Goal: Information Seeking & Learning: Learn about a topic

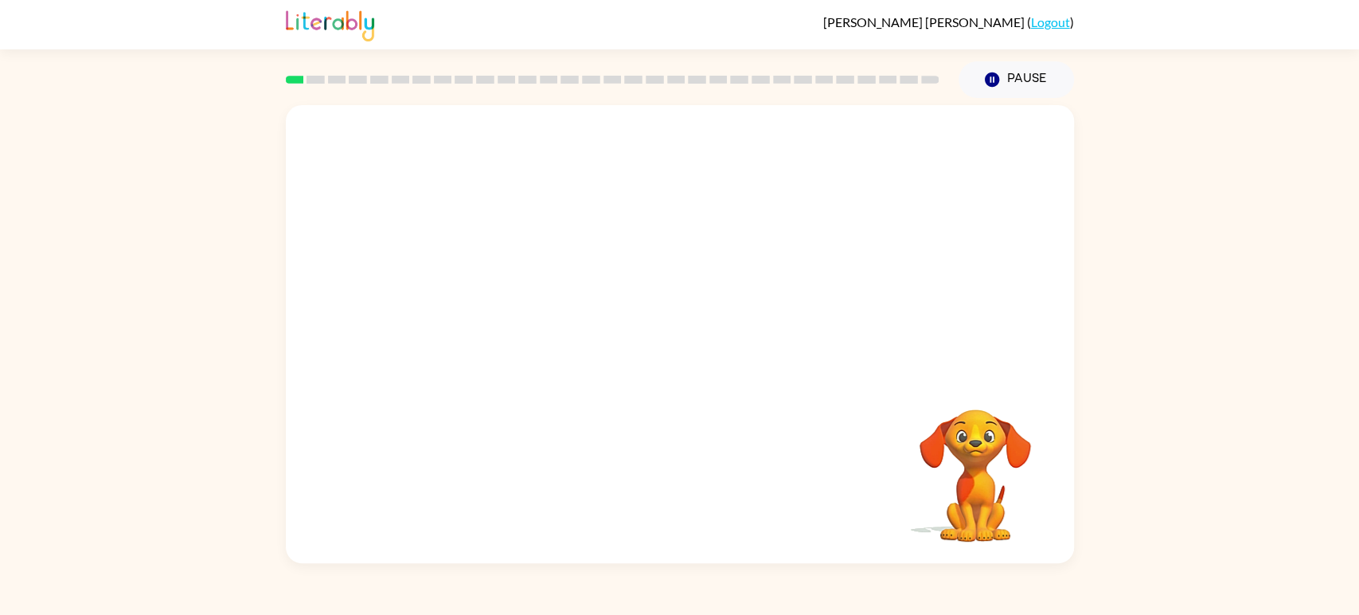
click at [862, 215] on div at bounding box center [680, 240] width 788 height 271
click at [627, 205] on div at bounding box center [680, 240] width 788 height 271
click at [702, 215] on div at bounding box center [680, 240] width 788 height 271
click at [643, 255] on video "Your browser must support playing .mp4 files to use Literably. Please try using…" at bounding box center [680, 240] width 788 height 271
click at [645, 260] on video "Your browser must support playing .mp4 files to use Literably. Please try using…" at bounding box center [680, 240] width 788 height 271
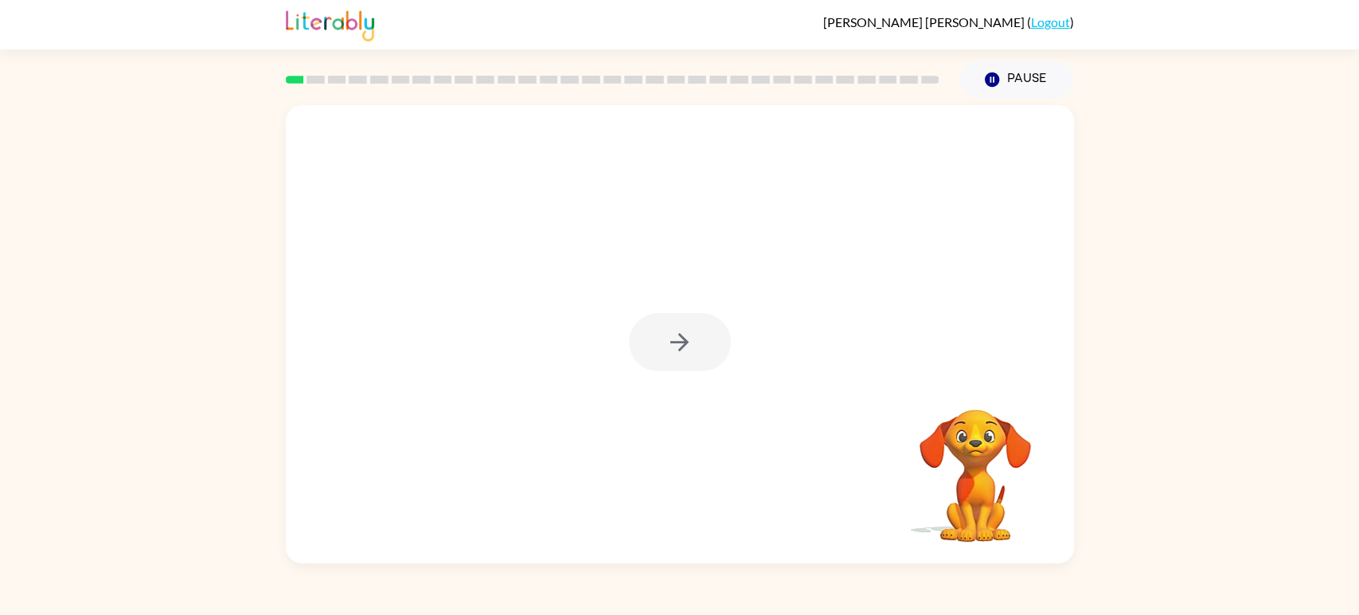
click at [678, 348] on div at bounding box center [680, 342] width 102 height 58
click at [678, 348] on icon "button" at bounding box center [680, 342] width 28 height 28
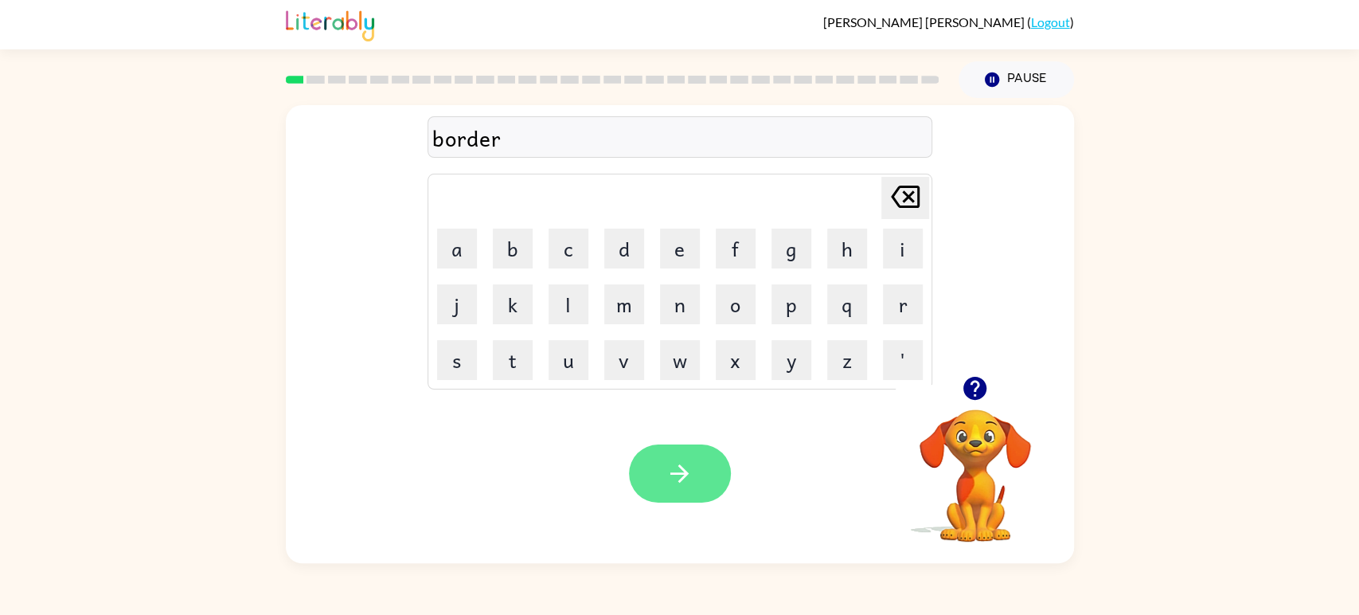
click at [703, 473] on button "button" at bounding box center [680, 473] width 102 height 58
click at [678, 461] on icon "button" at bounding box center [680, 473] width 28 height 28
click at [691, 452] on button "button" at bounding box center [680, 473] width 102 height 58
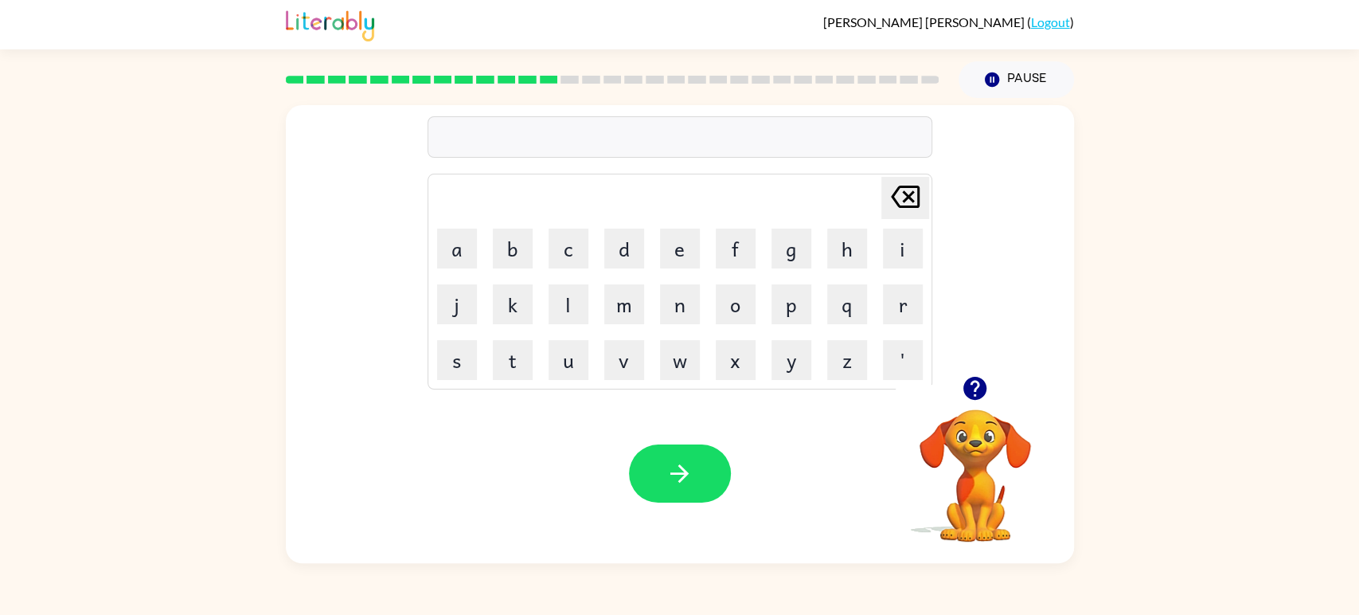
click at [634, 455] on div at bounding box center [680, 473] width 102 height 58
click at [647, 462] on button "button" at bounding box center [680, 473] width 102 height 58
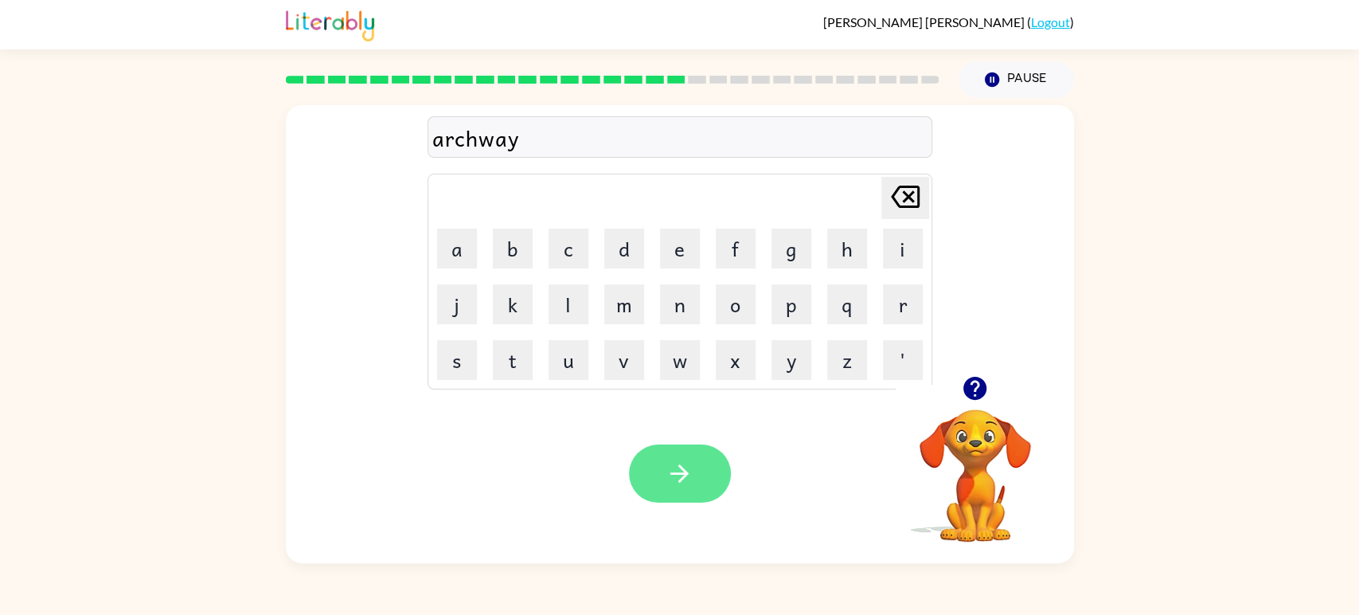
click at [713, 479] on button "button" at bounding box center [680, 473] width 102 height 58
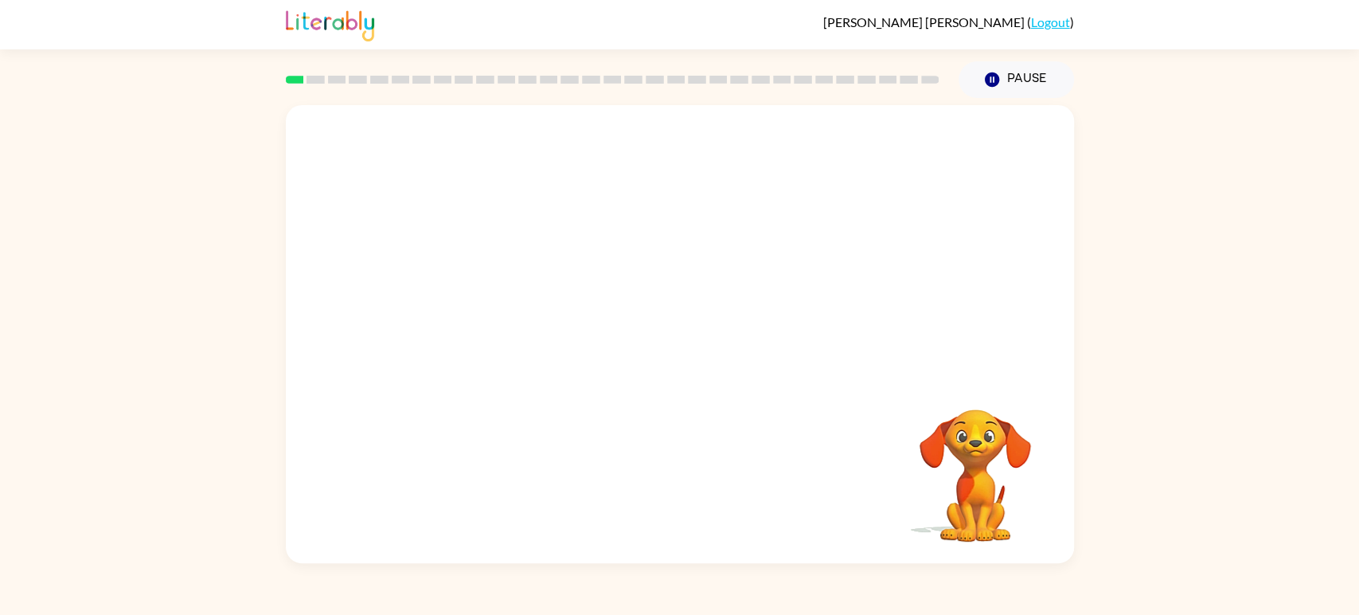
click at [502, 305] on video "Your browser must support playing .mp4 files to use Literably. Please try using…" at bounding box center [680, 240] width 788 height 271
click at [509, 309] on video "Your browser must support playing .mp4 files to use Literably. Please try using…" at bounding box center [680, 240] width 788 height 271
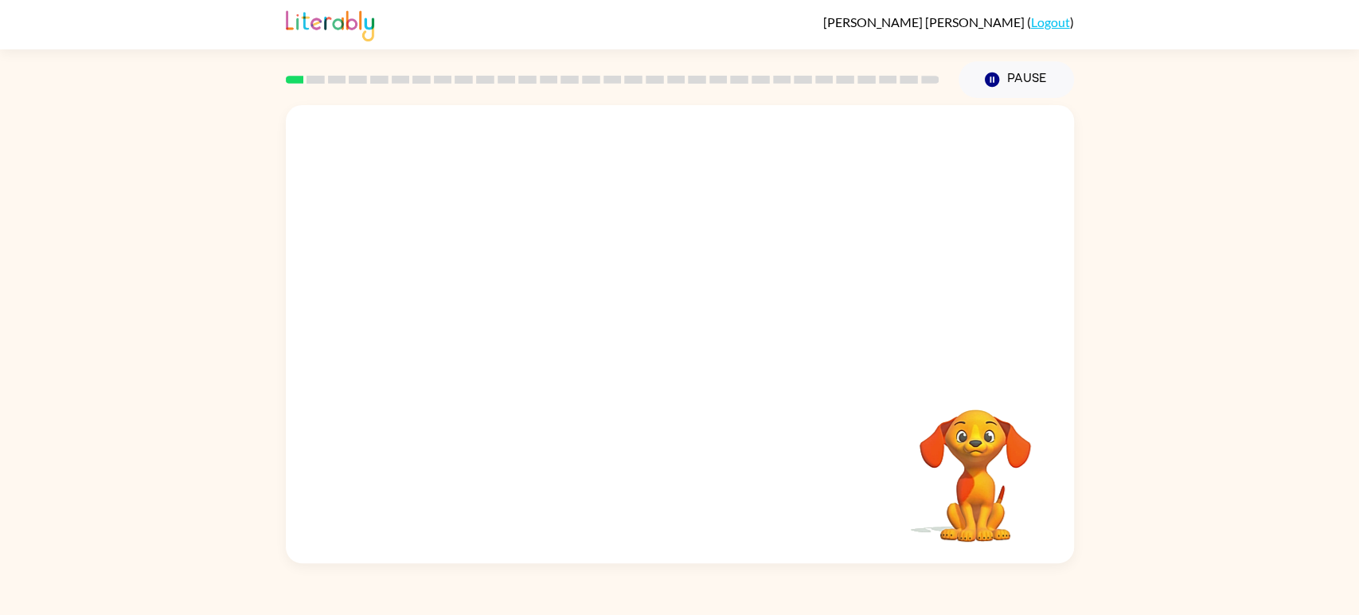
click at [509, 309] on video "Your browser must support playing .mp4 files to use Literably. Please try using…" at bounding box center [680, 240] width 788 height 271
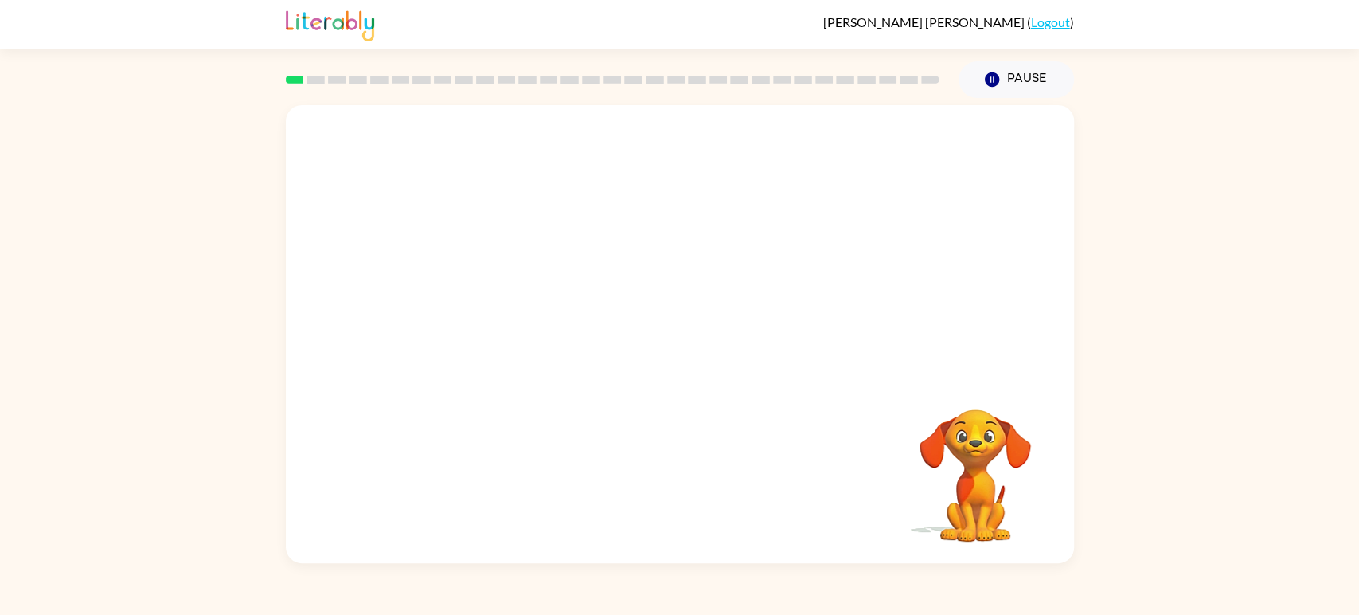
click at [509, 309] on video "Your browser must support playing .mp4 files to use Literably. Please try using…" at bounding box center [680, 240] width 788 height 271
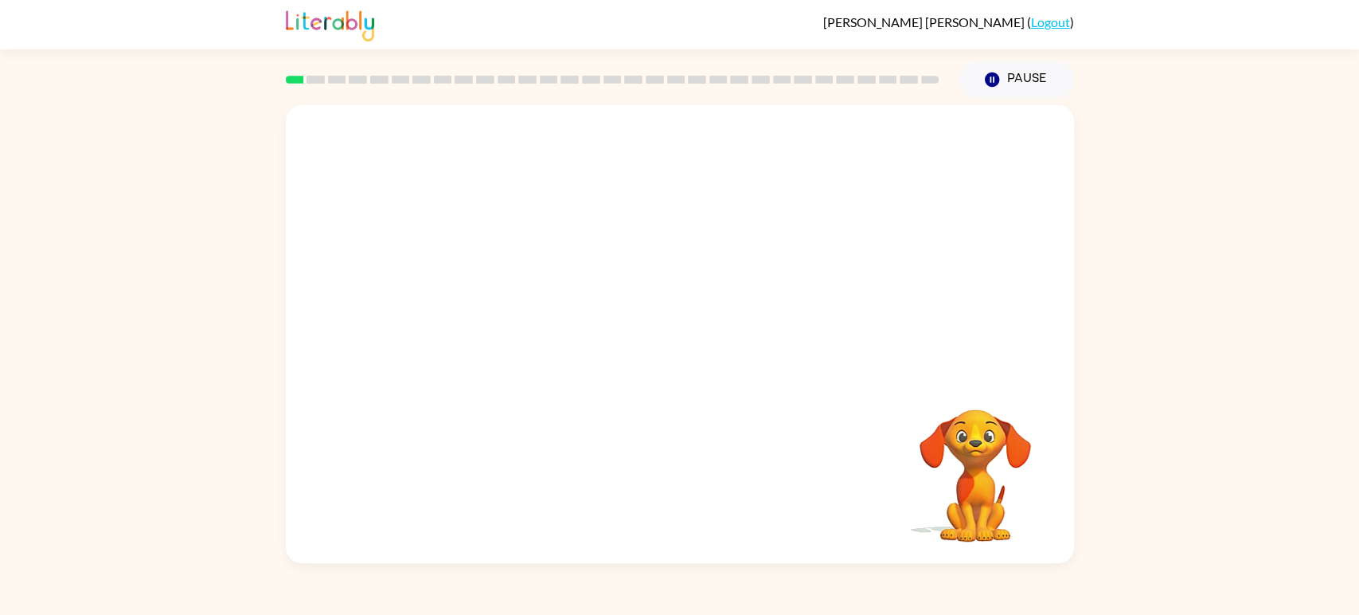
click at [509, 309] on video "Your browser must support playing .mp4 files to use Literably. Please try using…" at bounding box center [680, 240] width 788 height 271
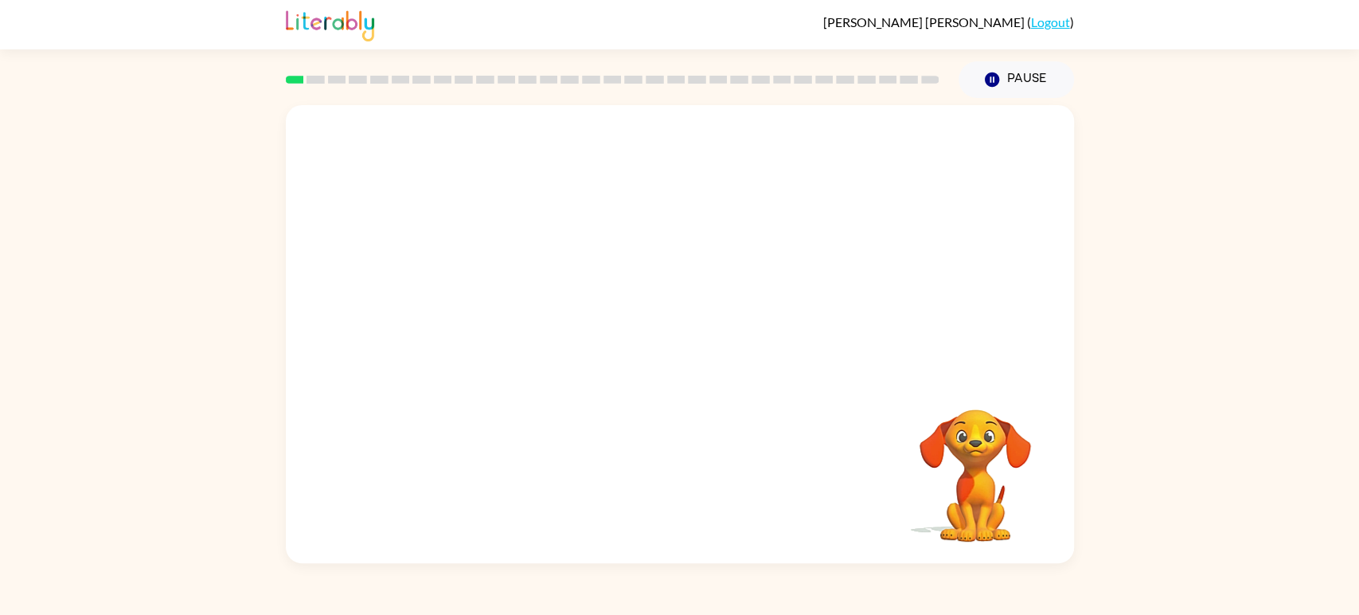
click at [509, 309] on video "Your browser must support playing .mp4 files to use Literably. Please try using…" at bounding box center [680, 240] width 788 height 271
click at [511, 310] on video "Your browser must support playing .mp4 files to use Literably. Please try using…" at bounding box center [680, 240] width 788 height 271
click at [502, 305] on video "Your browser must support playing .mp4 files to use Literably. Please try using…" at bounding box center [680, 240] width 788 height 271
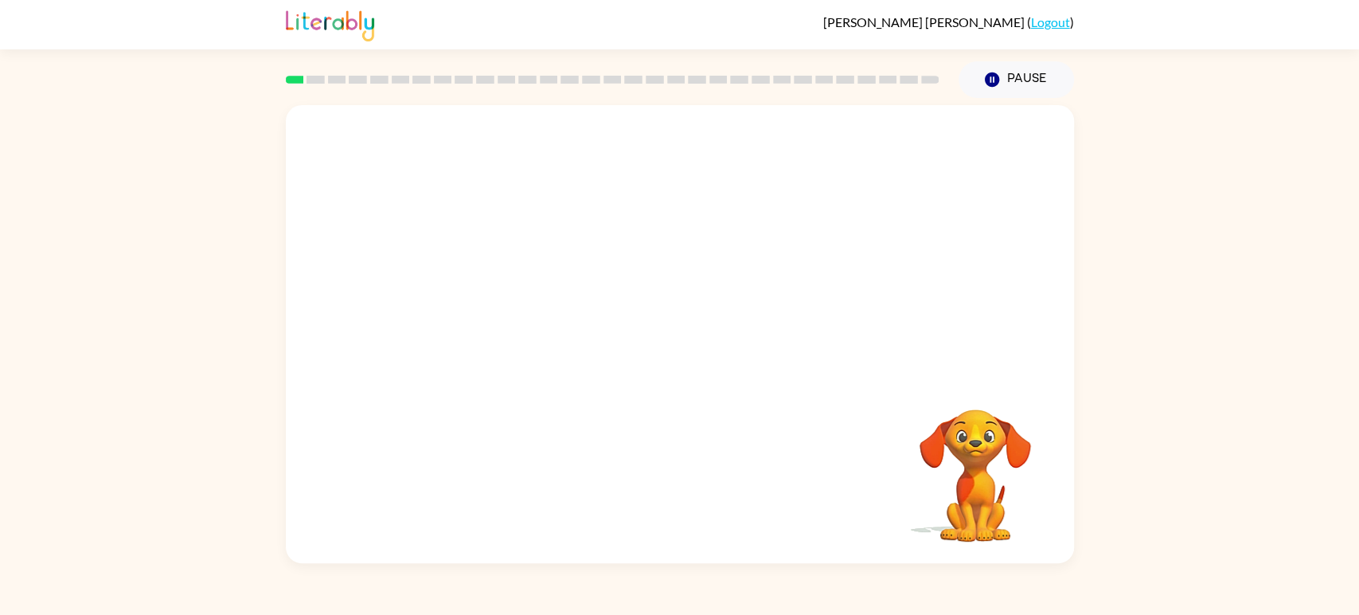
click at [502, 305] on video "Your browser must support playing .mp4 files to use Literably. Please try using…" at bounding box center [680, 240] width 788 height 271
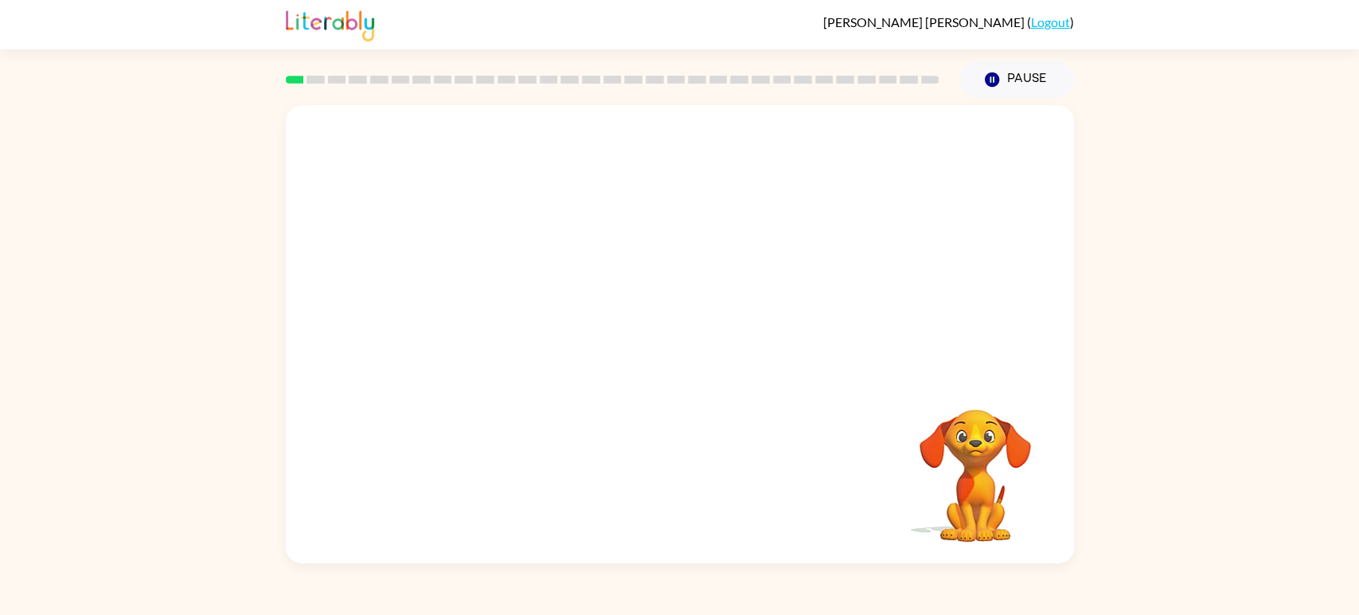
click at [502, 305] on video "Your browser must support playing .mp4 files to use Literably. Please try using…" at bounding box center [680, 240] width 788 height 271
click at [671, 350] on icon "button" at bounding box center [680, 342] width 28 height 28
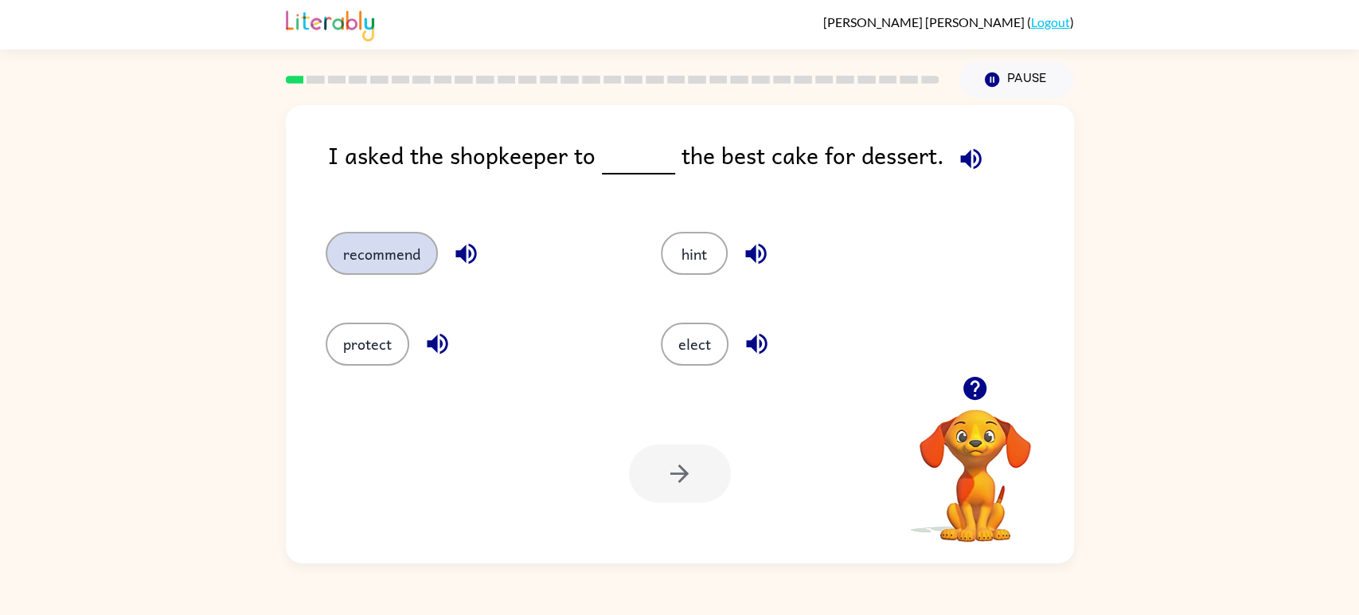
click at [385, 240] on button "recommend" at bounding box center [382, 253] width 112 height 43
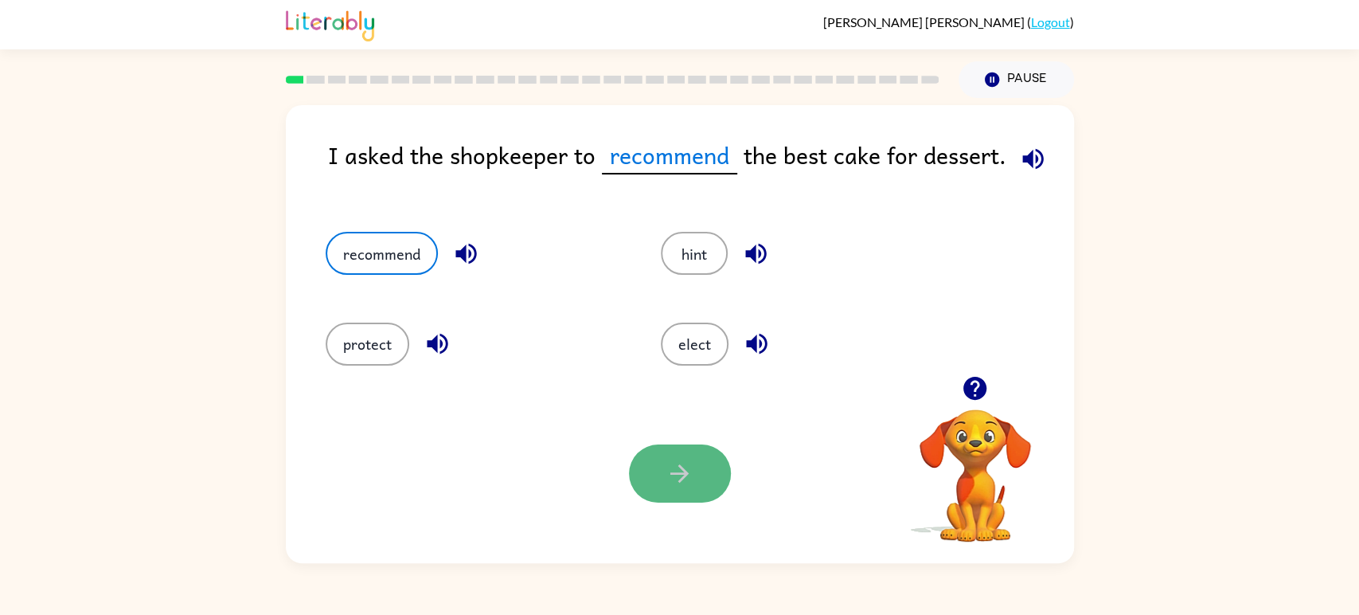
click at [698, 445] on button "button" at bounding box center [680, 473] width 102 height 58
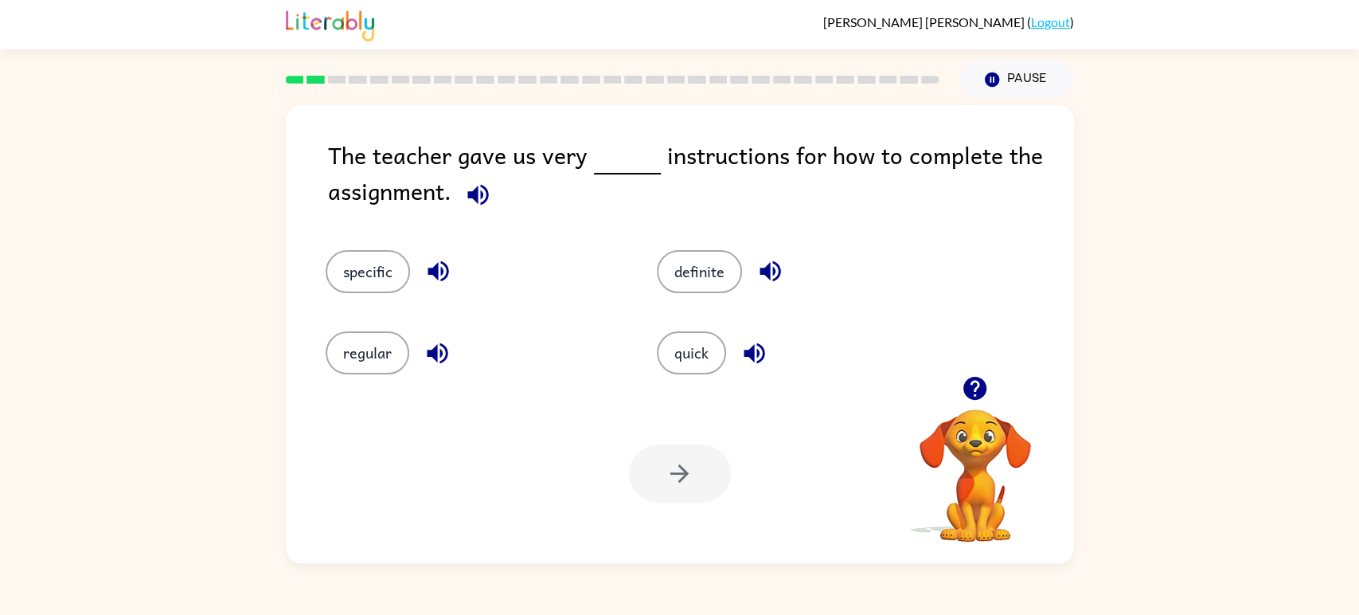
click at [362, 248] on div "specific" at bounding box center [461, 260] width 332 height 81
click at [340, 283] on button "specific" at bounding box center [368, 271] width 84 height 43
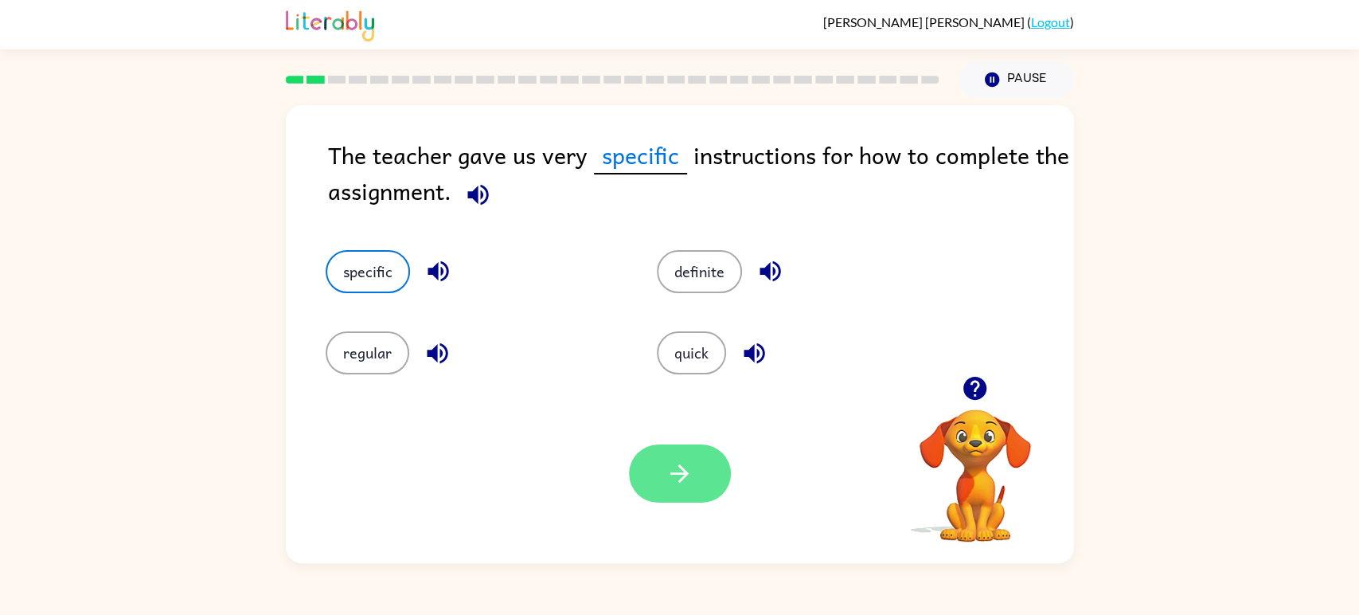
click at [687, 466] on icon "button" at bounding box center [680, 473] width 28 height 28
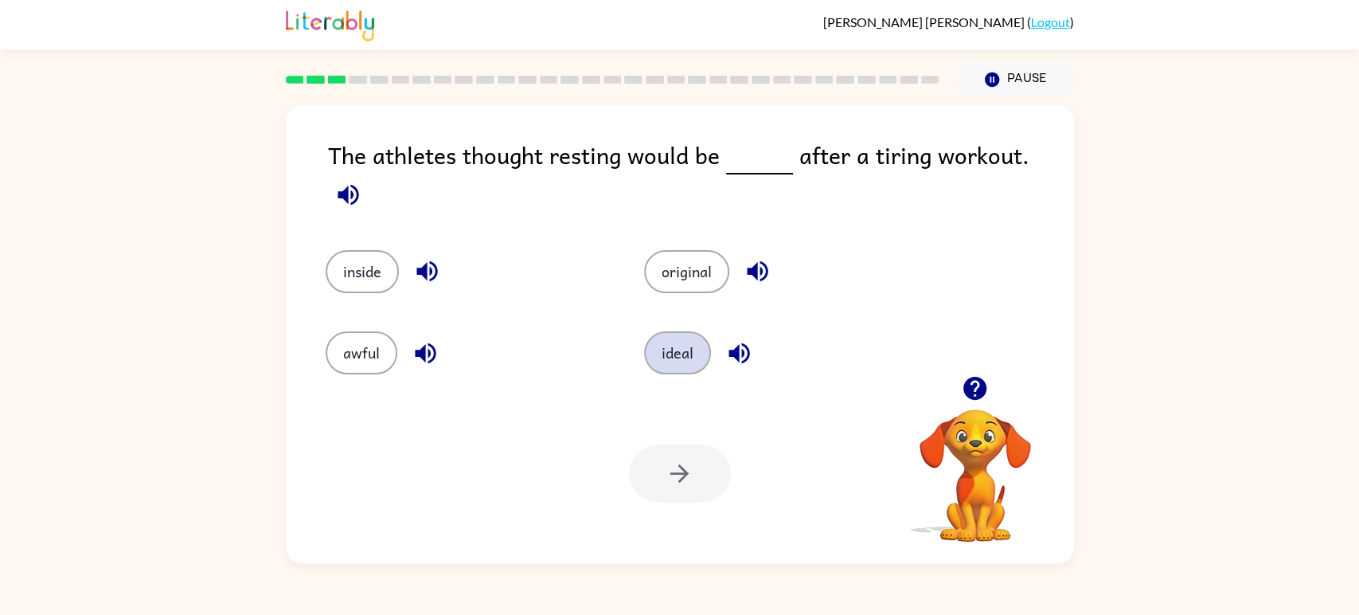
click at [691, 338] on button "ideal" at bounding box center [677, 352] width 67 height 43
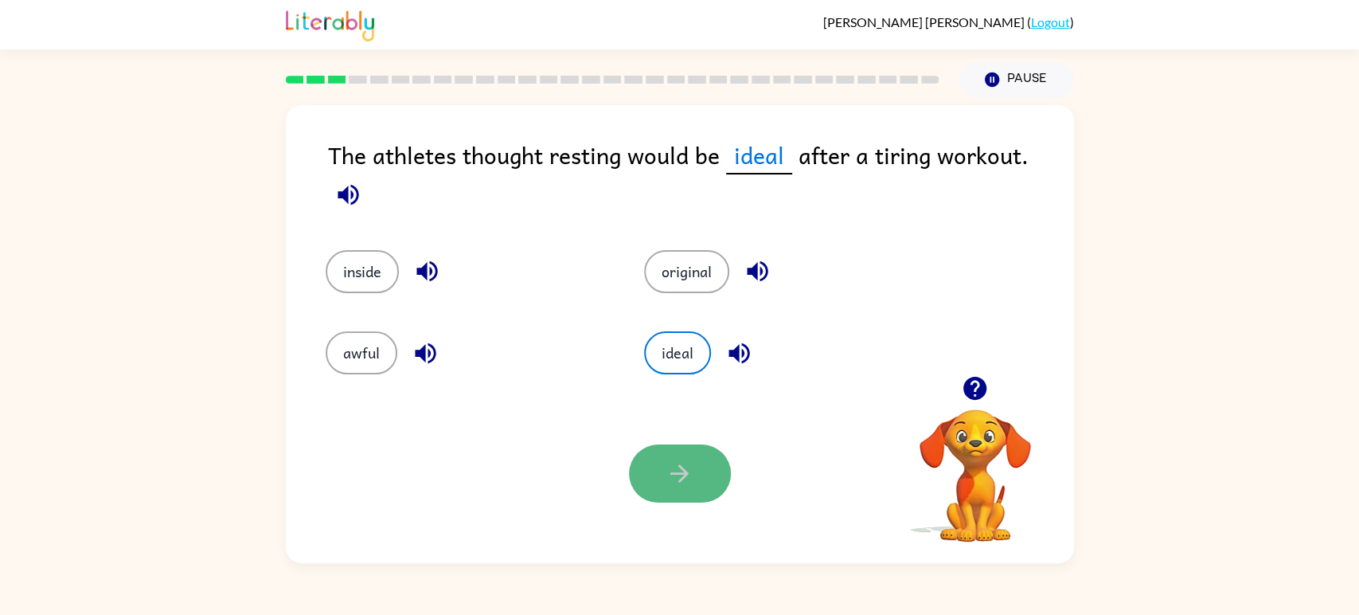
click at [691, 446] on button "button" at bounding box center [680, 473] width 102 height 58
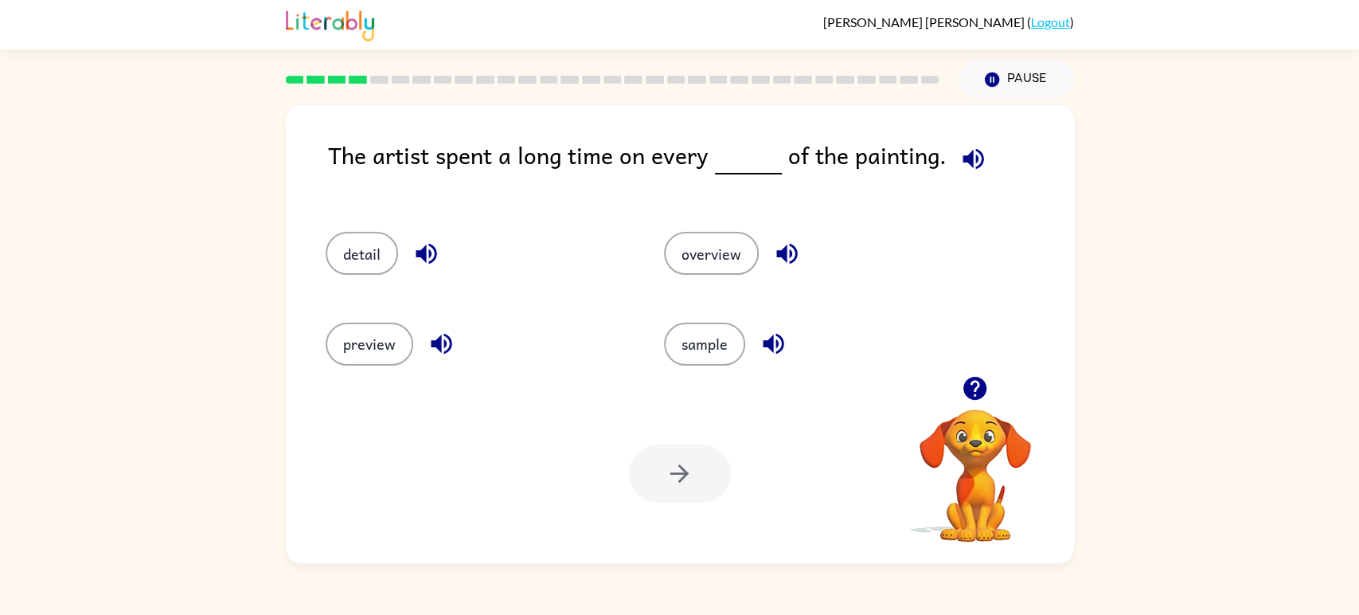
click at [1229, 162] on div "The artist spent a long time on every of the painting. detail overview preview …" at bounding box center [679, 330] width 1359 height 465
click at [373, 259] on button "detail" at bounding box center [362, 253] width 72 height 43
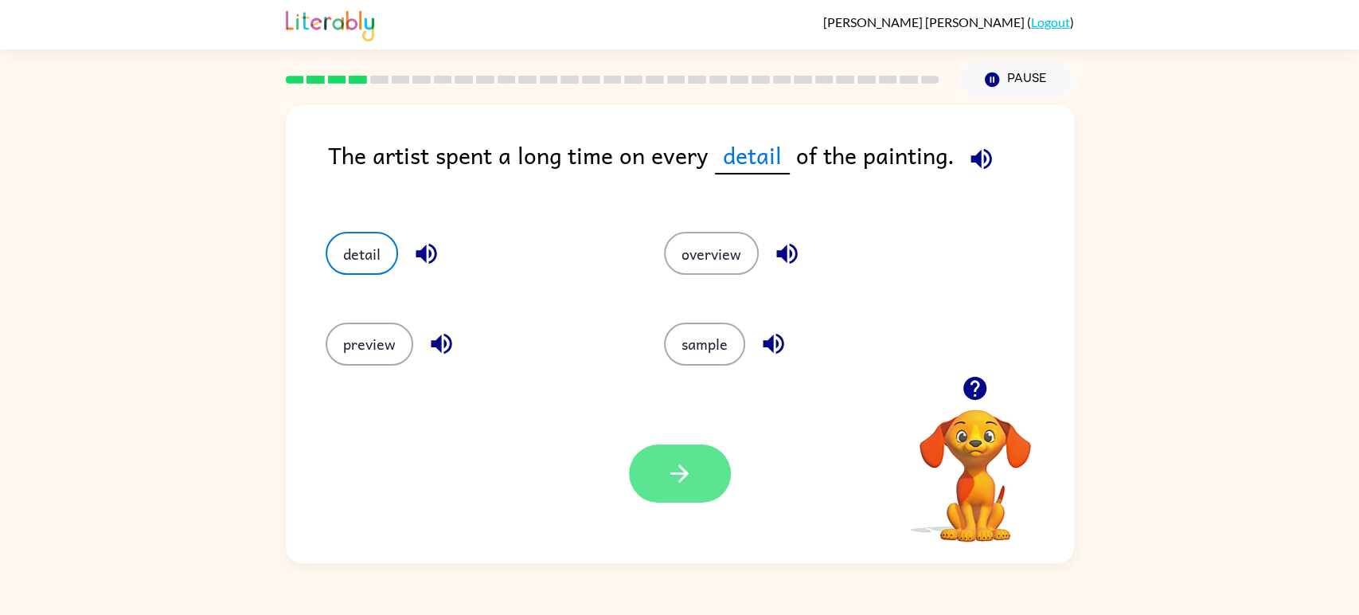
click at [659, 467] on button "button" at bounding box center [680, 473] width 102 height 58
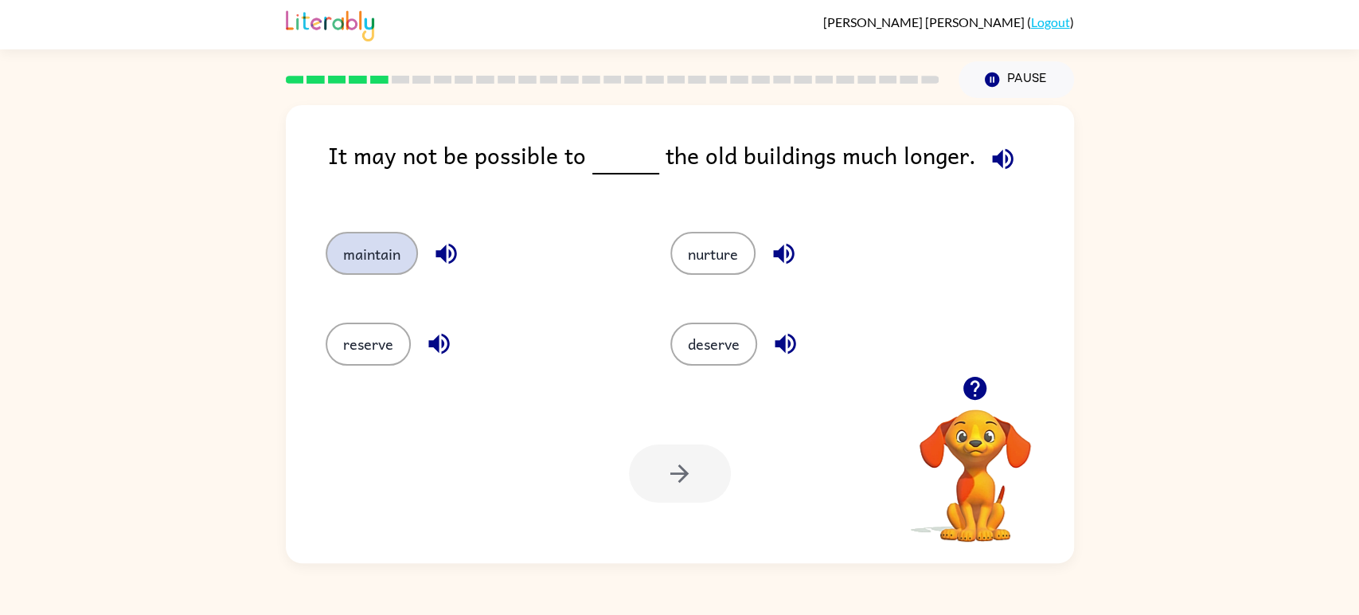
click at [364, 255] on button "maintain" at bounding box center [372, 253] width 92 height 43
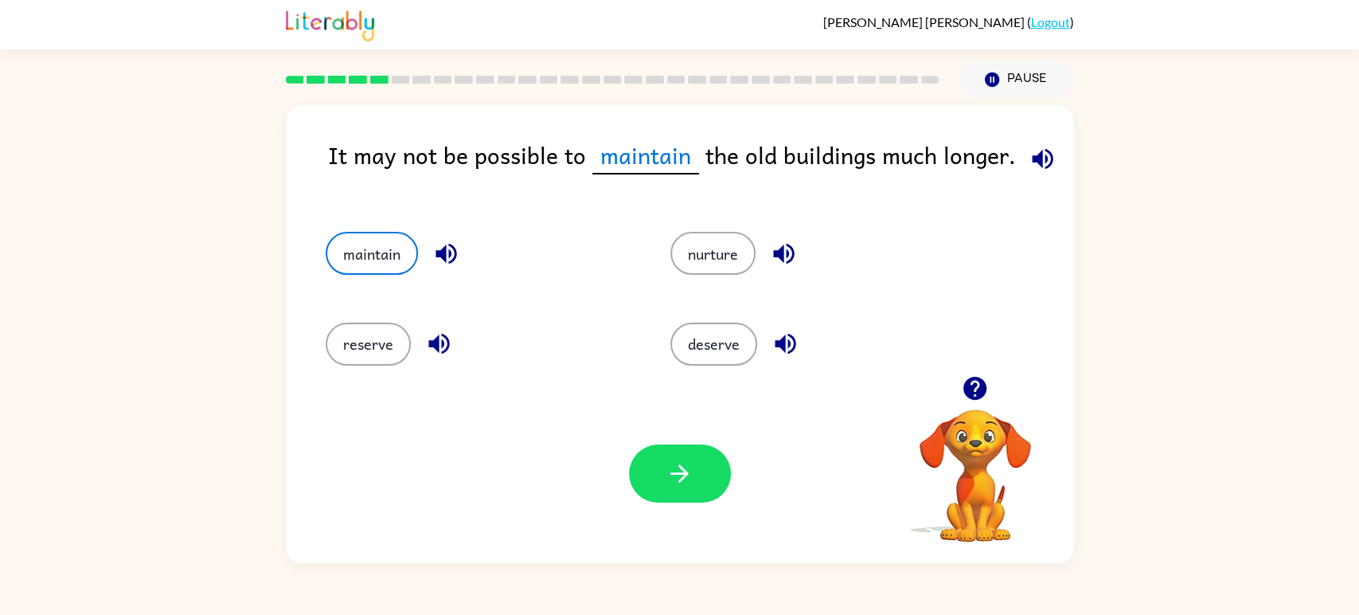
click at [702, 440] on div "Your browser must support playing .mp4 files to use Literably. Please try using…" at bounding box center [680, 473] width 788 height 179
click at [703, 471] on button "button" at bounding box center [680, 473] width 102 height 58
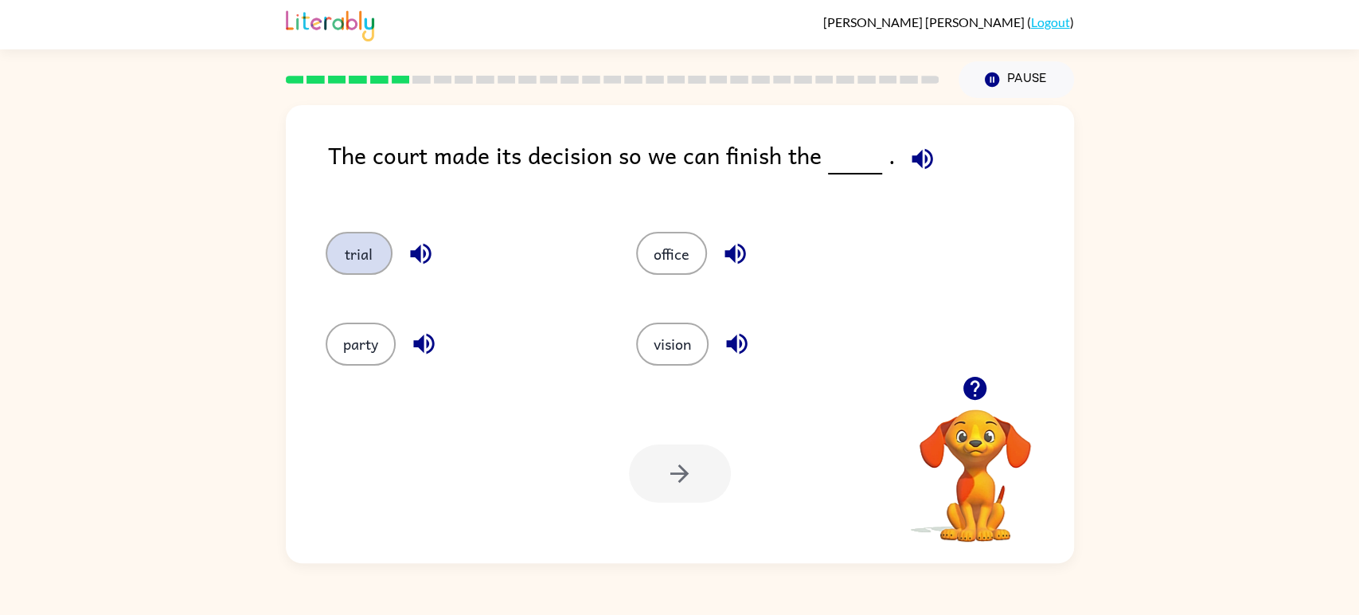
click at [367, 257] on button "trial" at bounding box center [359, 253] width 67 height 43
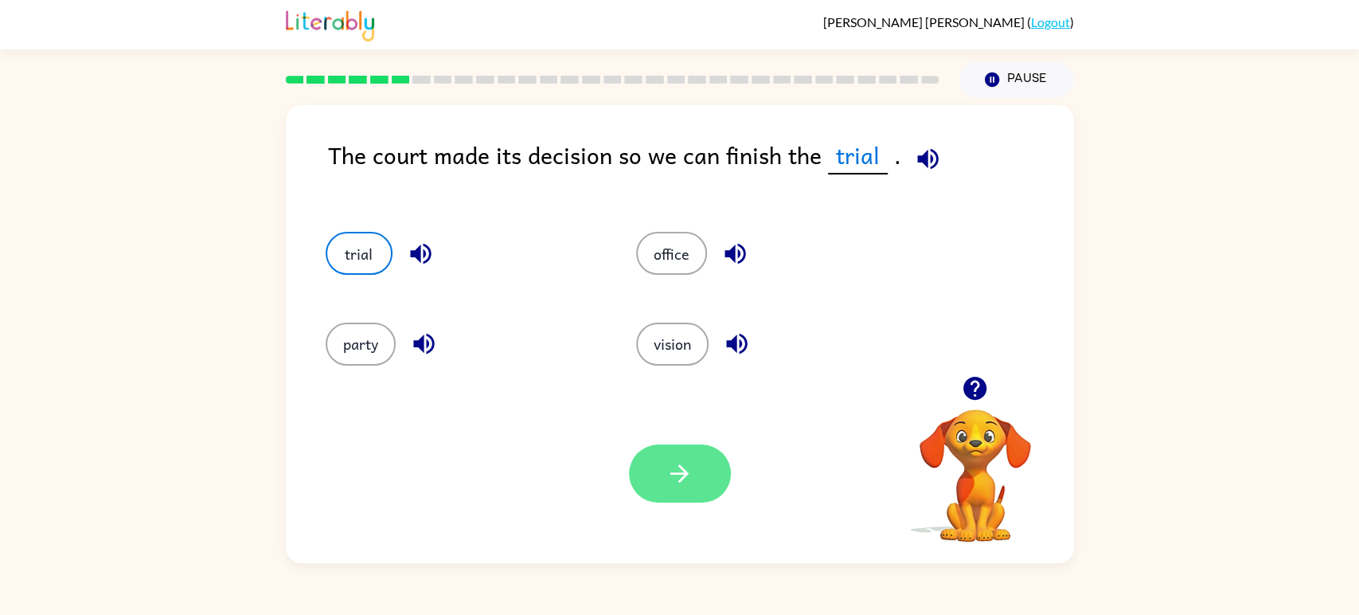
click at [690, 479] on icon "button" at bounding box center [680, 473] width 28 height 28
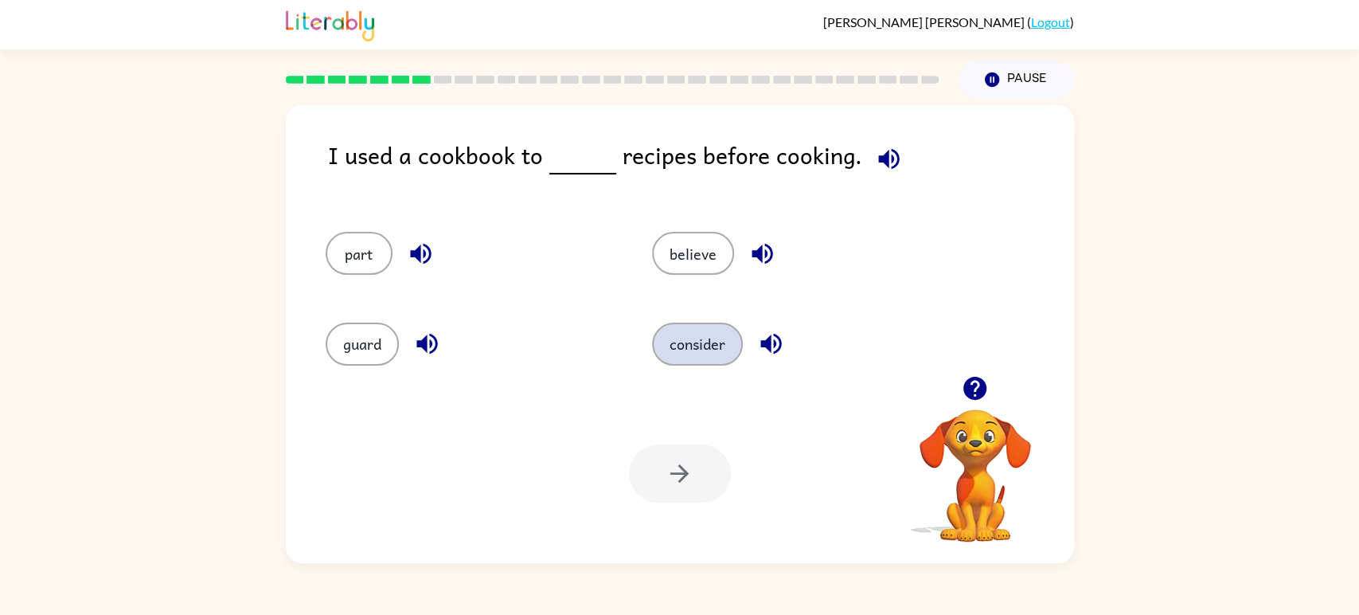
click at [682, 340] on button "consider" at bounding box center [697, 343] width 91 height 43
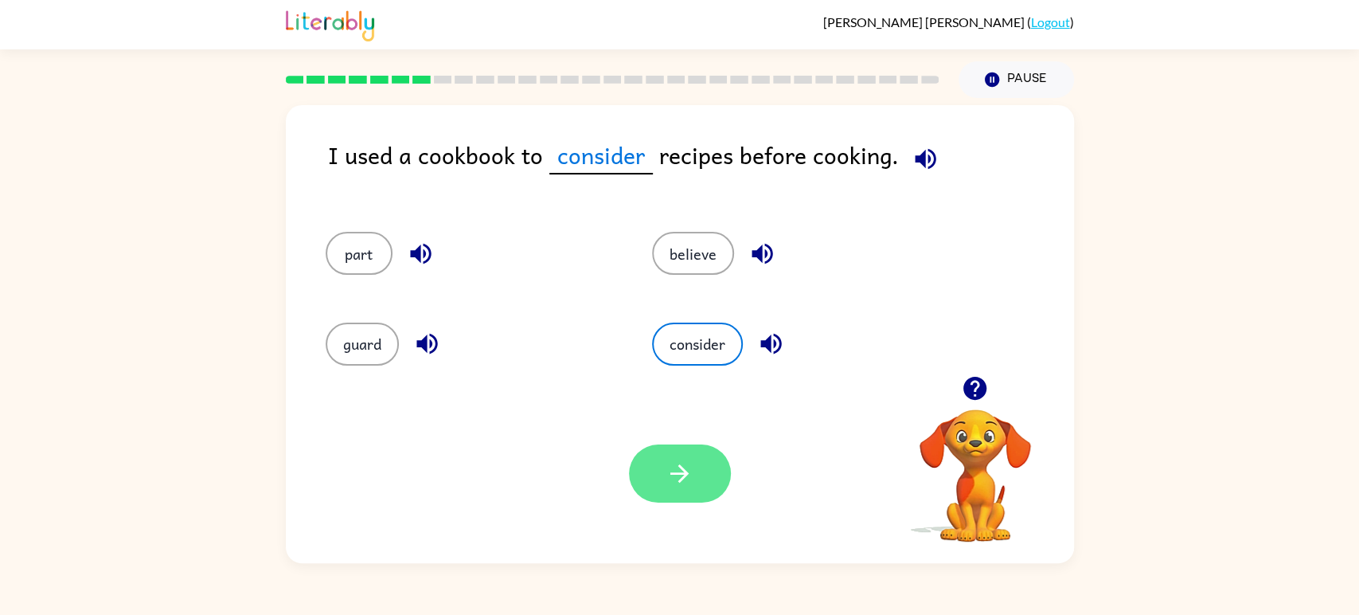
click at [669, 451] on button "button" at bounding box center [680, 473] width 102 height 58
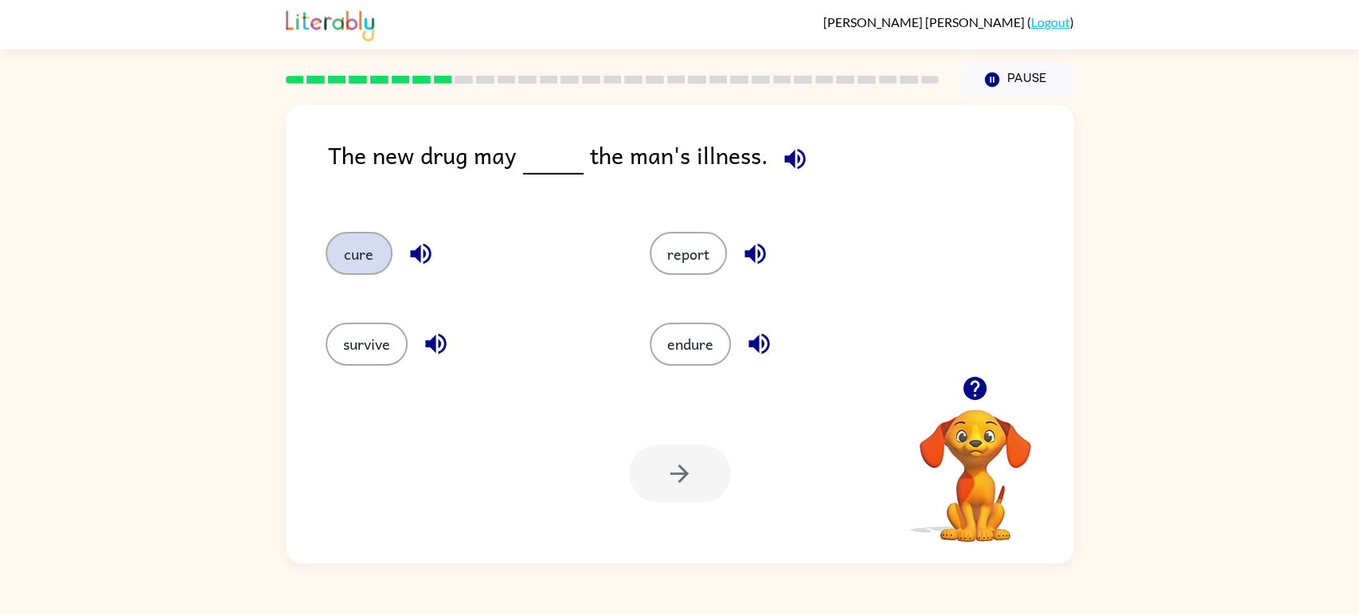
click at [337, 249] on button "cure" at bounding box center [359, 253] width 67 height 43
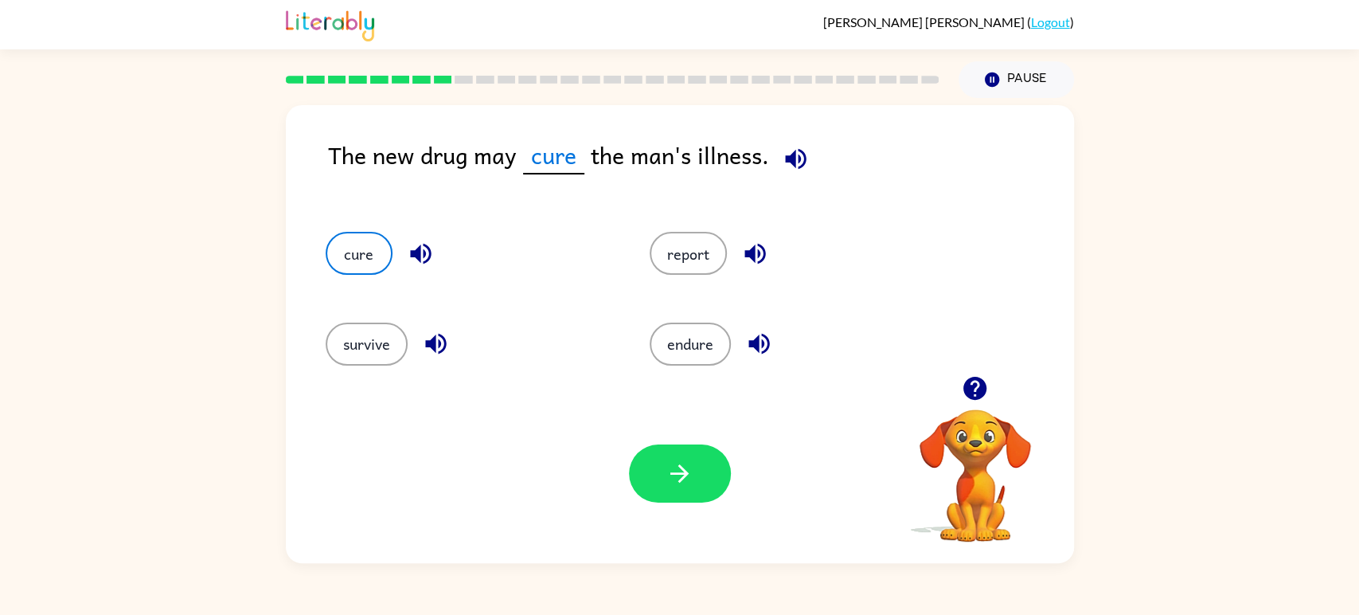
click at [666, 505] on div "Your browser must support playing .mp4 files to use Literably. Please try using…" at bounding box center [680, 473] width 788 height 179
click at [673, 486] on icon "button" at bounding box center [680, 473] width 28 height 28
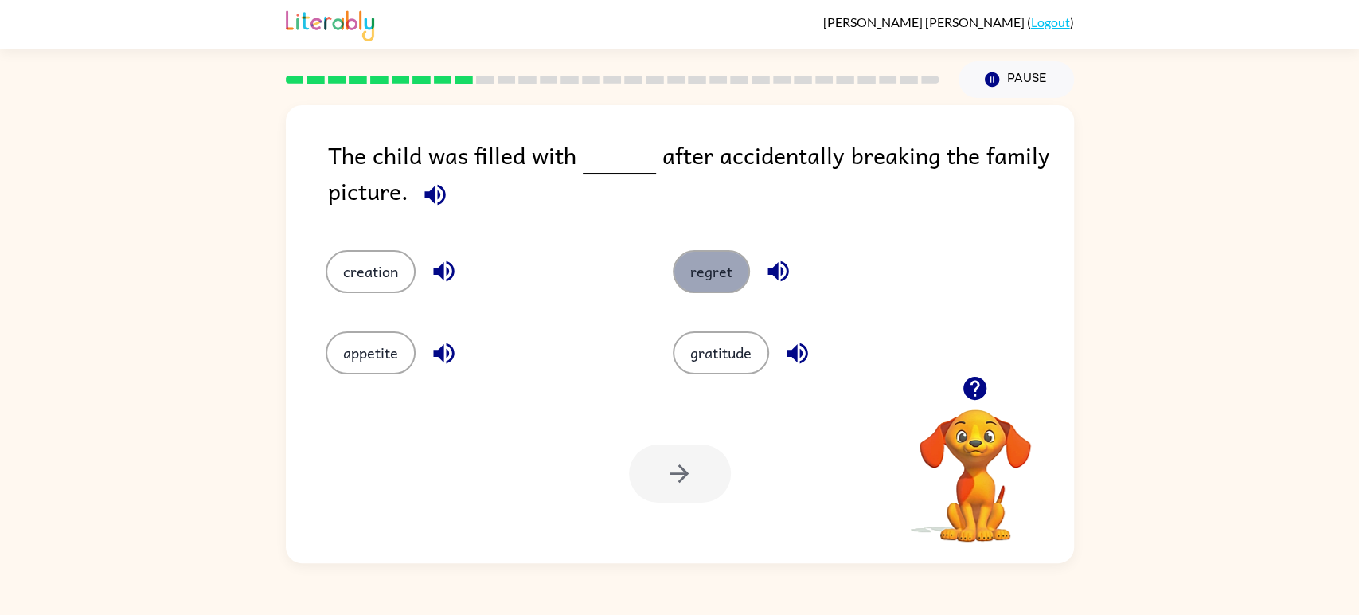
click at [725, 287] on button "regret" at bounding box center [711, 271] width 77 height 43
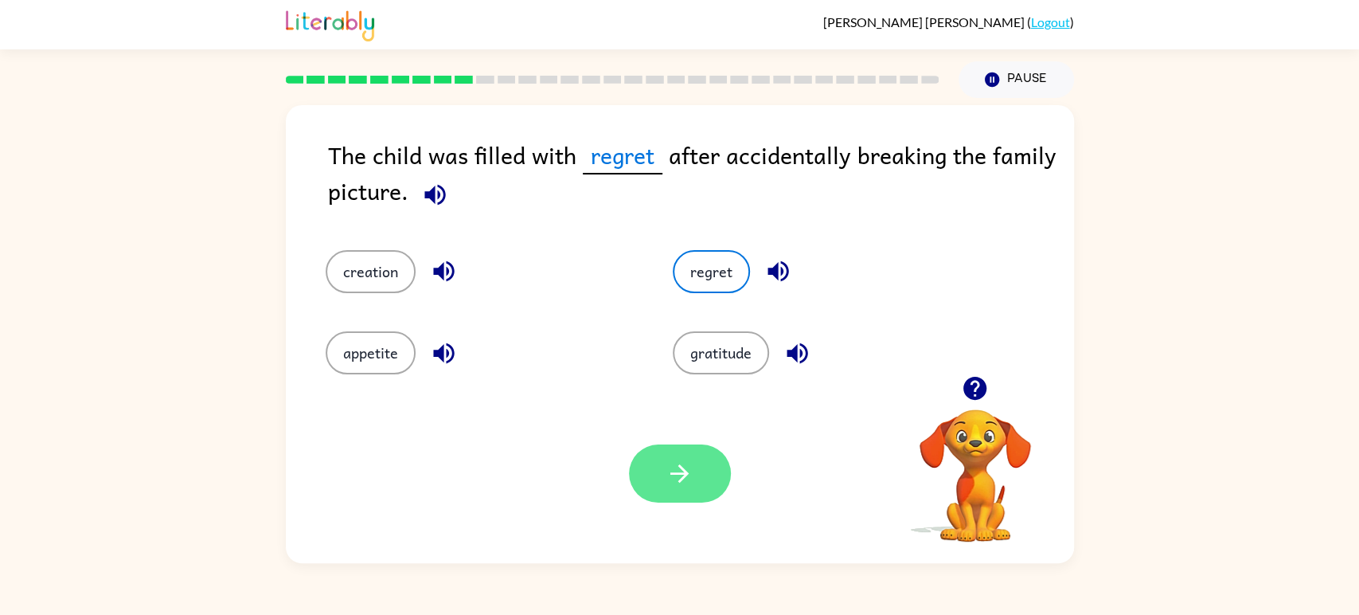
click at [686, 479] on icon "button" at bounding box center [680, 473] width 28 height 28
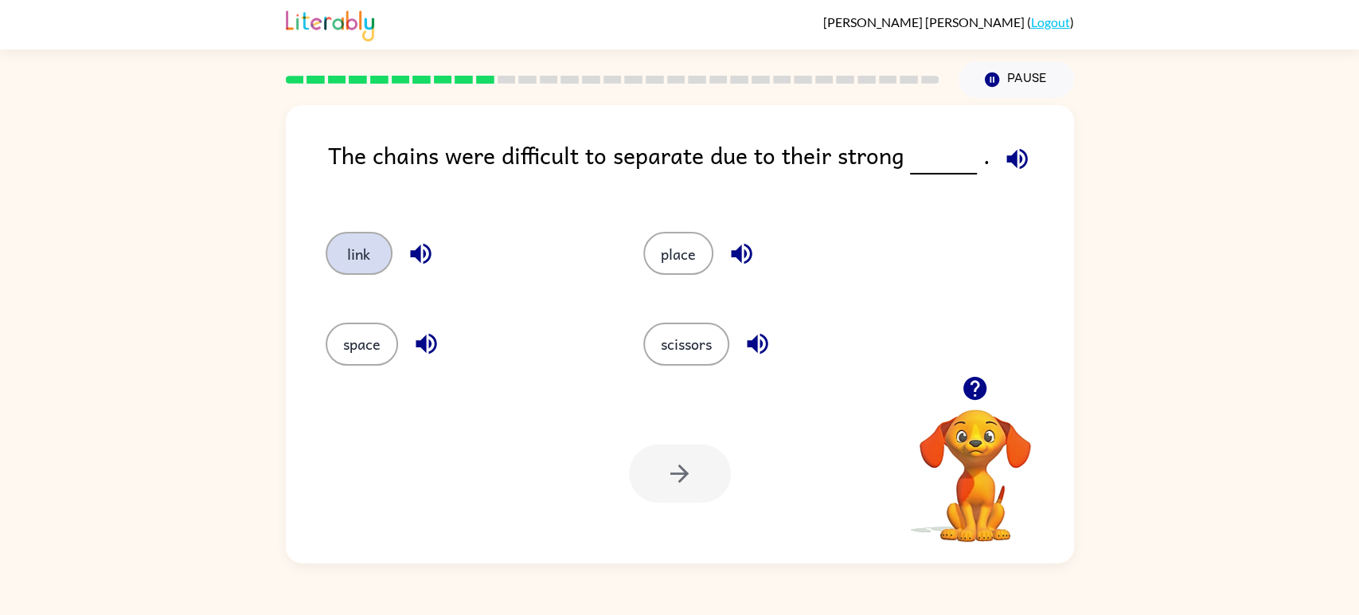
click at [368, 244] on button "link" at bounding box center [359, 253] width 67 height 43
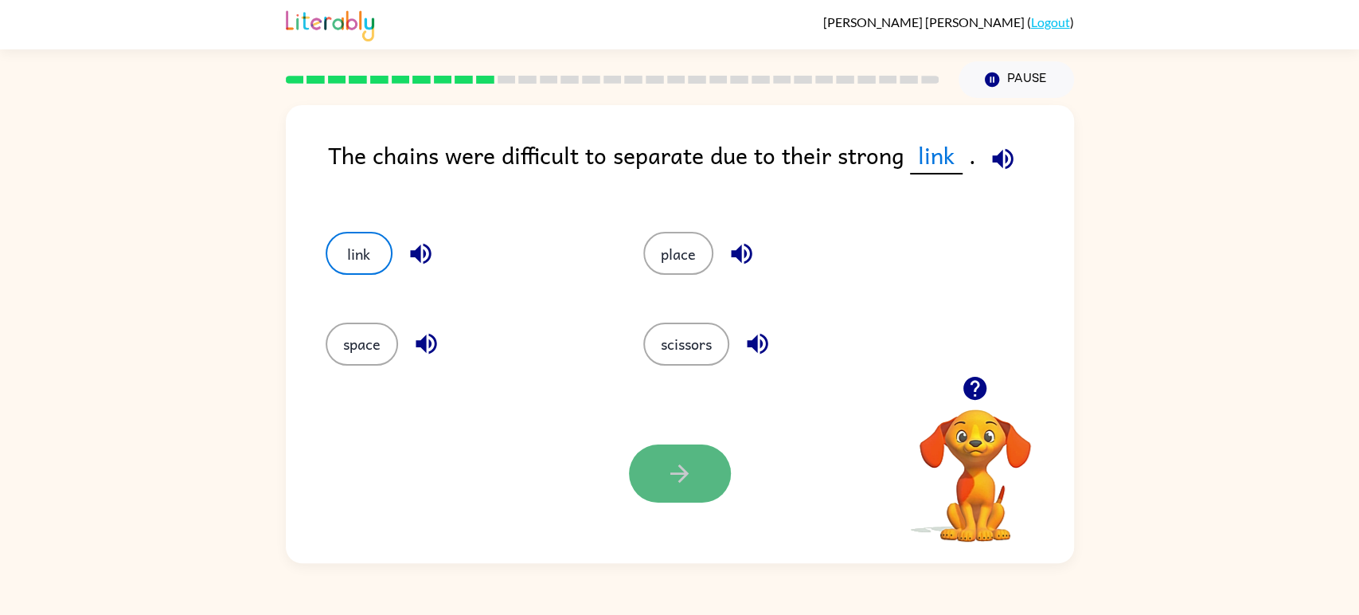
click at [651, 451] on button "button" at bounding box center [680, 473] width 102 height 58
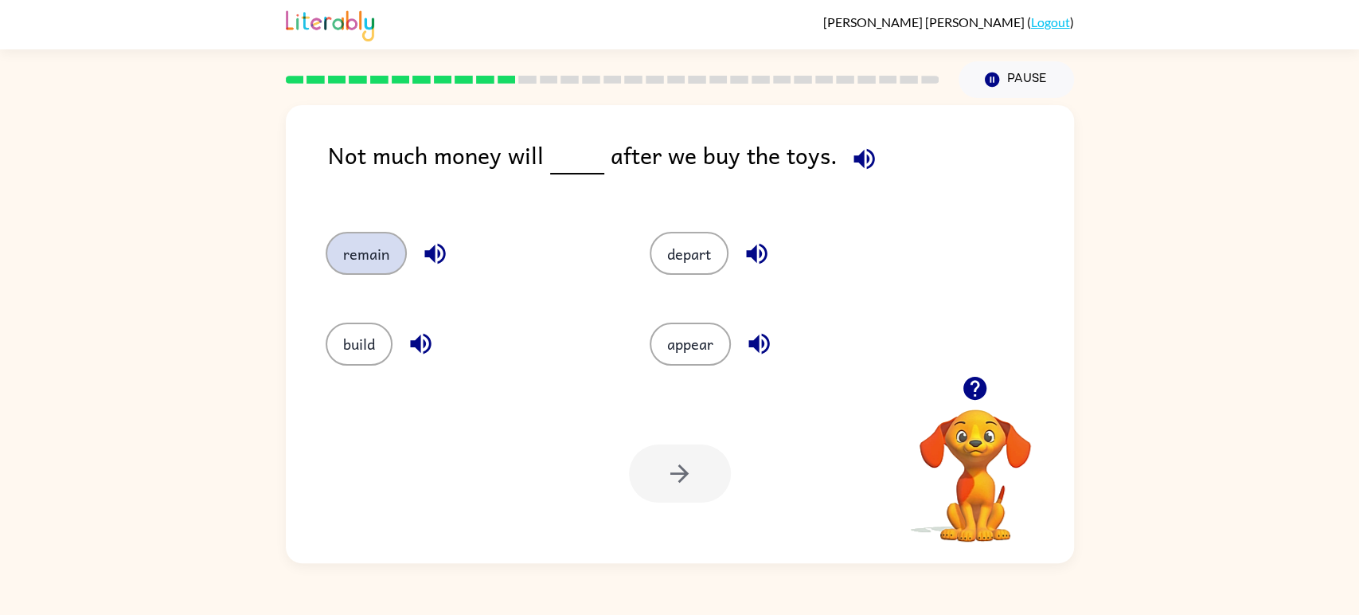
click at [351, 260] on button "remain" at bounding box center [366, 253] width 81 height 43
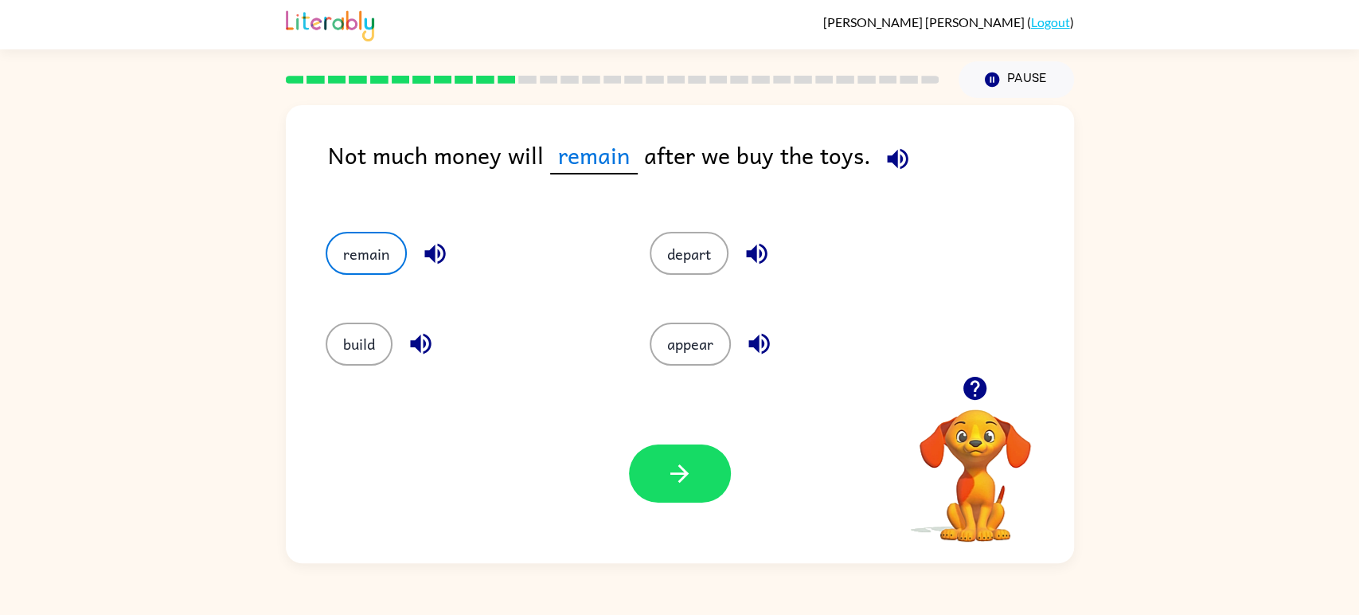
click at [612, 431] on div "Your browser must support playing .mp4 files to use Literably. Please try using…" at bounding box center [680, 473] width 788 height 179
click at [642, 467] on button "button" at bounding box center [680, 473] width 102 height 58
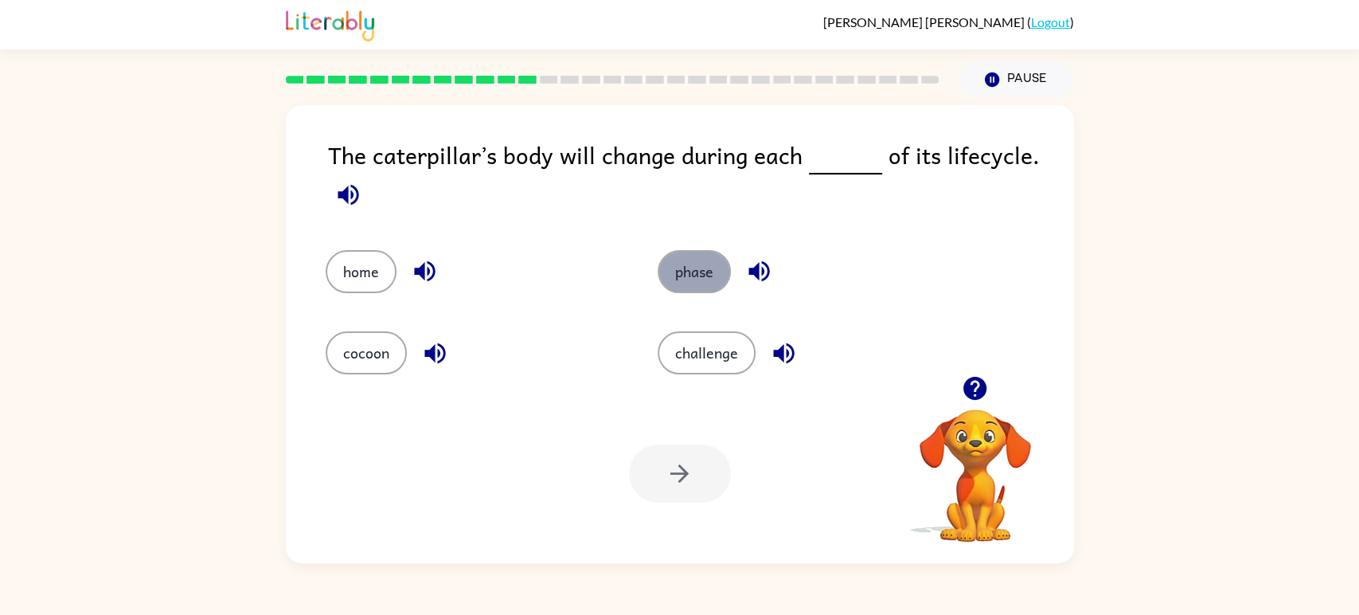
click at [678, 270] on button "phase" at bounding box center [694, 271] width 73 height 43
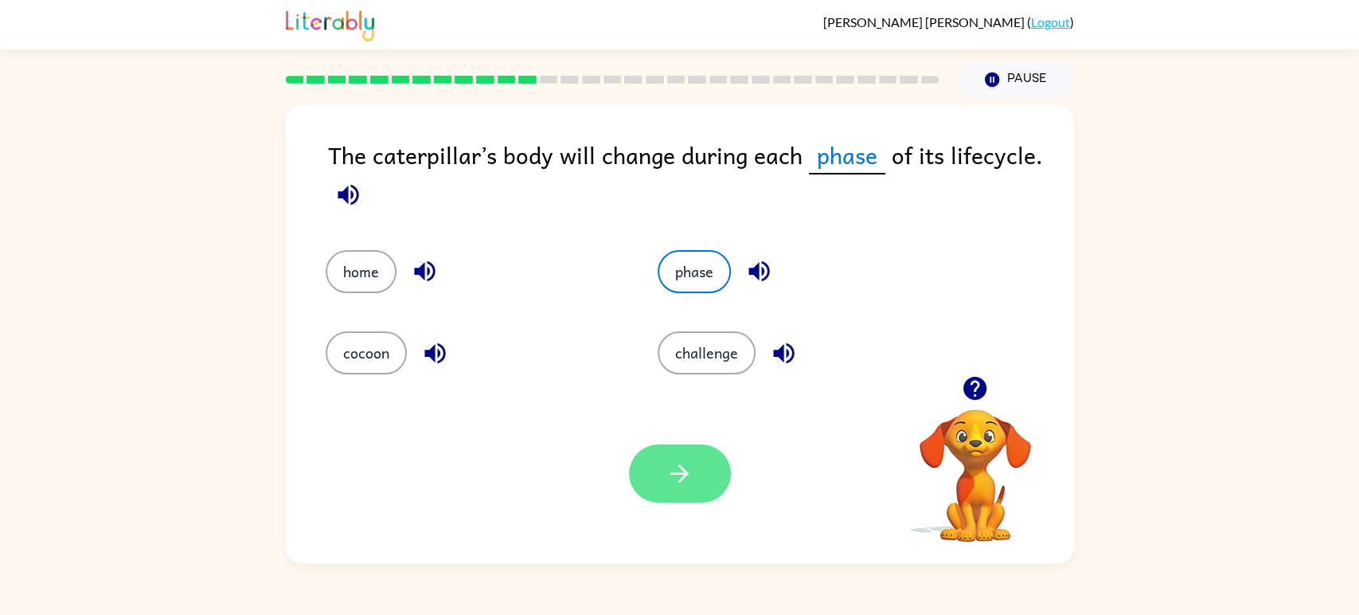
click at [682, 471] on icon "button" at bounding box center [680, 473] width 28 height 28
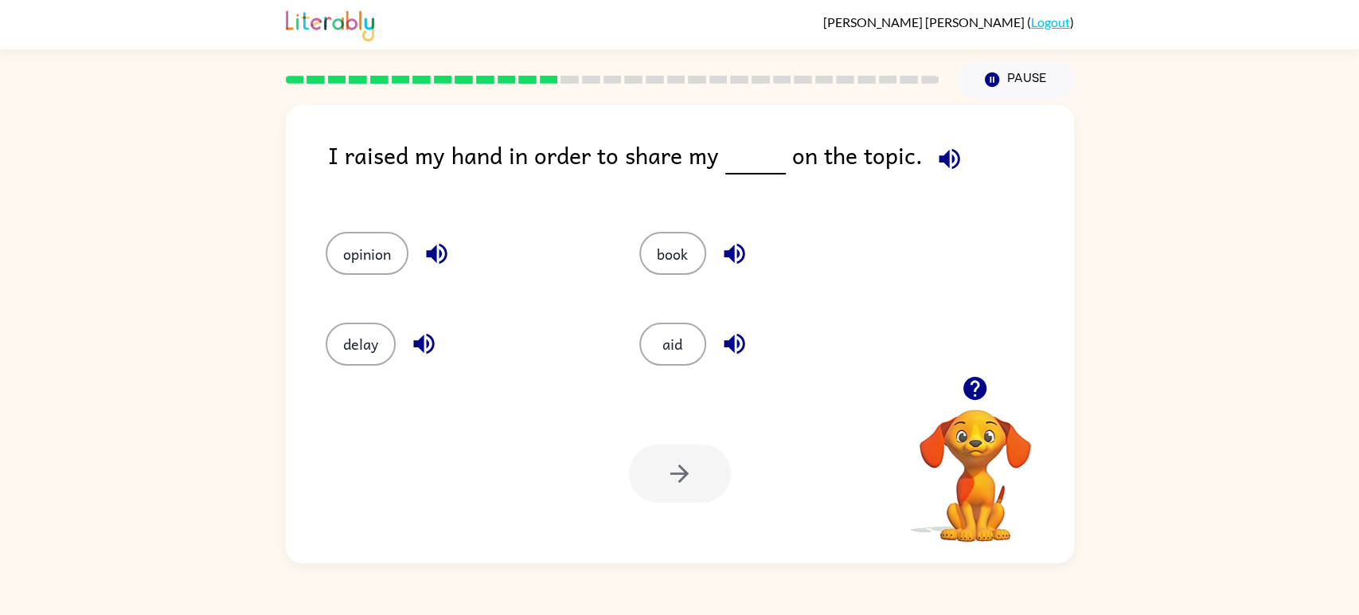
click at [328, 229] on div "opinion" at bounding box center [452, 246] width 314 height 90
click at [355, 250] on button "opinion" at bounding box center [367, 253] width 83 height 43
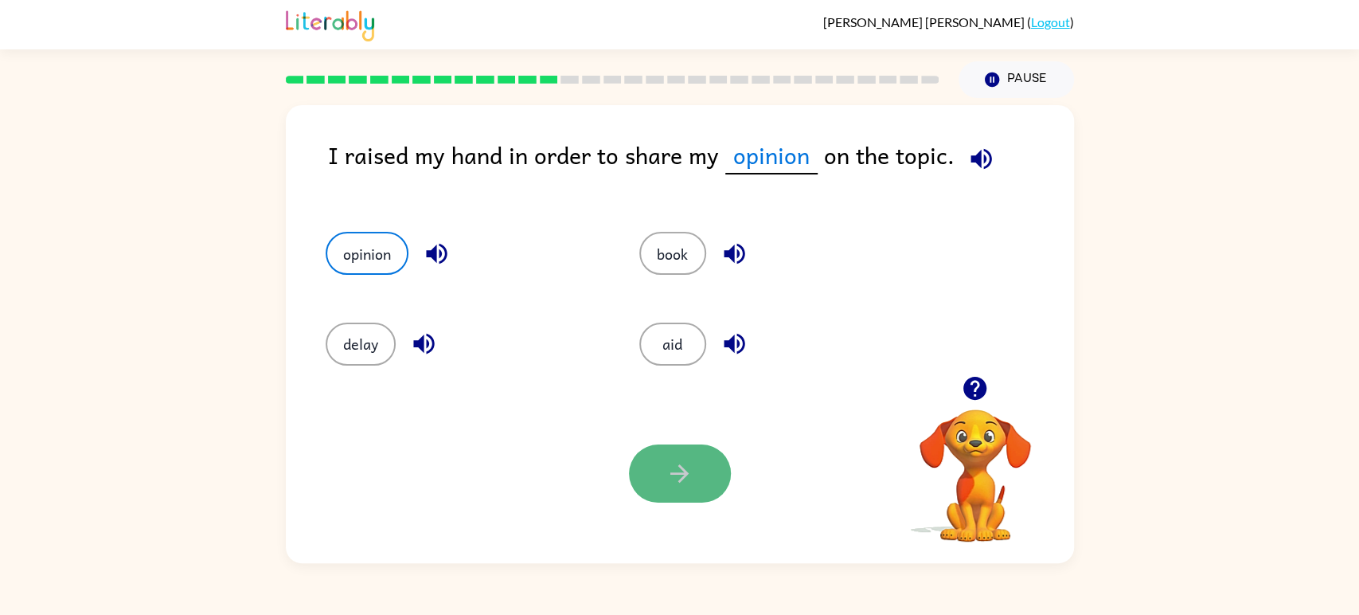
click at [702, 476] on button "button" at bounding box center [680, 473] width 102 height 58
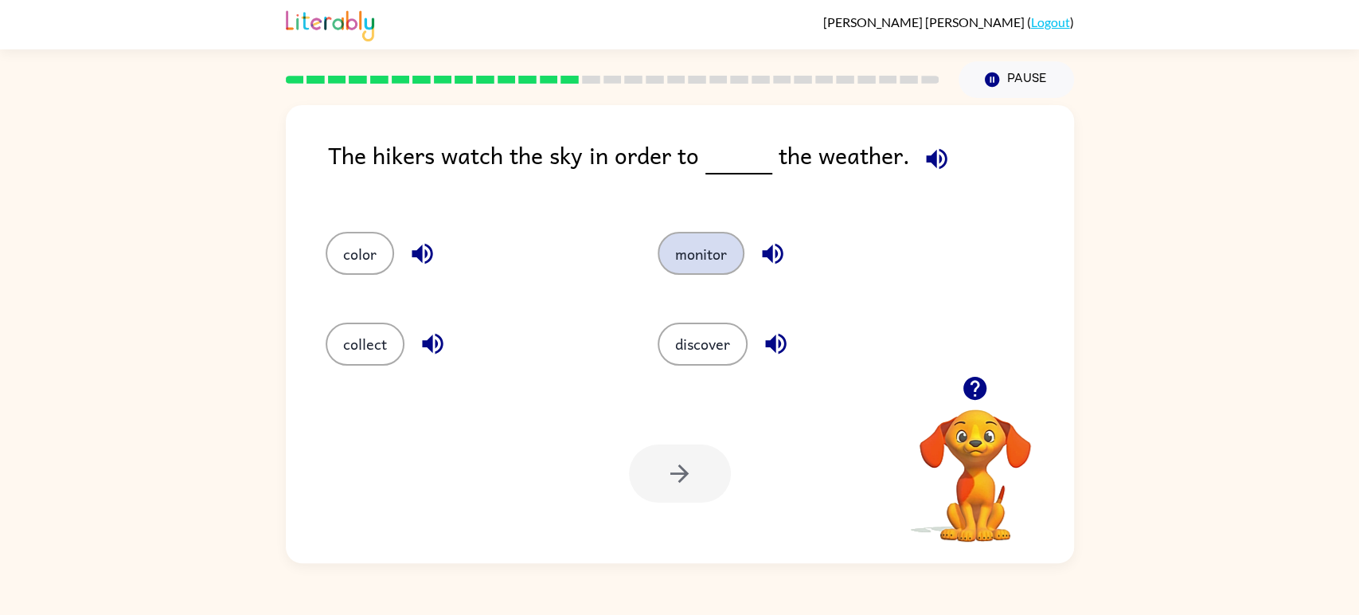
click at [714, 253] on button "monitor" at bounding box center [701, 253] width 87 height 43
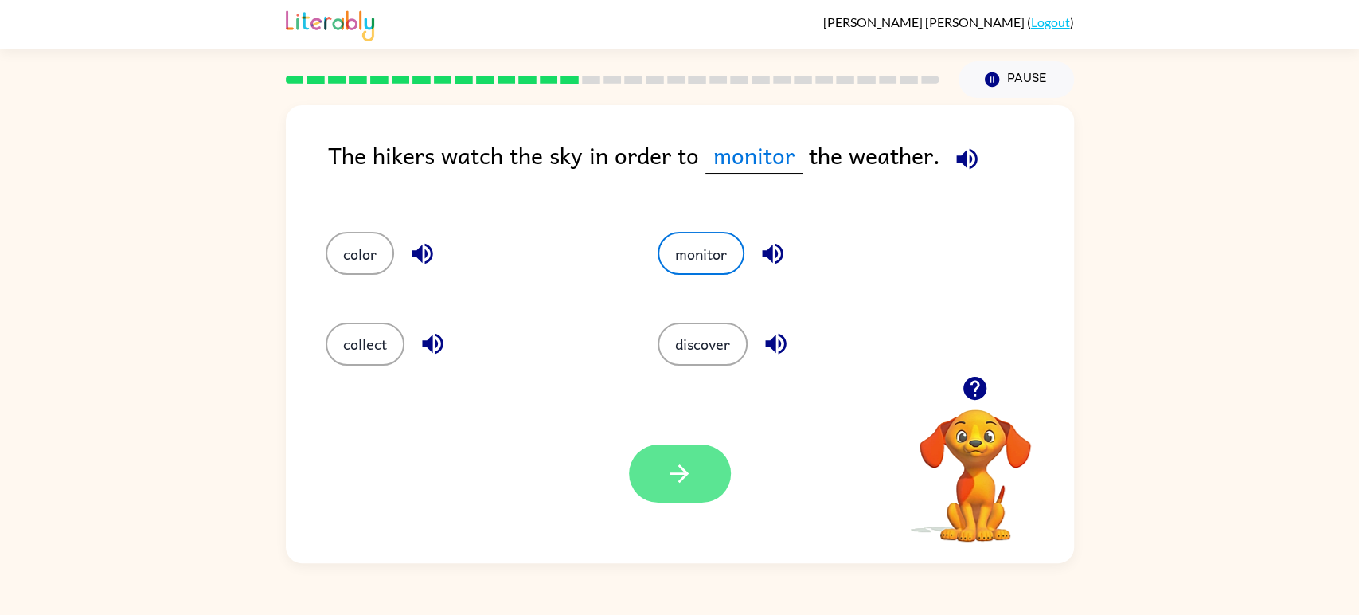
click at [668, 494] on button "button" at bounding box center [680, 473] width 102 height 58
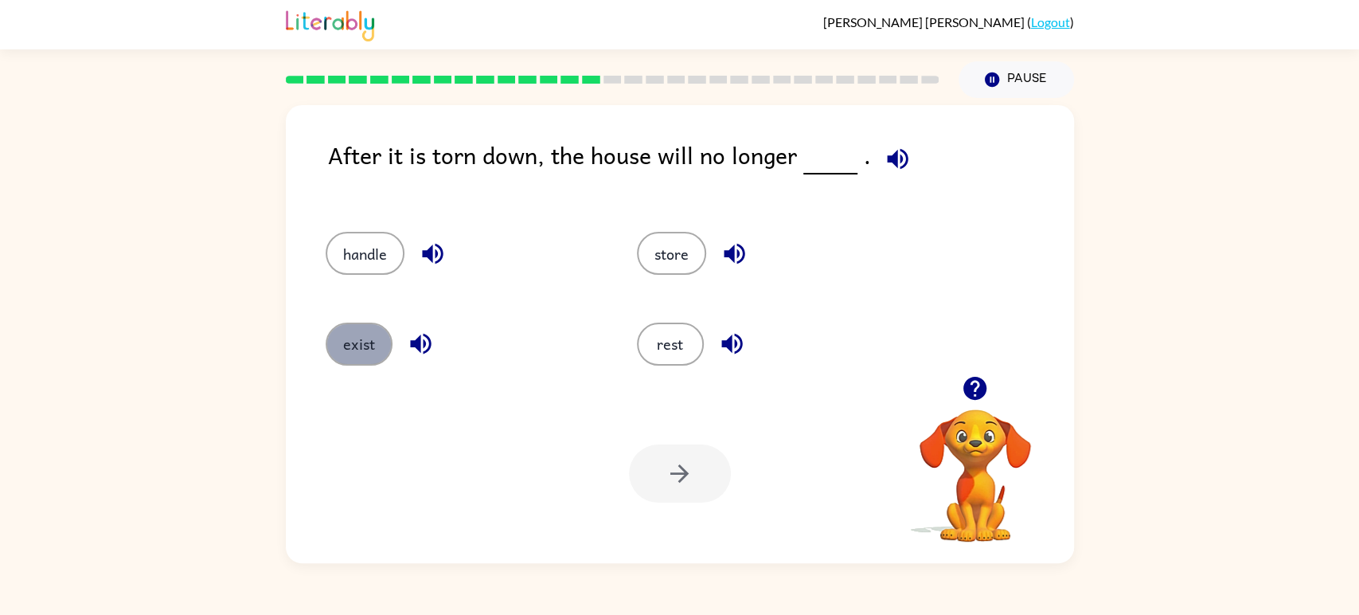
click at [383, 329] on button "exist" at bounding box center [359, 343] width 67 height 43
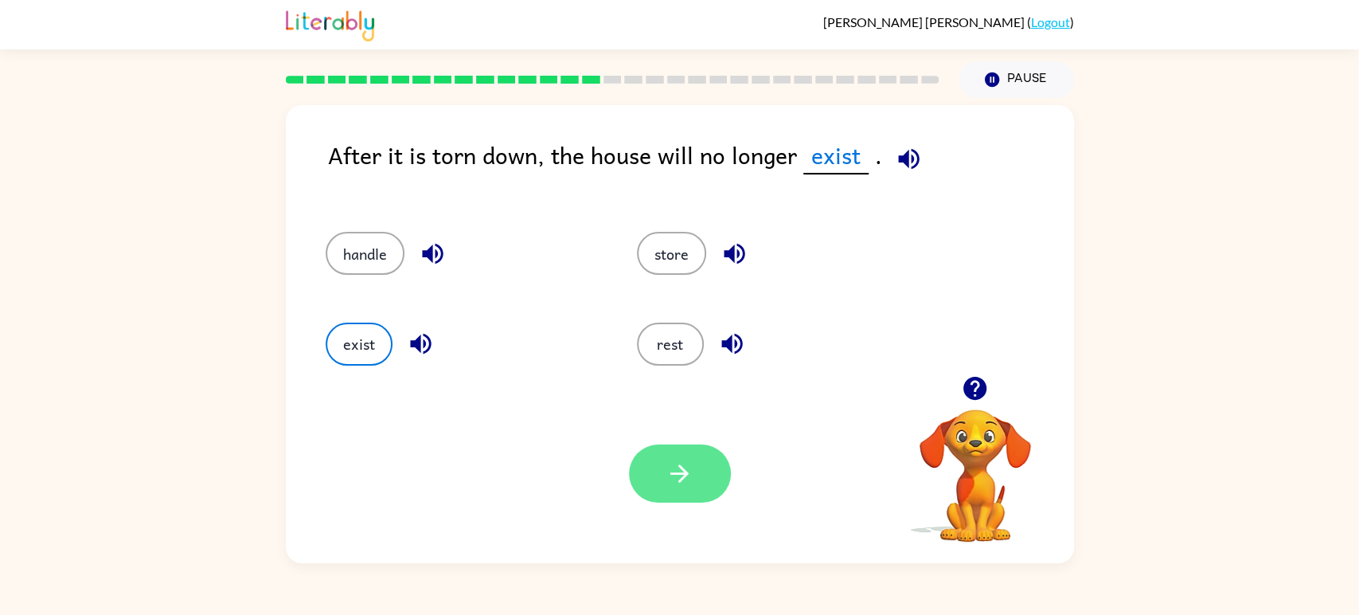
click at [672, 452] on button "button" at bounding box center [680, 473] width 102 height 58
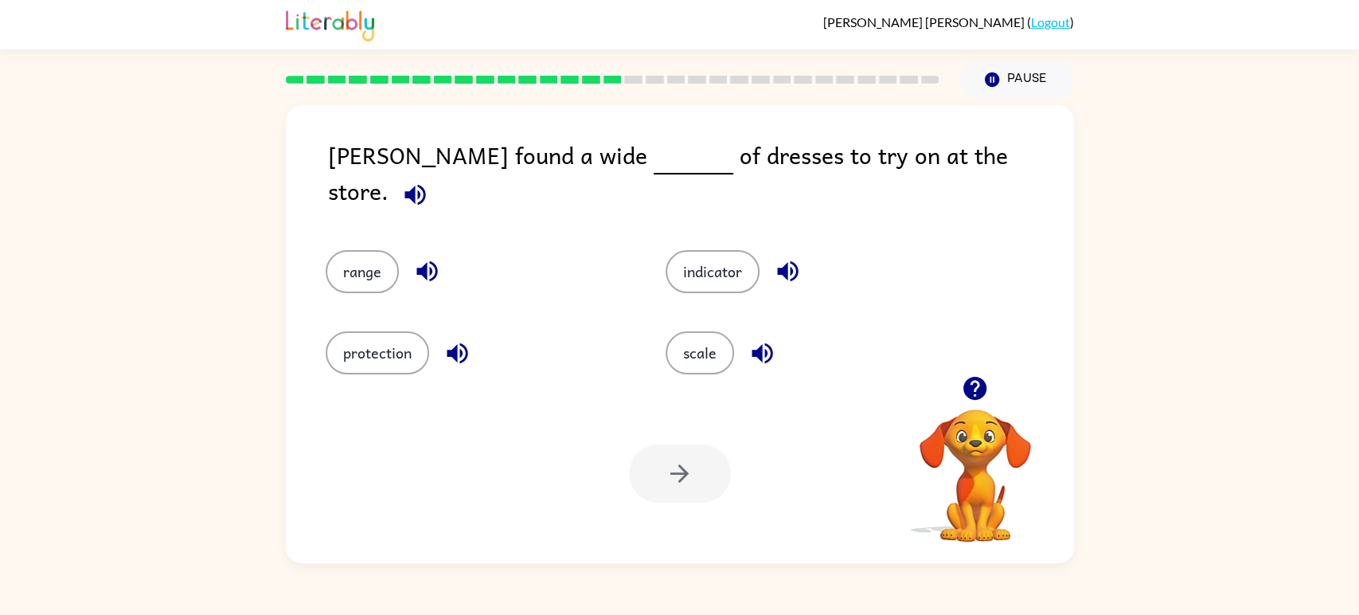
click at [351, 220] on div "range" at bounding box center [465, 260] width 340 height 81
click at [359, 231] on div "range" at bounding box center [465, 260] width 340 height 81
click at [361, 260] on button "range" at bounding box center [362, 271] width 73 height 43
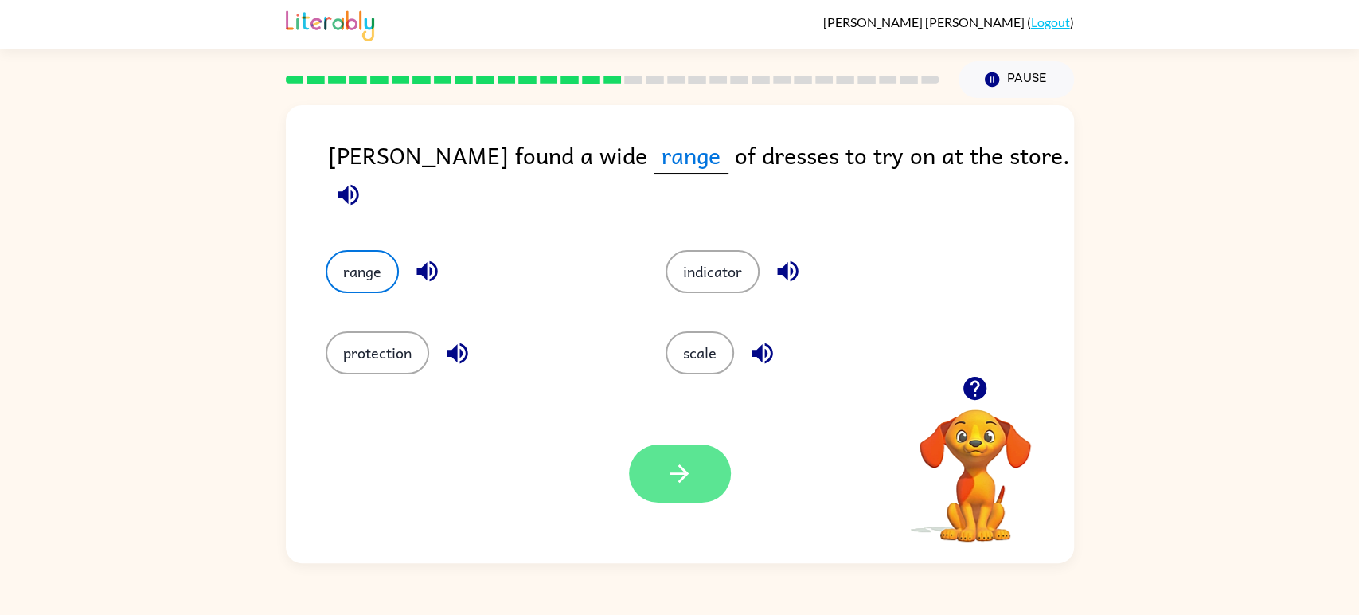
click at [663, 489] on button "button" at bounding box center [680, 473] width 102 height 58
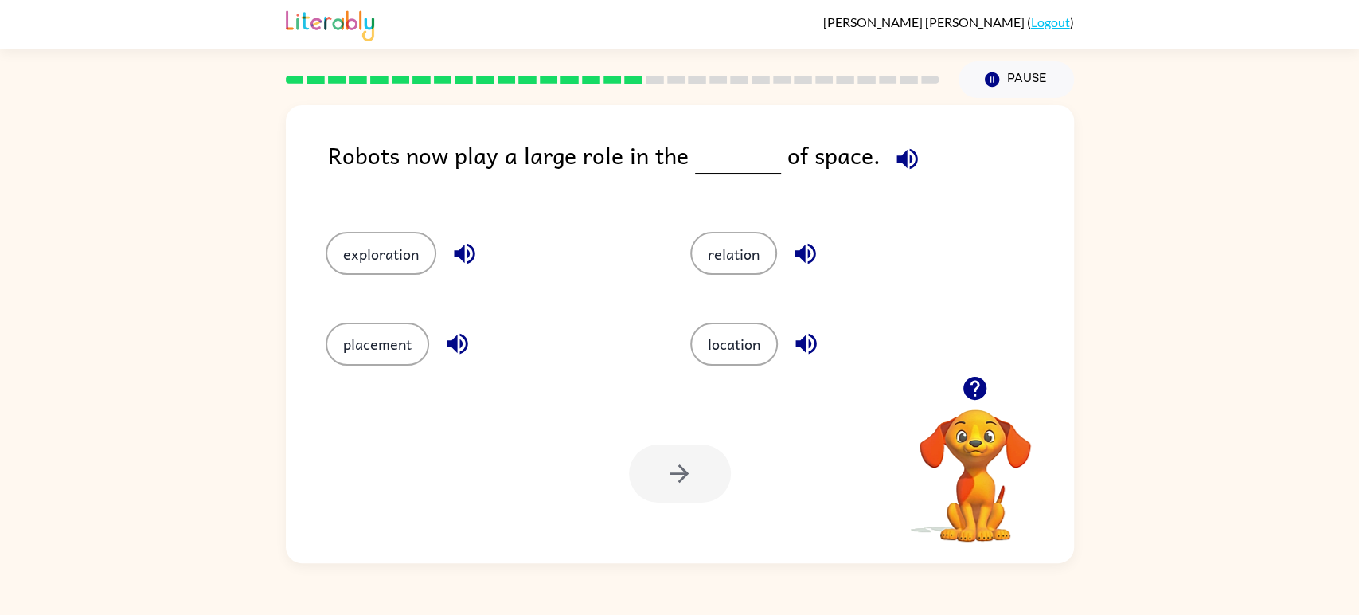
click at [464, 253] on icon "button" at bounding box center [465, 254] width 28 height 28
click at [463, 336] on icon "button" at bounding box center [457, 344] width 21 height 21
click at [814, 350] on icon "button" at bounding box center [805, 344] width 21 height 21
click at [802, 246] on icon "button" at bounding box center [805, 254] width 28 height 28
click at [376, 232] on button "exploration" at bounding box center [381, 253] width 111 height 43
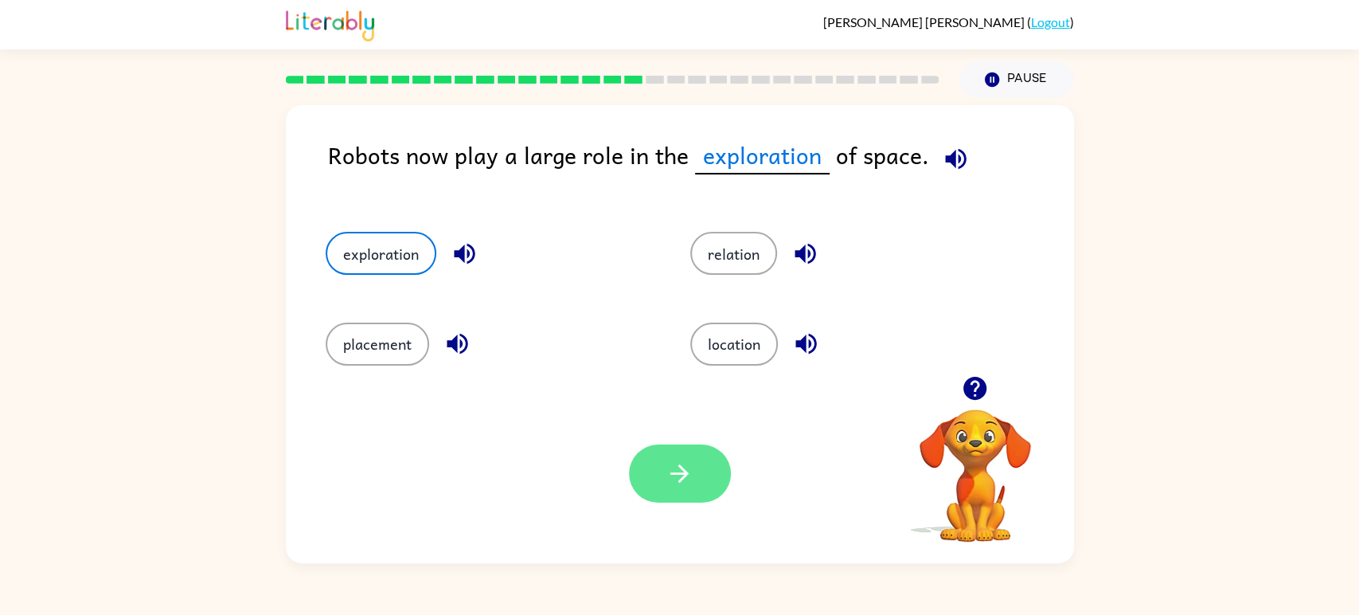
click at [653, 471] on button "button" at bounding box center [680, 473] width 102 height 58
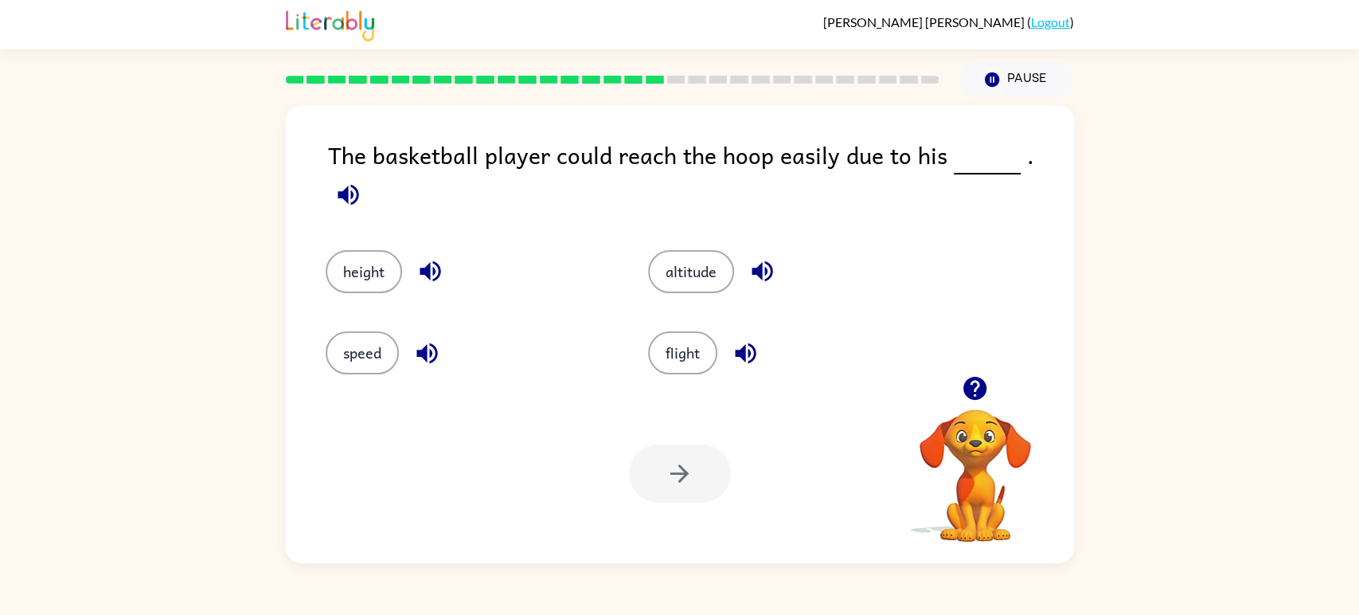
click at [387, 250] on div "height" at bounding box center [469, 271] width 287 height 43
click at [380, 250] on button "height" at bounding box center [364, 271] width 76 height 43
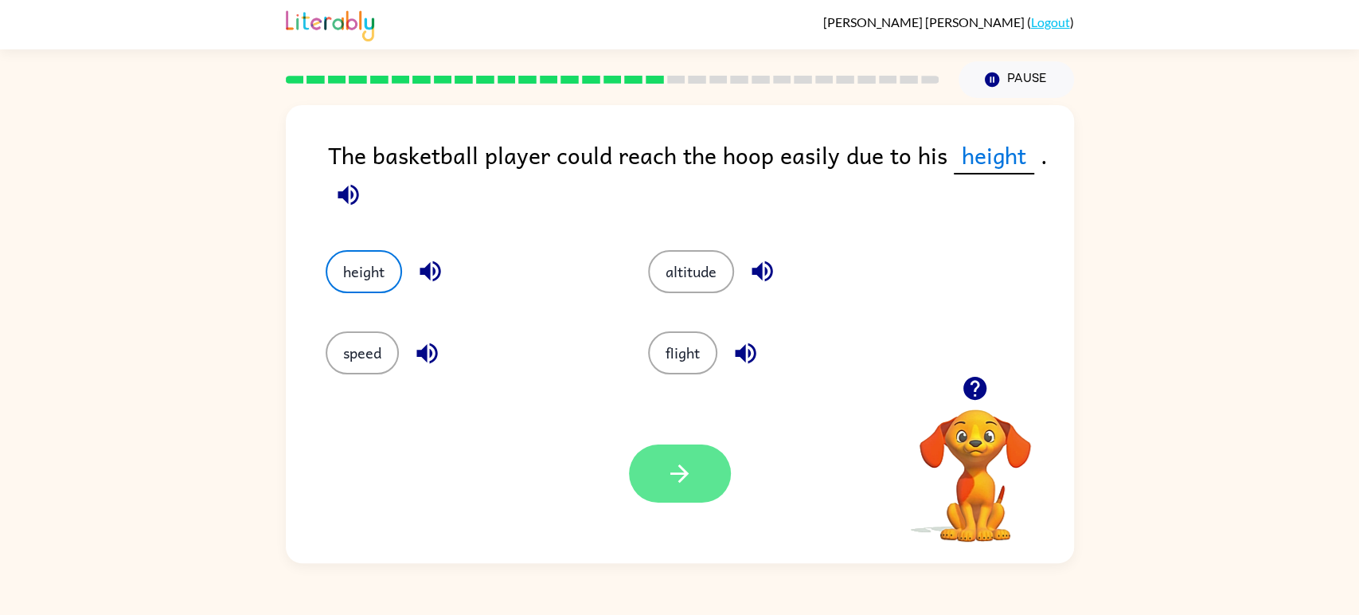
click at [666, 465] on icon "button" at bounding box center [680, 473] width 28 height 28
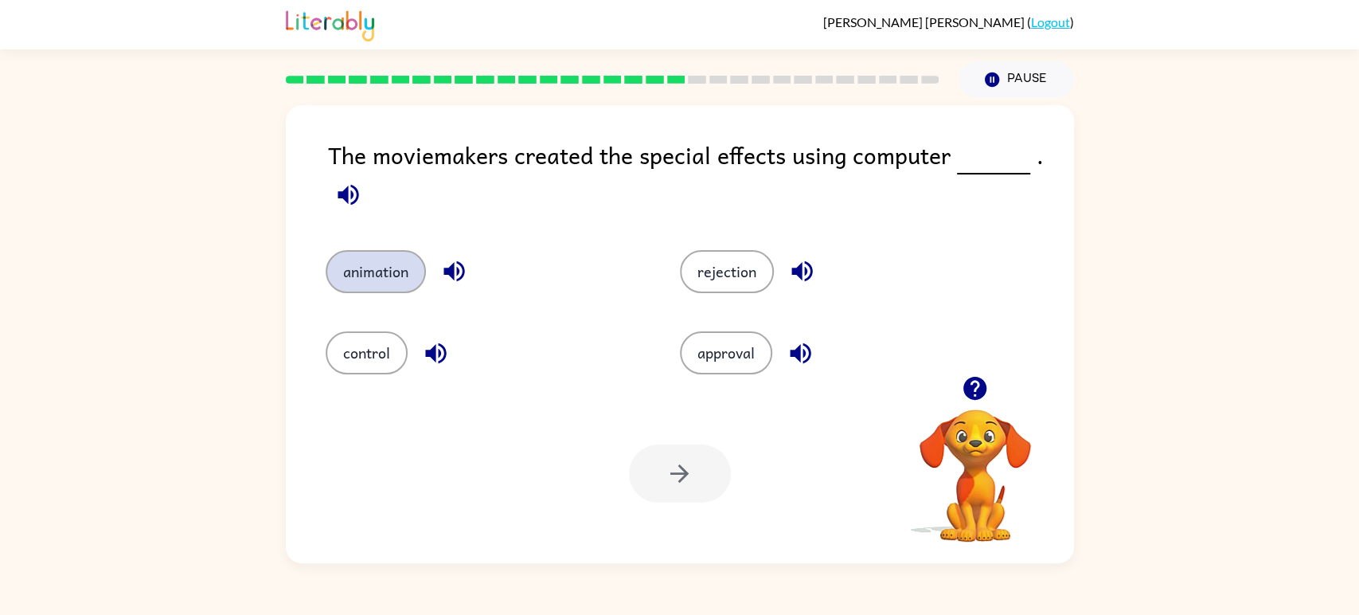
click at [369, 284] on button "animation" at bounding box center [376, 271] width 100 height 43
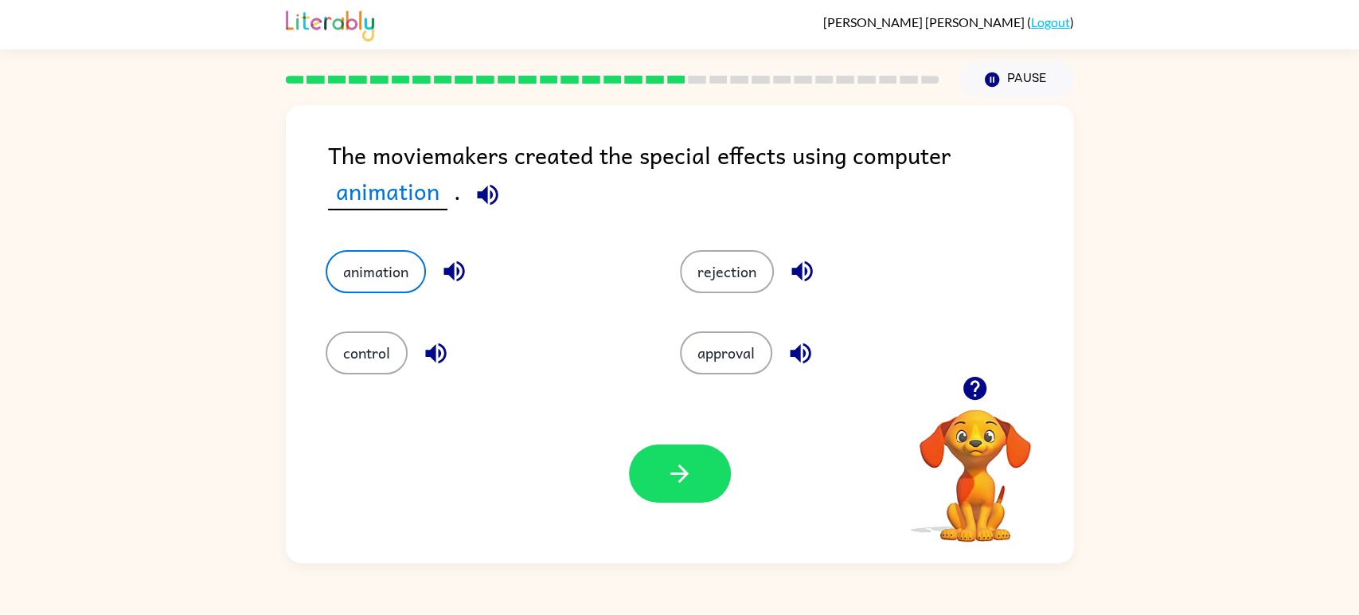
click at [648, 435] on div "Your browser must support playing .mp4 files to use Literably. Please try using…" at bounding box center [680, 473] width 788 height 179
click at [655, 450] on button "button" at bounding box center [680, 473] width 102 height 58
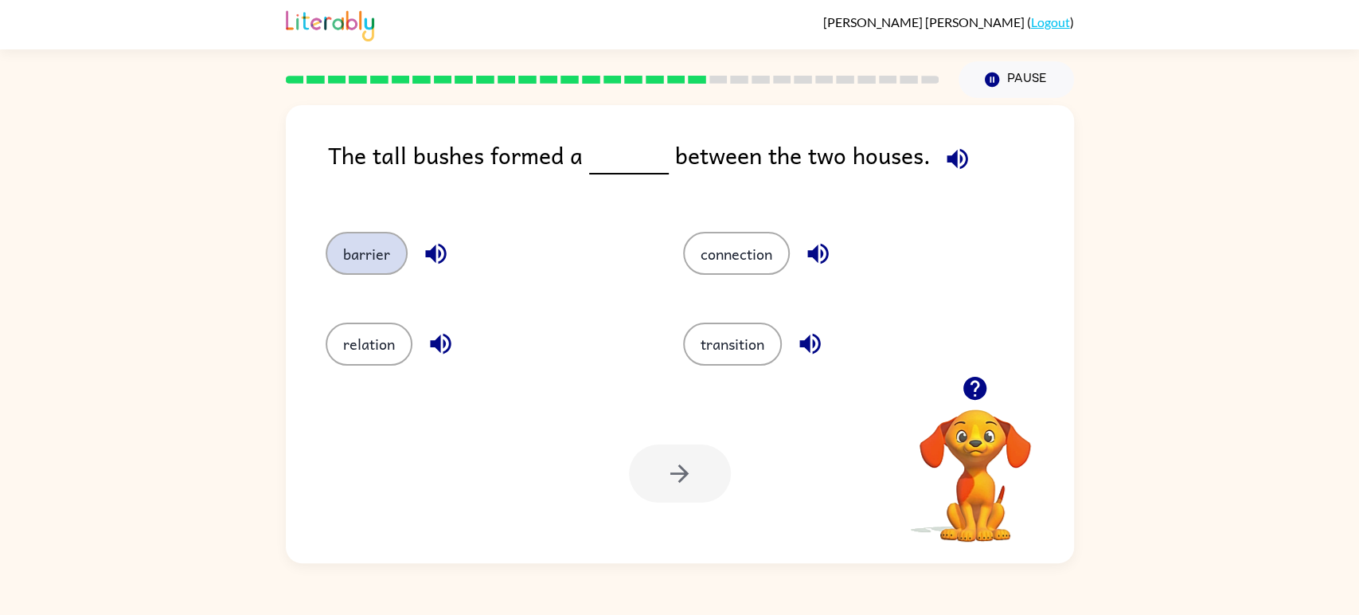
click at [397, 252] on button "barrier" at bounding box center [367, 253] width 82 height 43
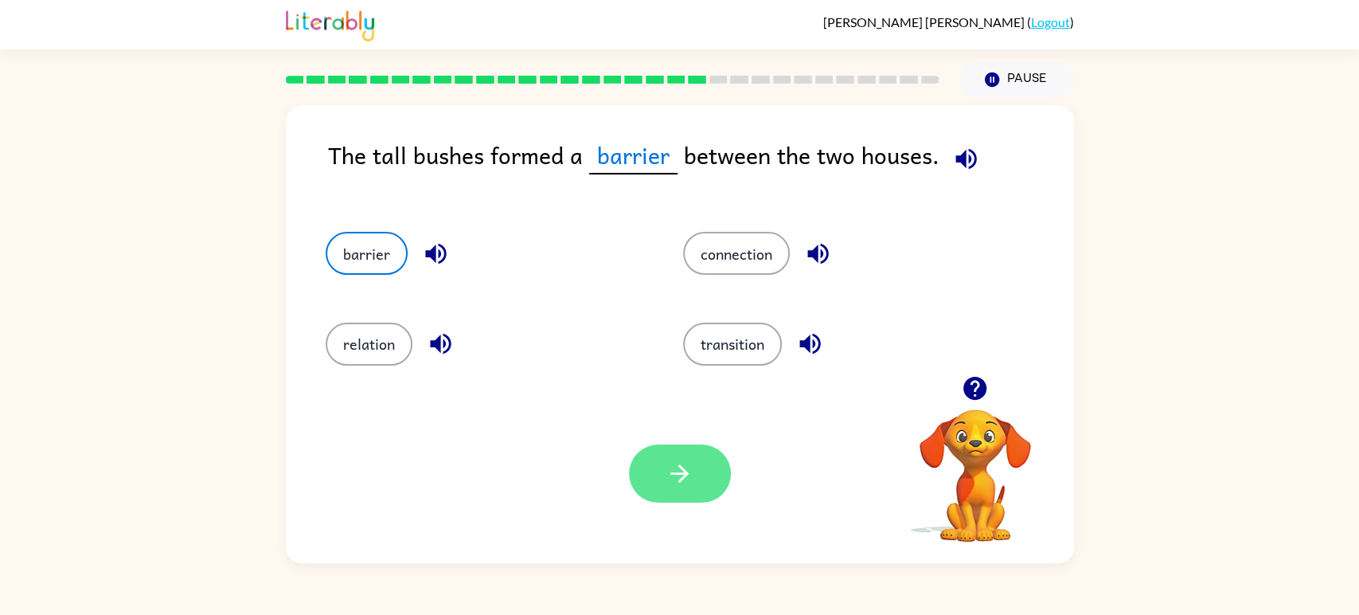
click at [684, 469] on icon "button" at bounding box center [680, 473] width 28 height 28
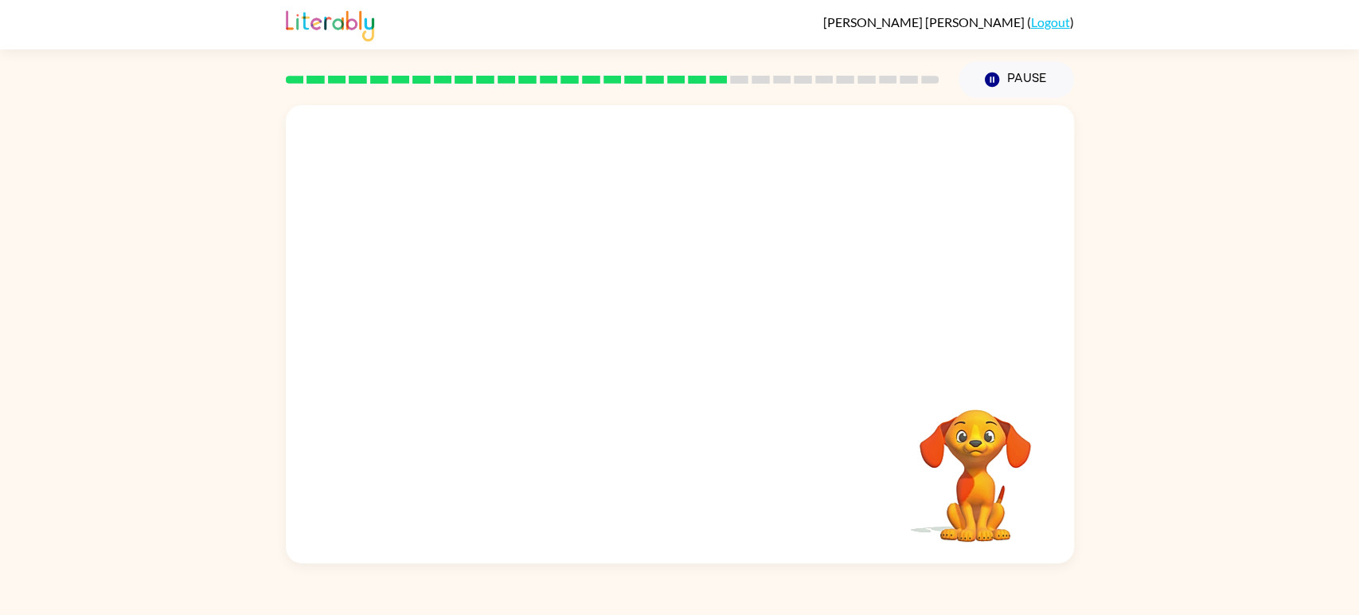
click at [764, 250] on video "Your browser must support playing .mp4 files to use Literably. Please try using…" at bounding box center [680, 240] width 788 height 271
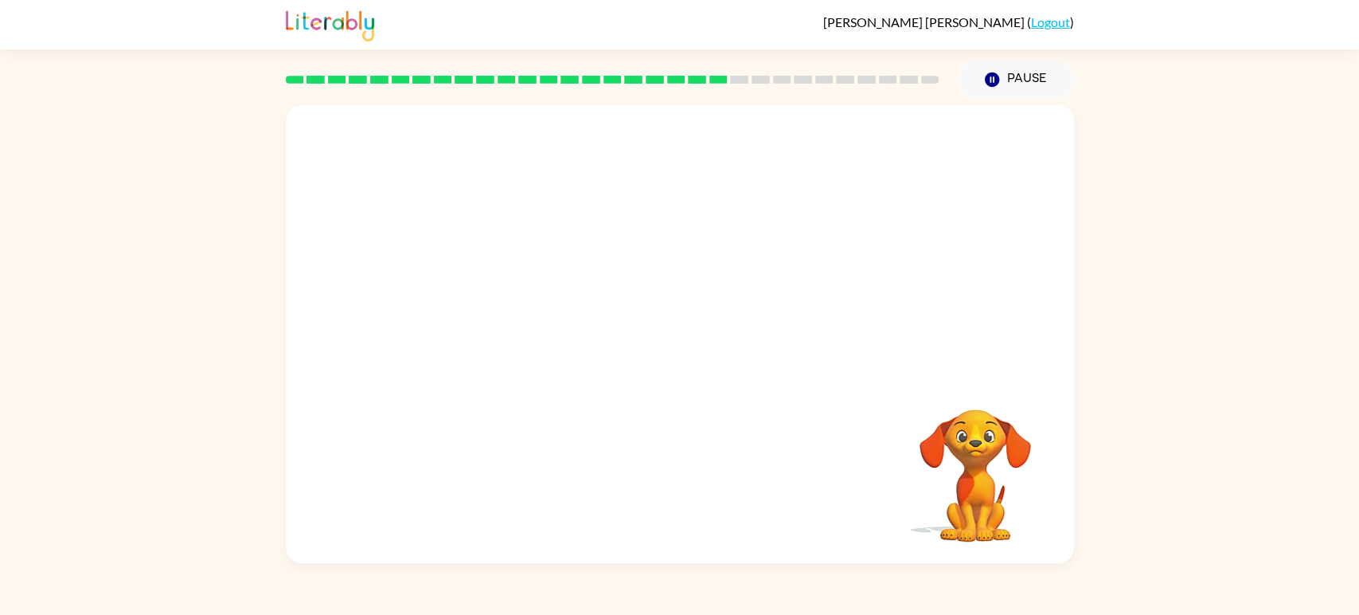
click at [764, 250] on video "Your browser must support playing .mp4 files to use Literably. Please try using…" at bounding box center [680, 240] width 788 height 271
click at [537, 334] on video "Your browser must support playing .mp4 files to use Literably. Please try using…" at bounding box center [680, 240] width 788 height 271
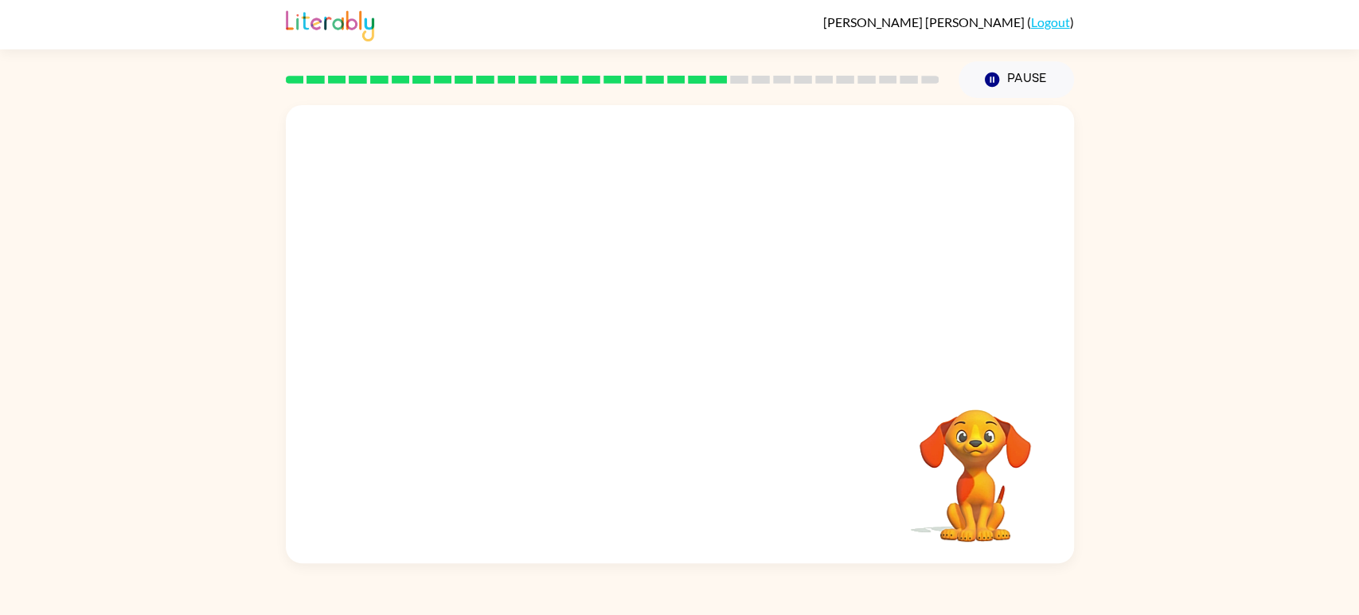
click at [537, 334] on video "Your browser must support playing .mp4 files to use Literably. Please try using…" at bounding box center [680, 240] width 788 height 271
click at [535, 333] on video "Your browser must support playing .mp4 files to use Literably. Please try using…" at bounding box center [680, 240] width 788 height 271
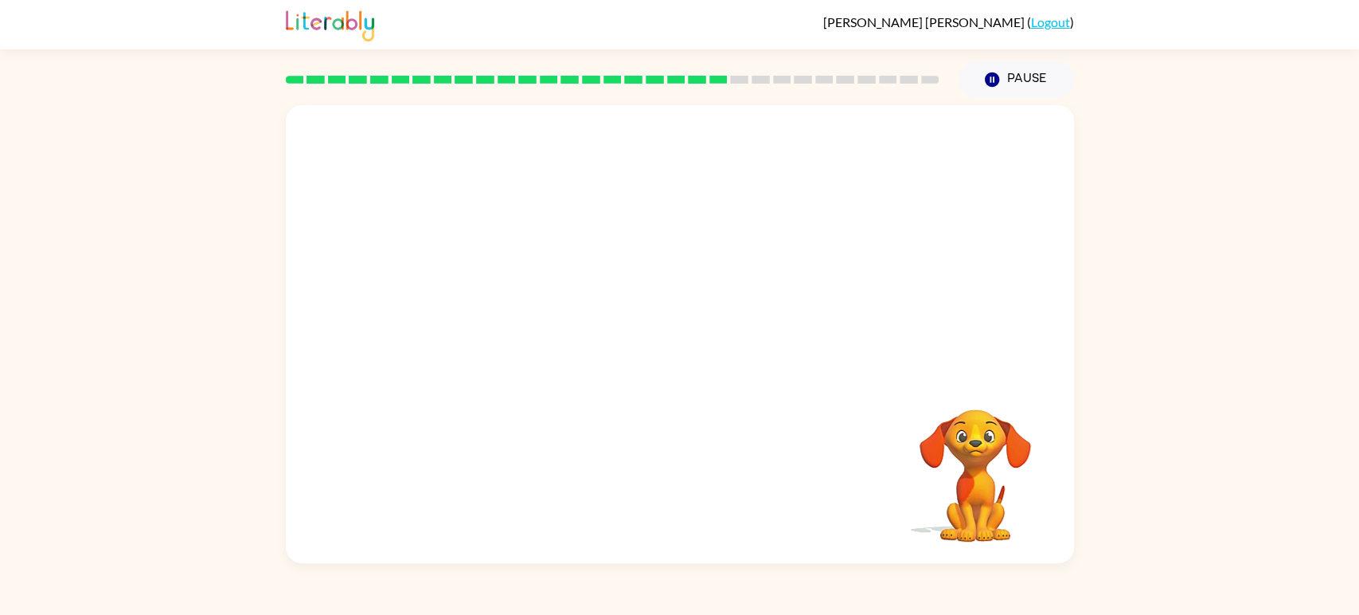
click at [535, 333] on video "Your browser must support playing .mp4 files to use Literably. Please try using…" at bounding box center [680, 240] width 788 height 271
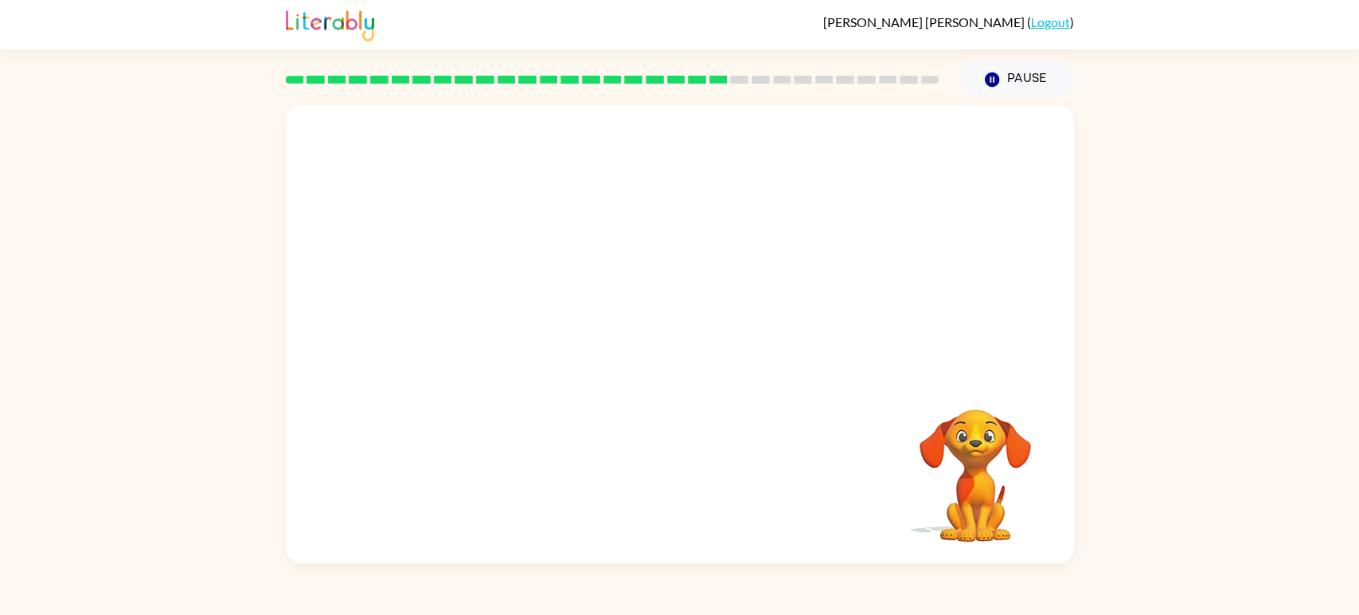
click at [534, 330] on video "Your browser must support playing .mp4 files to use Literably. Please try using…" at bounding box center [680, 240] width 788 height 271
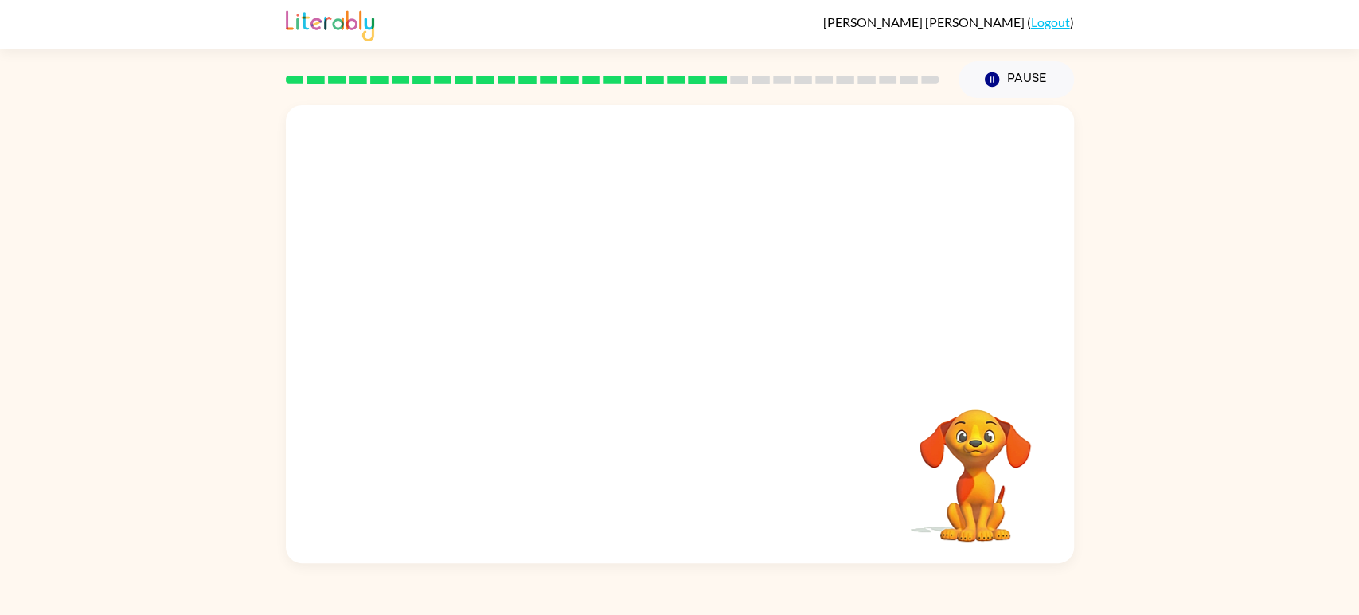
click at [534, 330] on video "Your browser must support playing .mp4 files to use Literably. Please try using…" at bounding box center [680, 240] width 788 height 271
click at [655, 341] on div at bounding box center [680, 342] width 102 height 58
click at [655, 341] on button "button" at bounding box center [680, 342] width 102 height 58
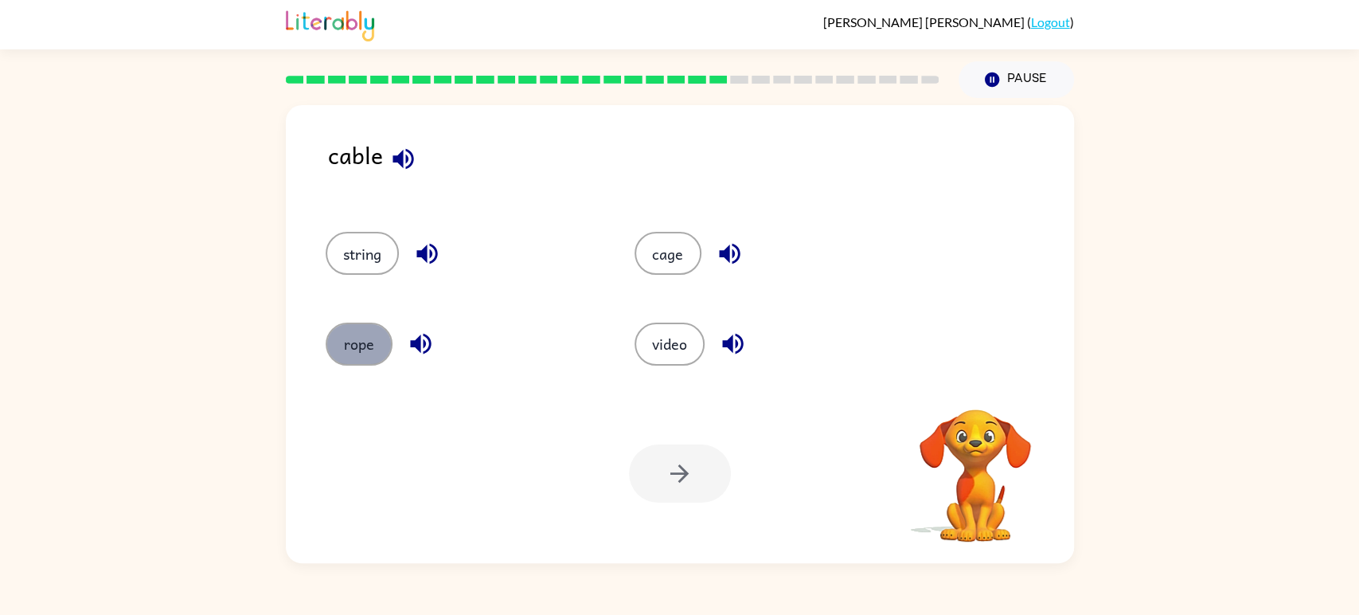
click at [359, 348] on button "rope" at bounding box center [359, 343] width 67 height 43
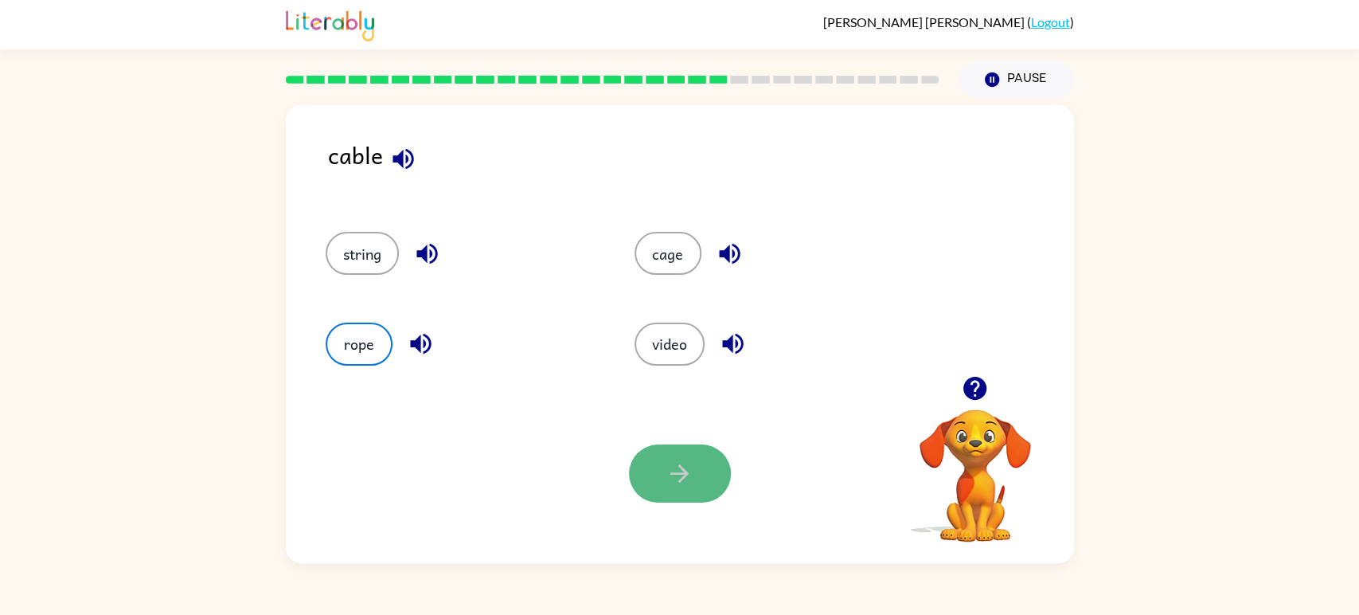
click at [692, 477] on icon "button" at bounding box center [680, 473] width 28 height 28
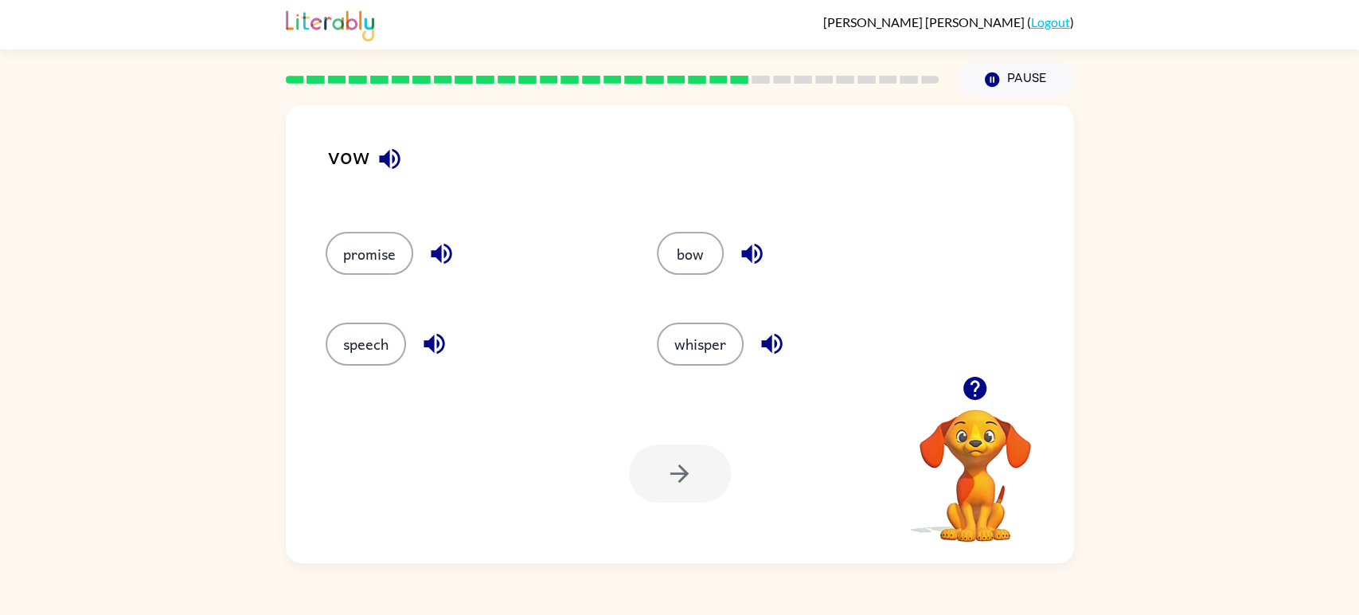
click at [388, 170] on icon "button" at bounding box center [390, 159] width 28 height 28
click at [1004, 424] on video "Your browser must support playing .mp4 files to use Literably. Please try using…" at bounding box center [975, 464] width 159 height 159
click at [352, 231] on div "promise" at bounding box center [460, 246] width 331 height 90
click at [364, 244] on button "promise" at bounding box center [370, 253] width 88 height 43
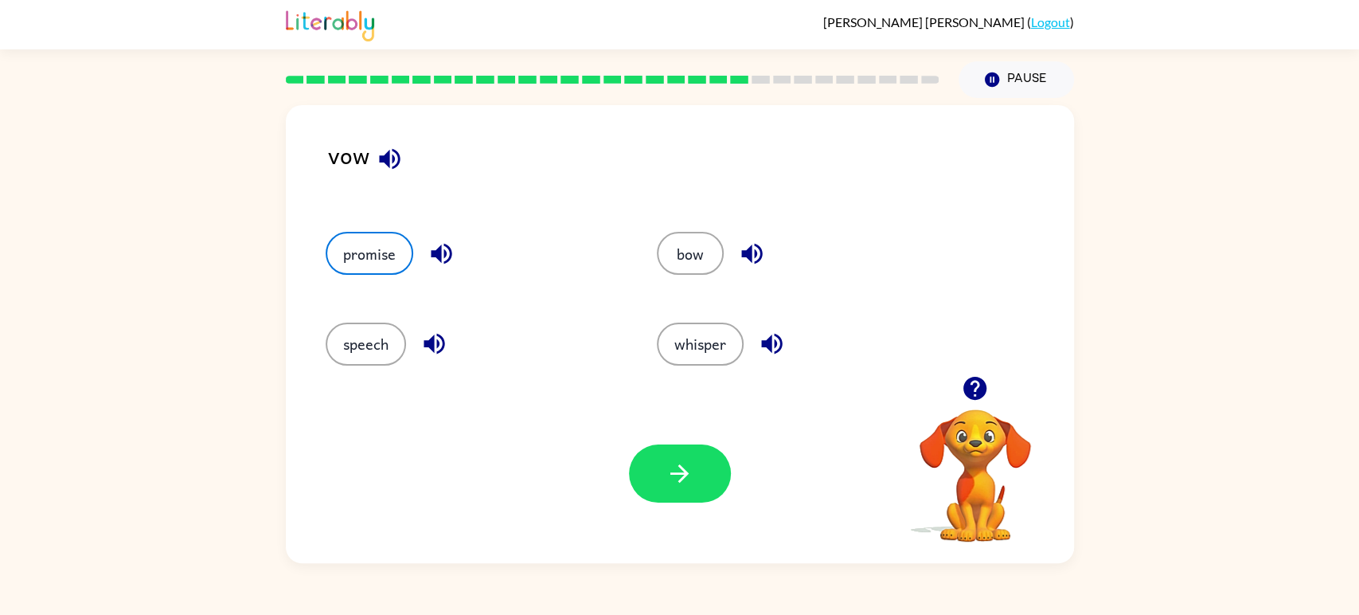
click at [651, 415] on div "Your browser must support playing .mp4 files to use Literably. Please try using…" at bounding box center [680, 473] width 788 height 179
click at [669, 451] on button "button" at bounding box center [680, 473] width 102 height 58
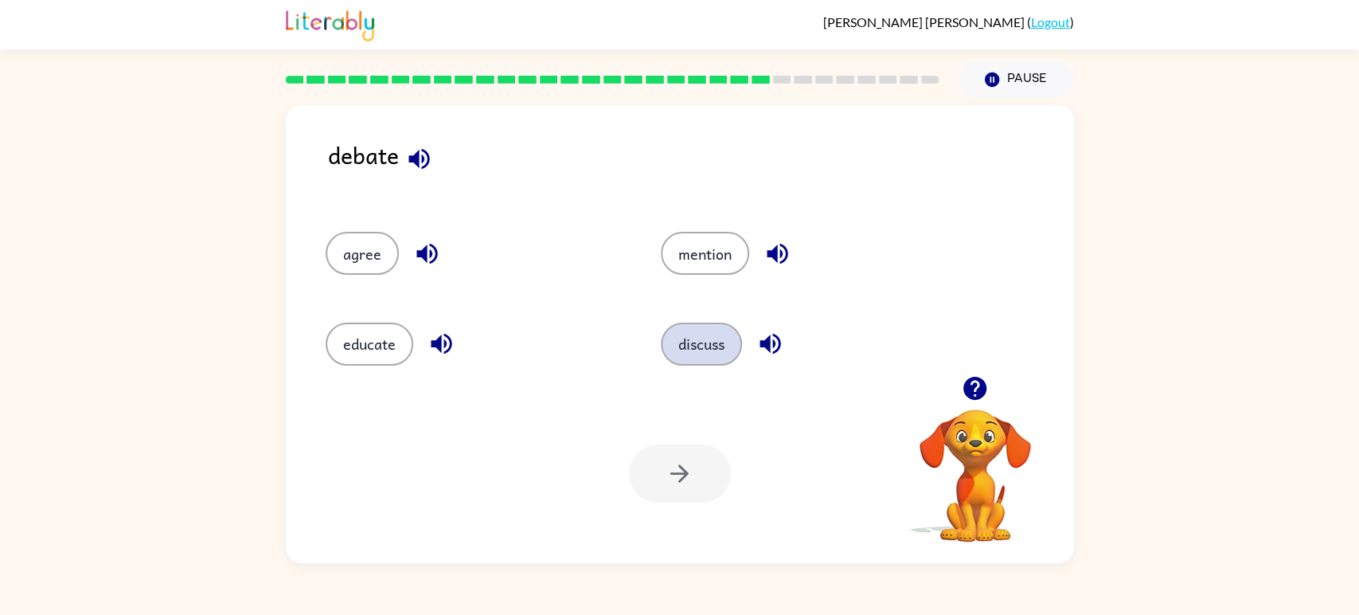
click at [695, 345] on button "discuss" at bounding box center [701, 343] width 81 height 43
click at [679, 467] on icon "button" at bounding box center [679, 473] width 18 height 18
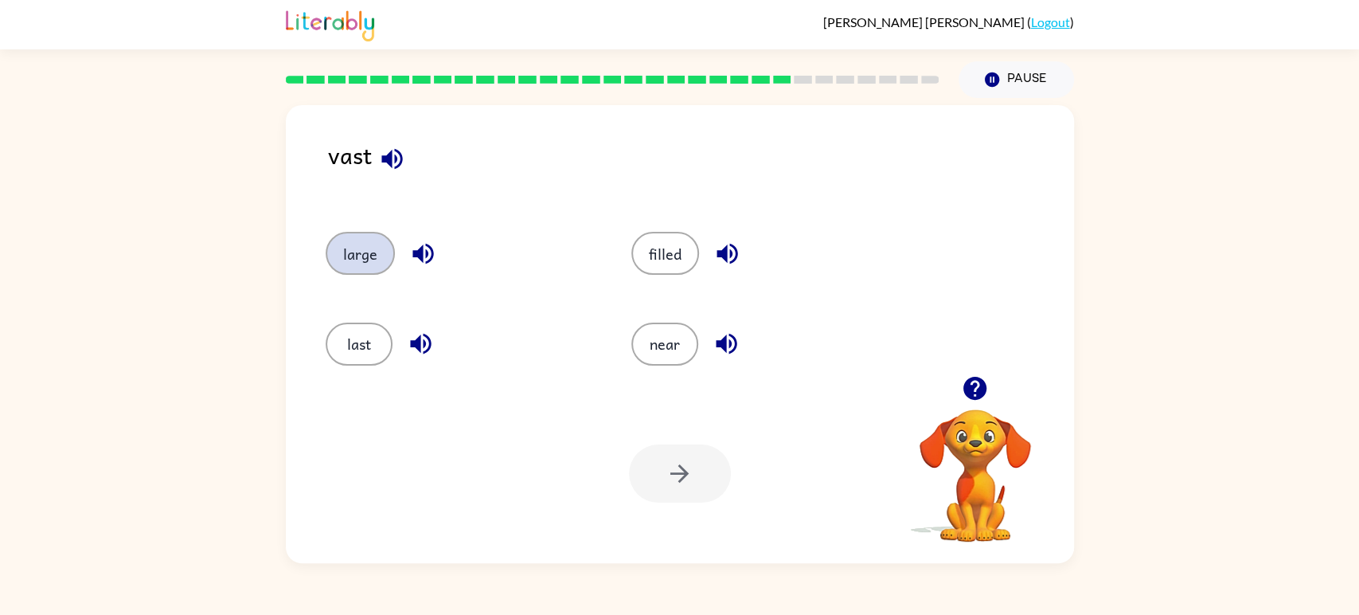
click at [377, 258] on button "large" at bounding box center [360, 253] width 69 height 43
click at [695, 428] on div "Your browser must support playing .mp4 files to use Literably. Please try using…" at bounding box center [680, 473] width 788 height 179
click at [693, 444] on div "Your browser must support playing .mp4 files to use Literably. Please try using…" at bounding box center [680, 473] width 788 height 179
click at [691, 466] on icon "button" at bounding box center [680, 473] width 28 height 28
click at [412, 167] on icon "button" at bounding box center [411, 159] width 28 height 28
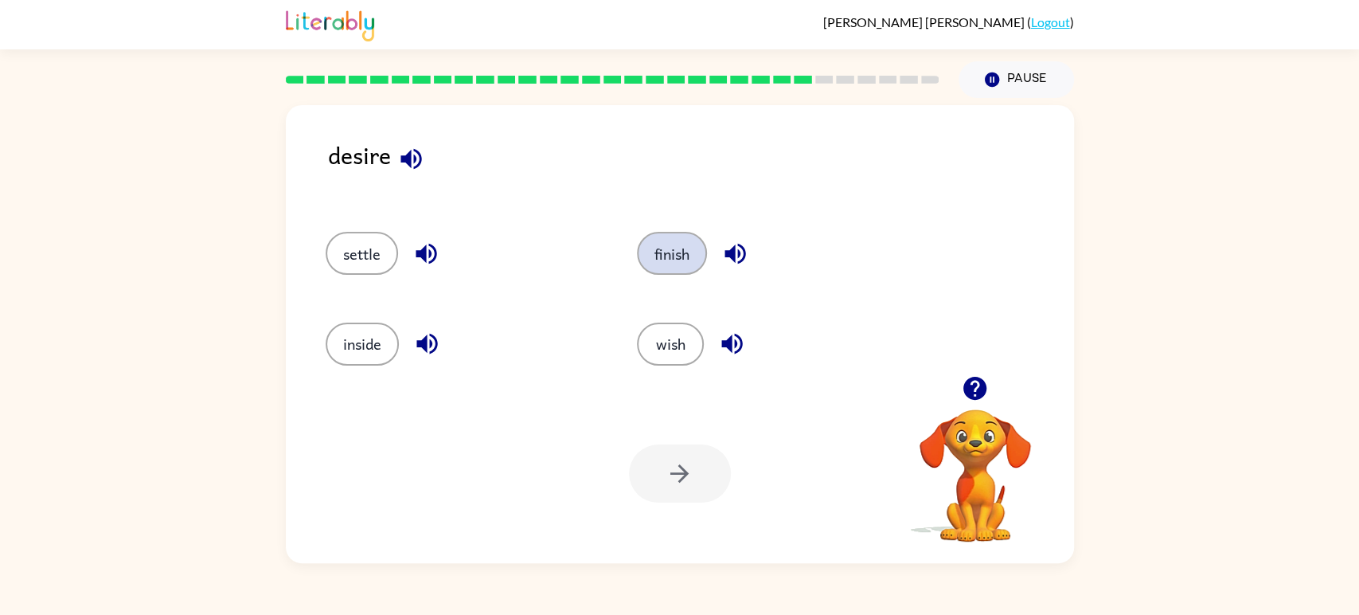
click at [678, 236] on button "finish" at bounding box center [672, 253] width 70 height 43
click at [662, 547] on div "Your browser must support playing .mp4 files to use Literably. Please try using…" at bounding box center [680, 473] width 788 height 179
click at [686, 419] on div "Your browser must support playing .mp4 files to use Literably. Please try using…" at bounding box center [680, 473] width 788 height 179
click at [678, 473] on icon "button" at bounding box center [679, 473] width 18 height 18
click at [387, 224] on div "royal" at bounding box center [457, 246] width 325 height 90
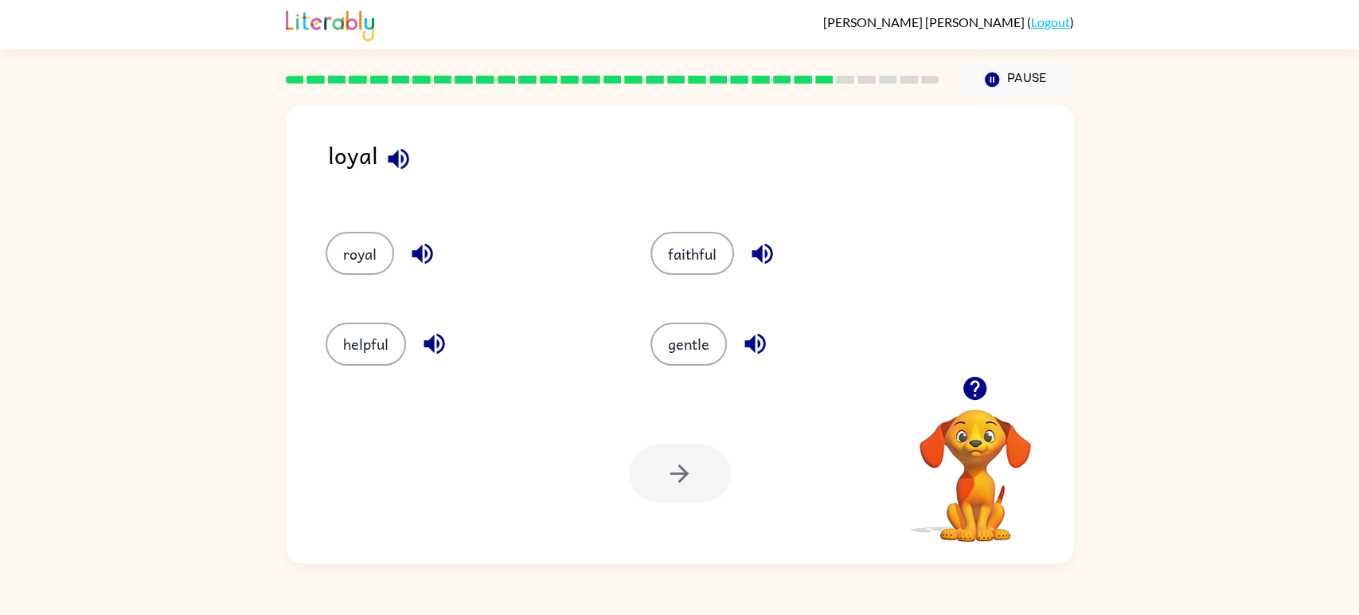
click at [291, 288] on div "loyal royal faithful helpful gentle Your browser must support playing .mp4 file…" at bounding box center [680, 334] width 788 height 458
click at [354, 257] on button "royal" at bounding box center [360, 253] width 68 height 43
click at [667, 439] on div "Your browser must support playing .mp4 files to use Literably. Please try using…" at bounding box center [680, 473] width 788 height 179
click at [681, 494] on button "button" at bounding box center [680, 473] width 102 height 58
click at [427, 324] on button "button" at bounding box center [427, 343] width 41 height 41
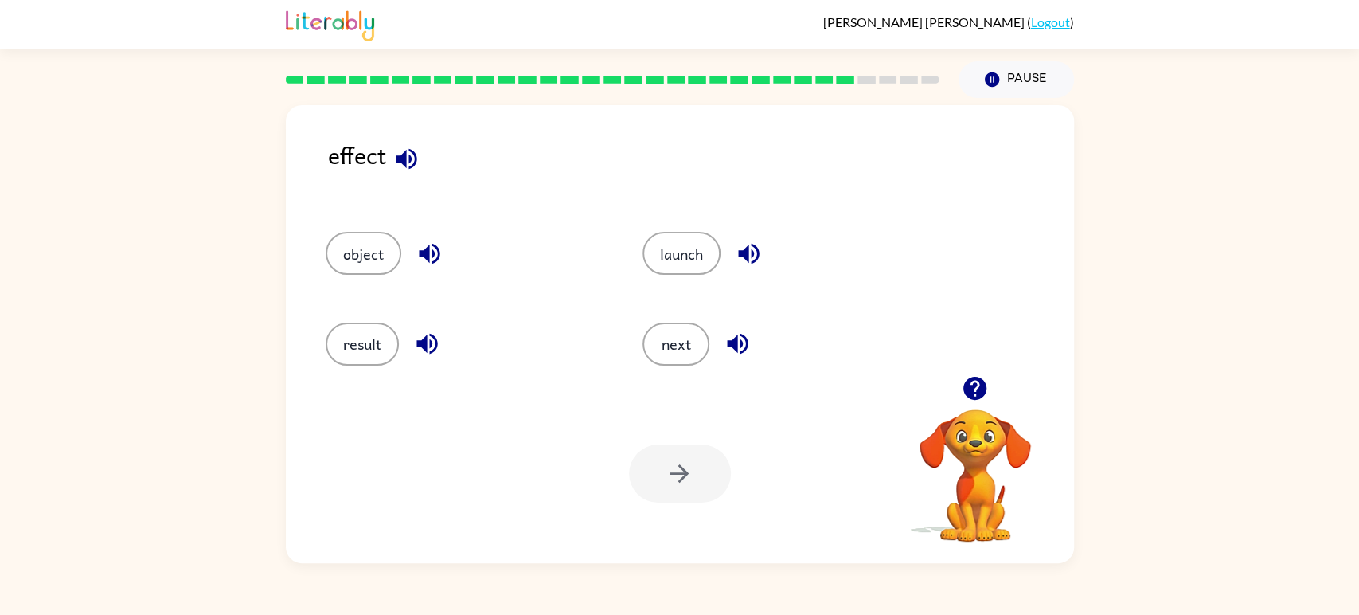
click at [677, 463] on div at bounding box center [680, 473] width 102 height 58
click at [360, 350] on button "result" at bounding box center [362, 343] width 73 height 43
click at [627, 446] on div "Your browser must support playing .mp4 files to use Literably. Please try using…" at bounding box center [680, 473] width 788 height 179
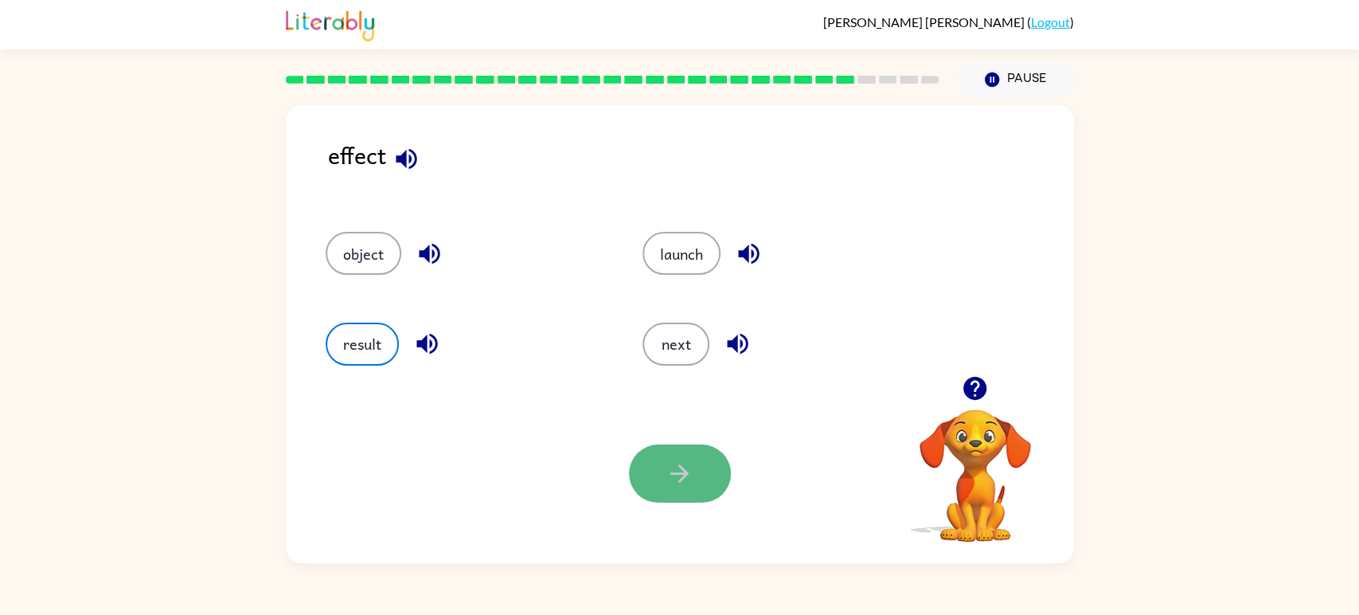
click at [646, 473] on button "button" at bounding box center [680, 473] width 102 height 58
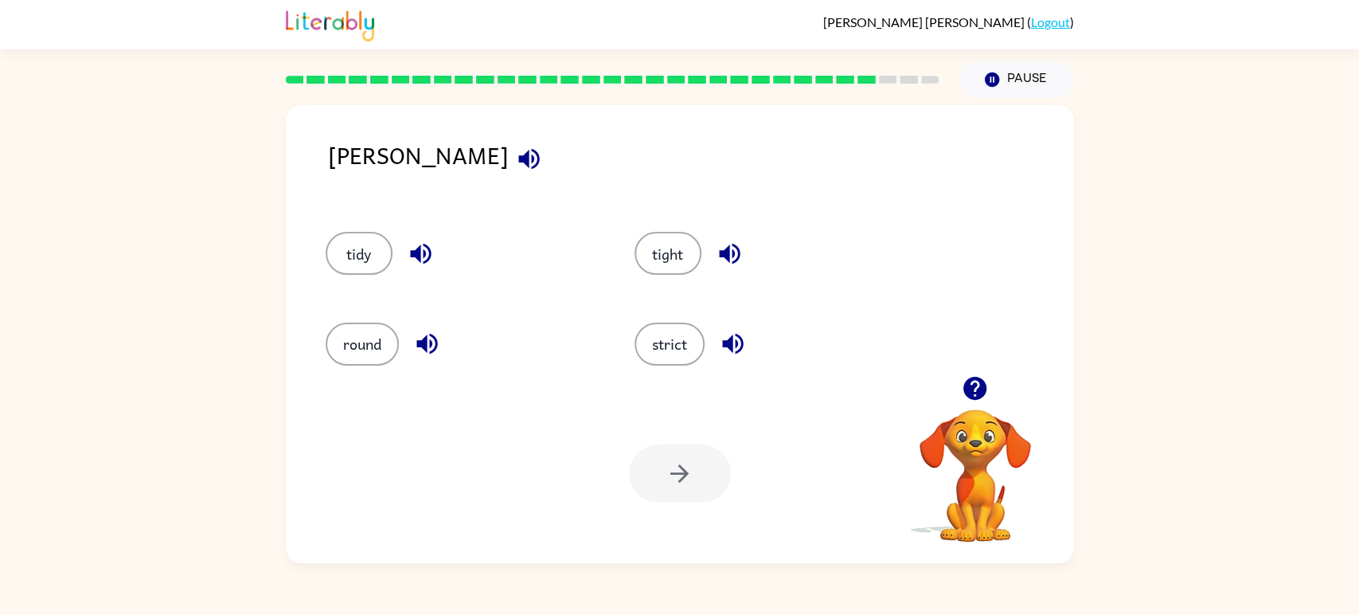
click at [659, 228] on div "tight" at bounding box center [758, 246] width 309 height 90
click at [686, 236] on button "tight" at bounding box center [668, 253] width 67 height 43
click at [651, 467] on button "button" at bounding box center [680, 473] width 102 height 58
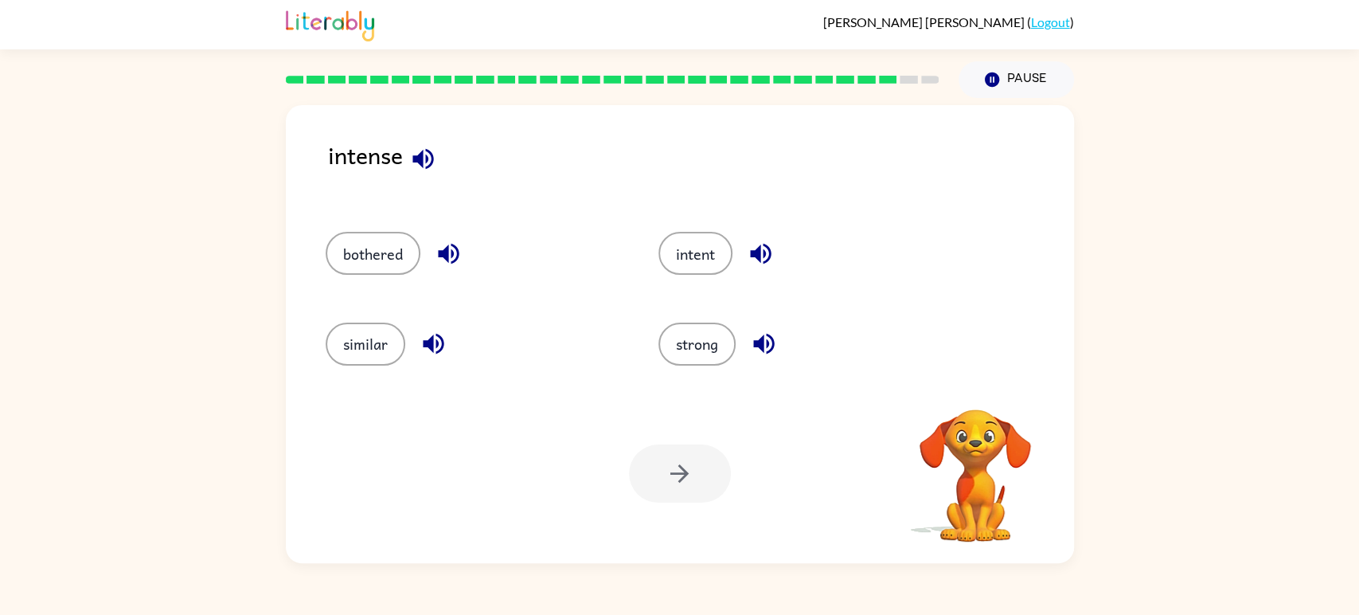
click at [651, 467] on div at bounding box center [680, 473] width 102 height 58
click at [680, 365] on button "strong" at bounding box center [697, 343] width 77 height 43
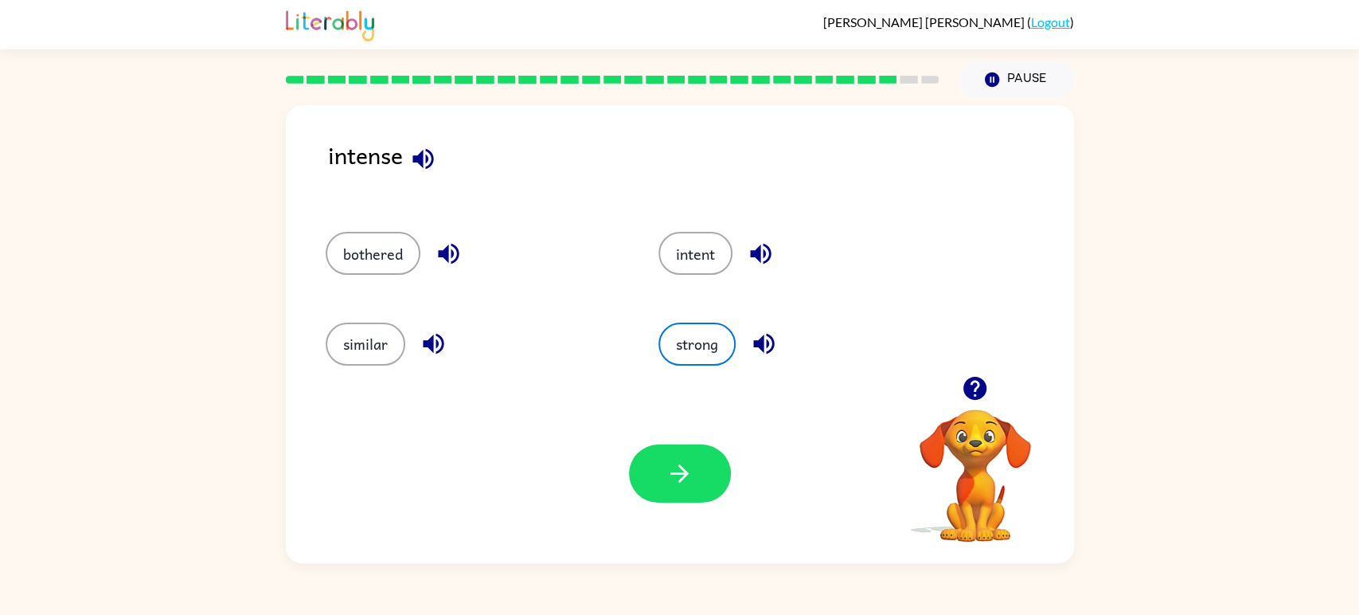
click at [372, 226] on div "bothered" at bounding box center [462, 246] width 334 height 90
click at [381, 255] on button "bothered" at bounding box center [373, 253] width 95 height 43
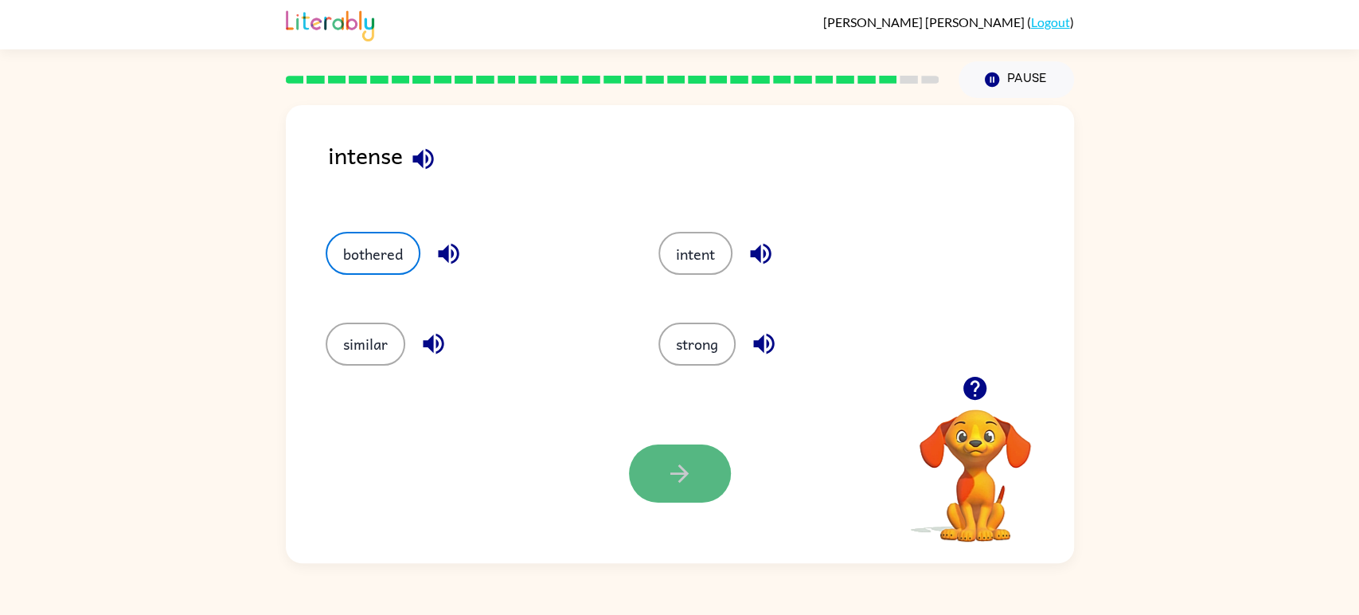
click at [662, 483] on button "button" at bounding box center [680, 473] width 102 height 58
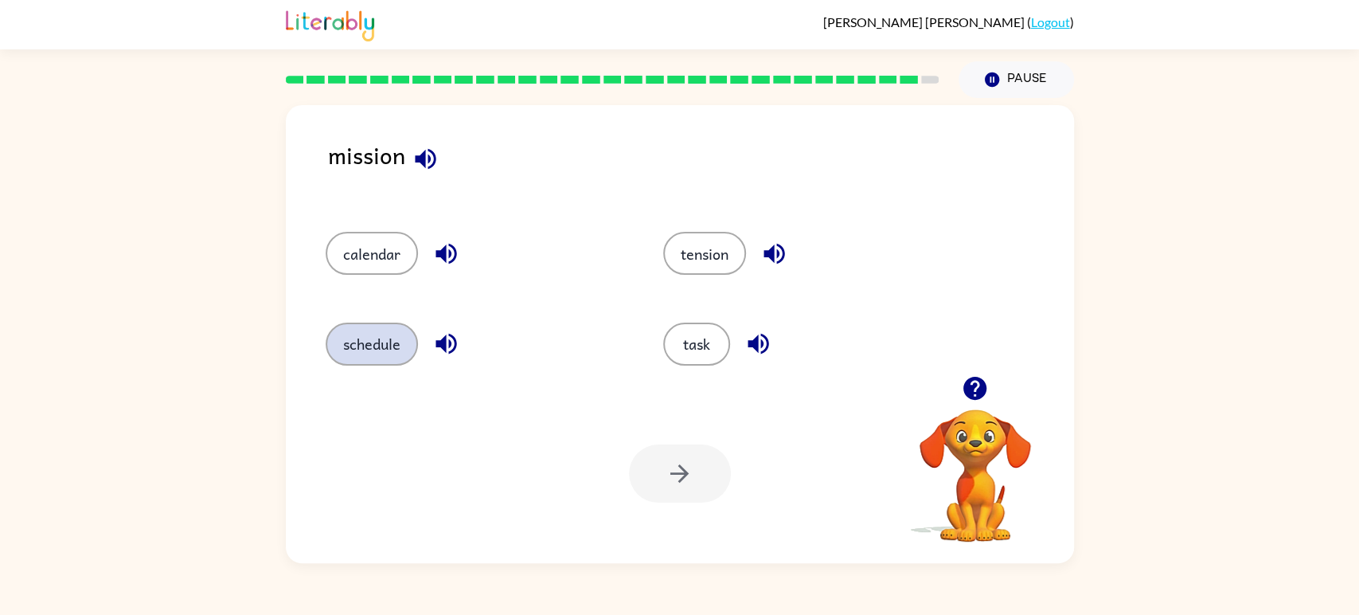
click at [391, 345] on button "schedule" at bounding box center [372, 343] width 92 height 43
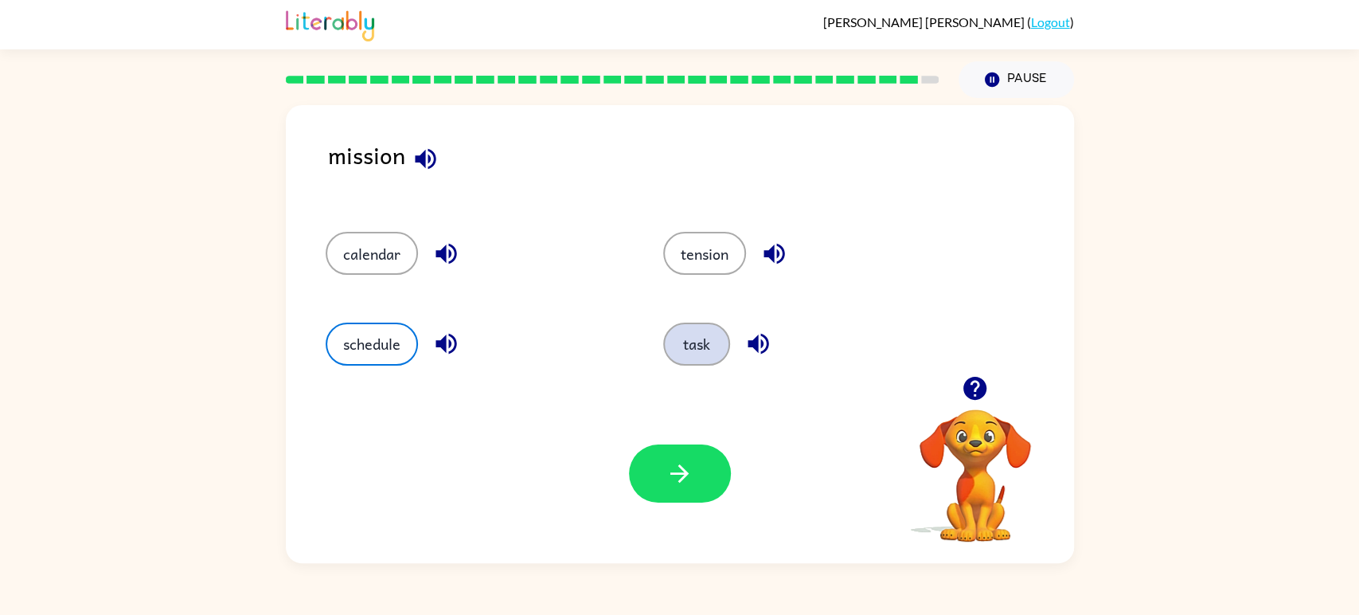
click at [694, 349] on button "task" at bounding box center [696, 343] width 67 height 43
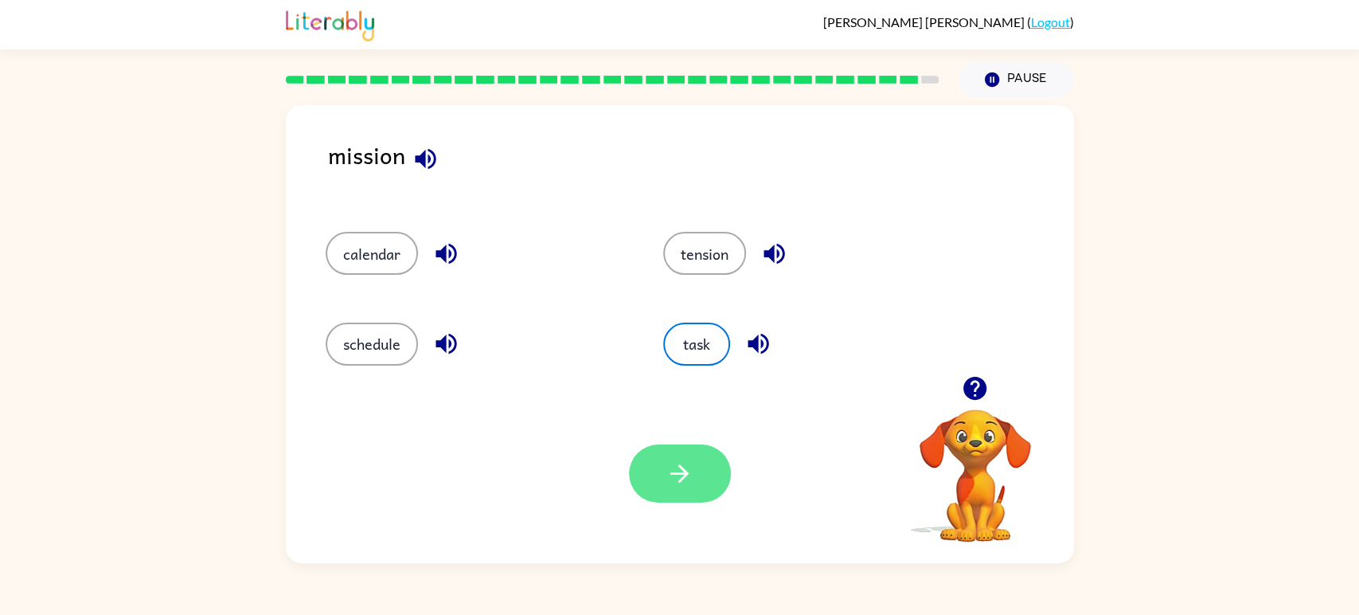
click at [684, 454] on button "button" at bounding box center [680, 473] width 102 height 58
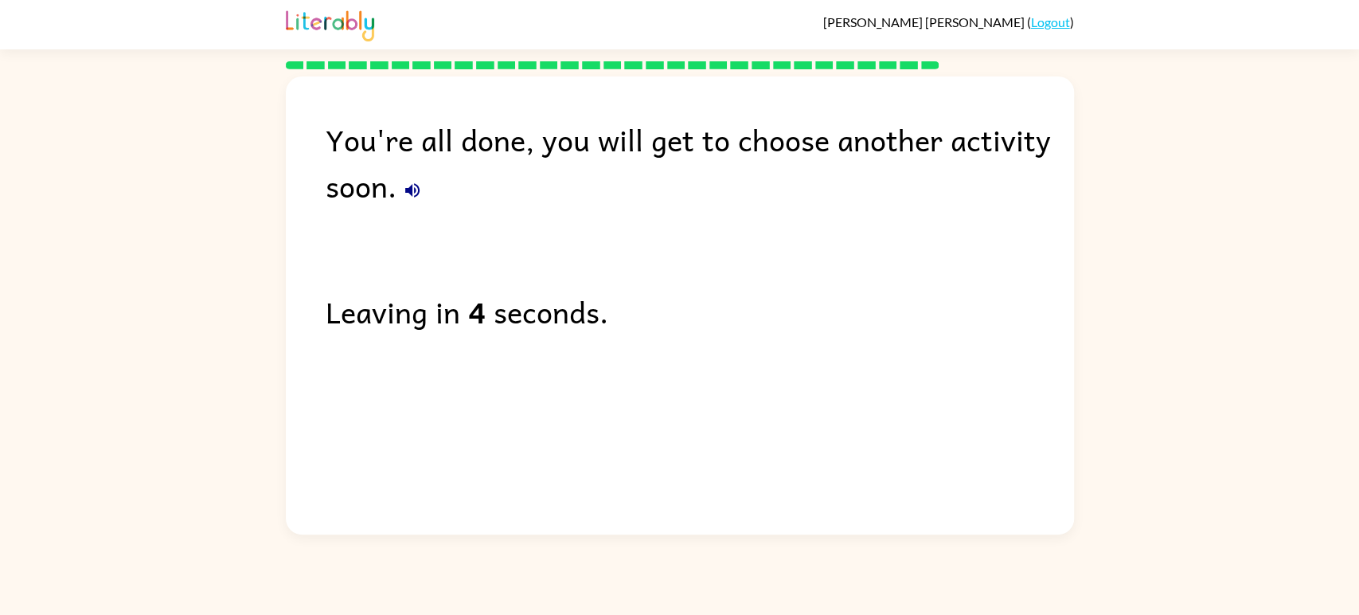
click at [527, 330] on div "Leaving in 4 seconds." at bounding box center [700, 311] width 748 height 46
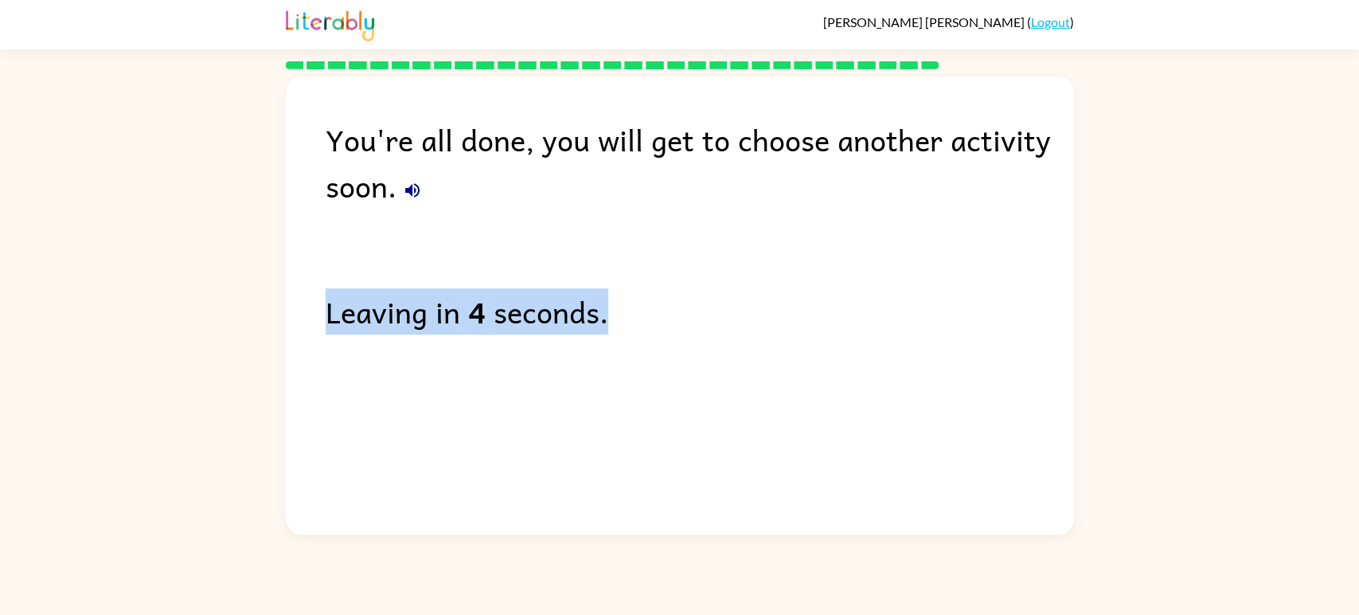
click at [527, 330] on div "Leaving in 4 seconds." at bounding box center [700, 311] width 748 height 46
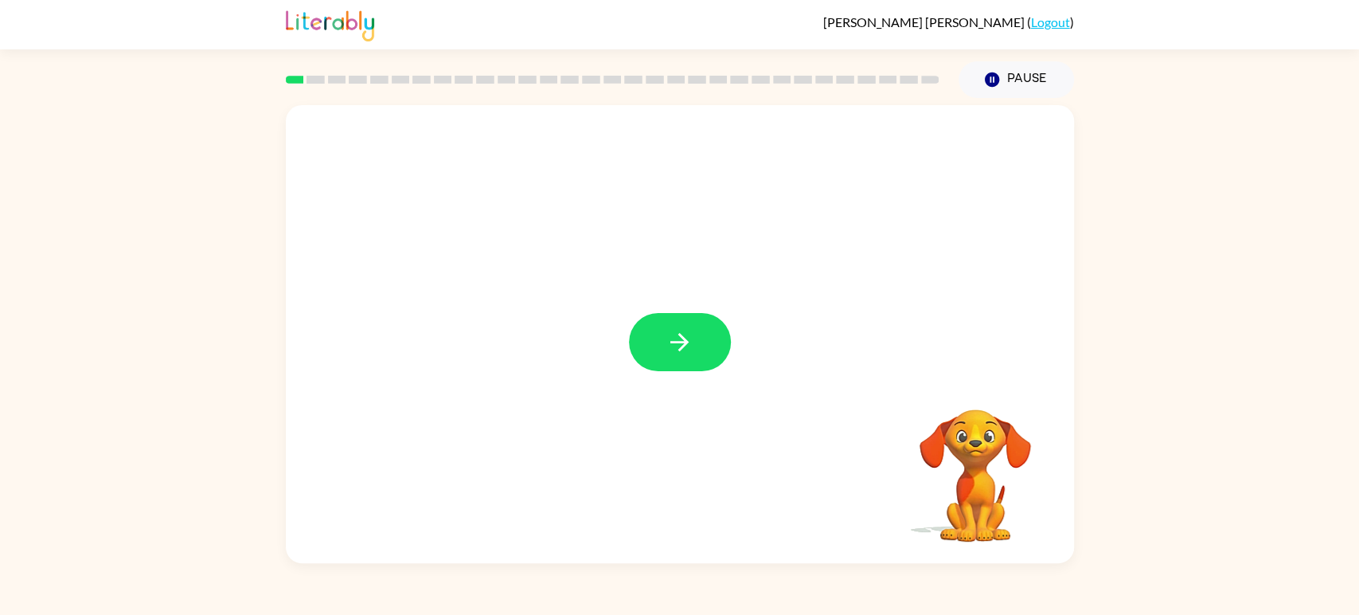
click at [629, 368] on div at bounding box center [680, 342] width 102 height 58
click at [729, 344] on button "button" at bounding box center [680, 342] width 102 height 58
click at [739, 114] on div at bounding box center [680, 334] width 788 height 458
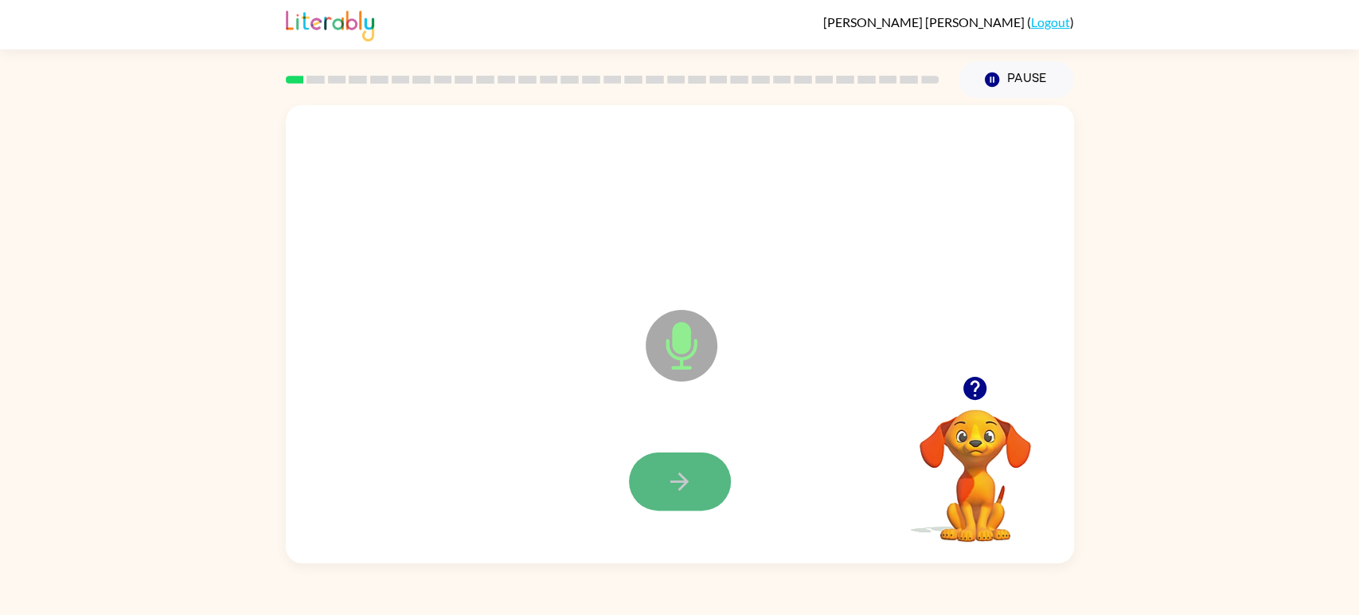
click at [695, 467] on button "button" at bounding box center [680, 481] width 102 height 58
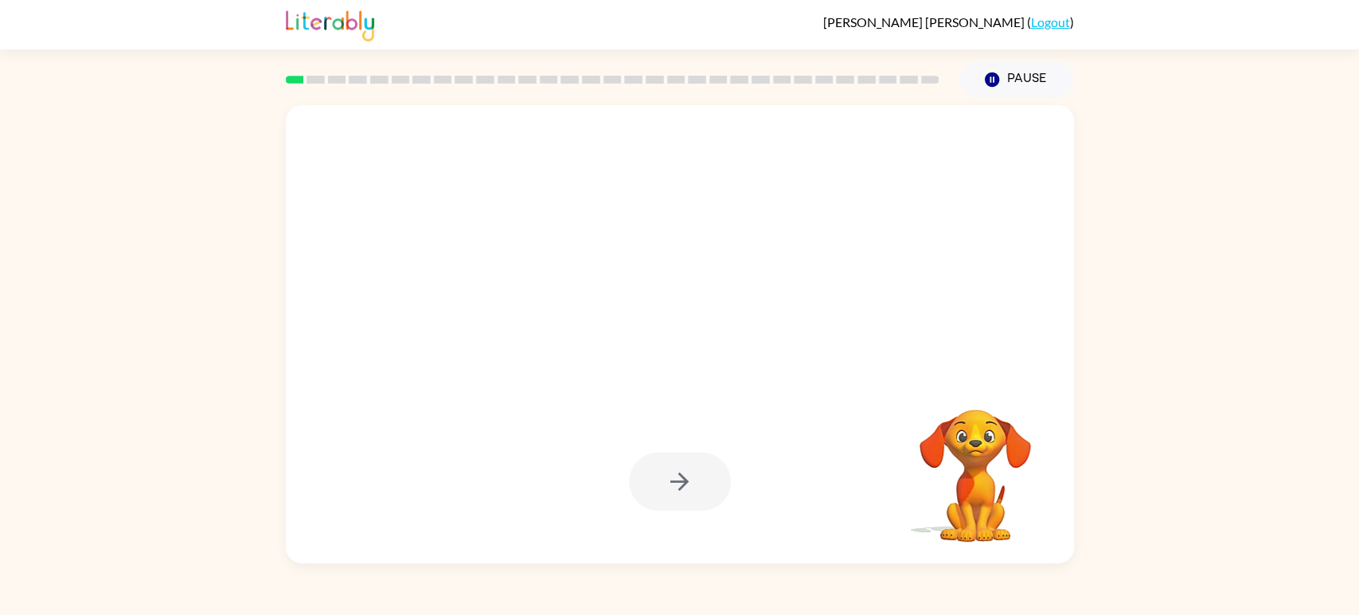
click at [1208, 279] on div "Your browser must support playing .mp4 files to use Literably. Please try using…" at bounding box center [679, 330] width 1359 height 465
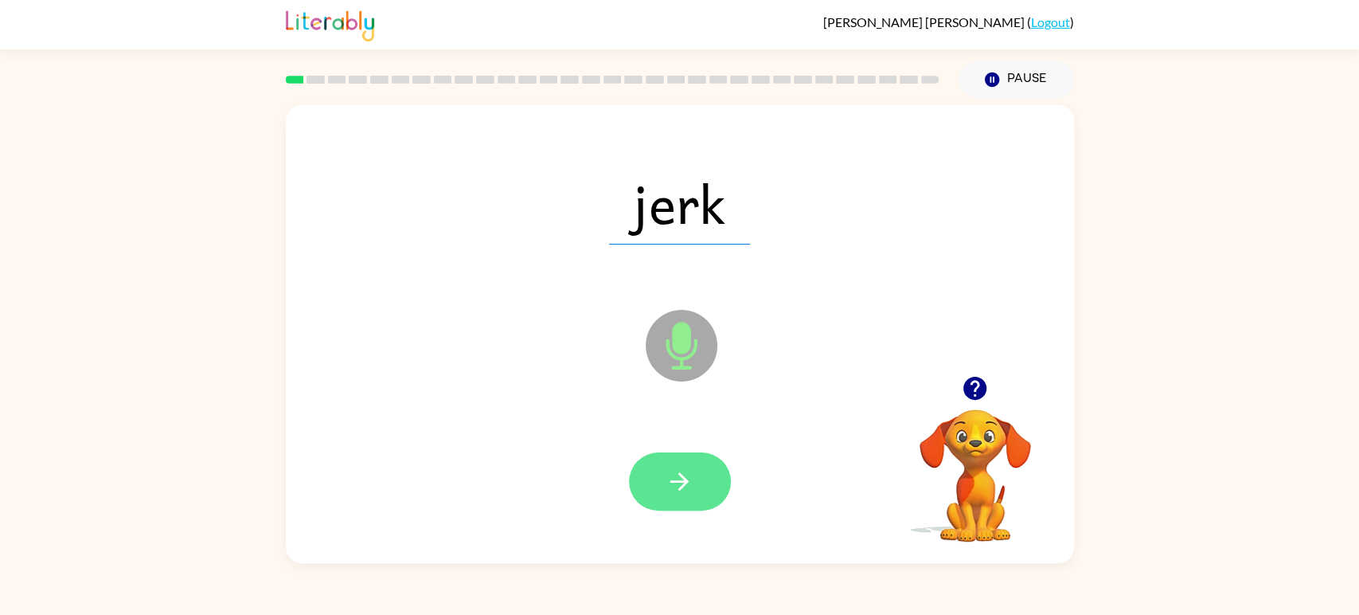
click at [668, 502] on button "button" at bounding box center [680, 481] width 102 height 58
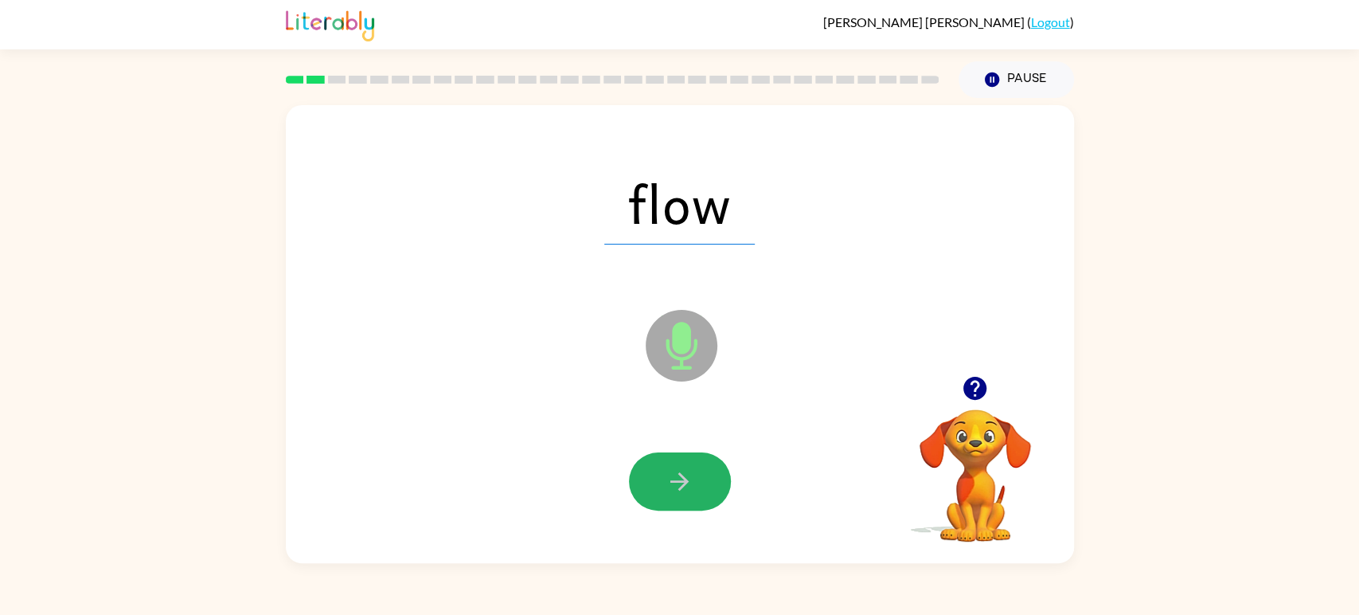
click at [668, 502] on button "button" at bounding box center [680, 481] width 102 height 58
click at [675, 496] on button "button" at bounding box center [680, 481] width 102 height 58
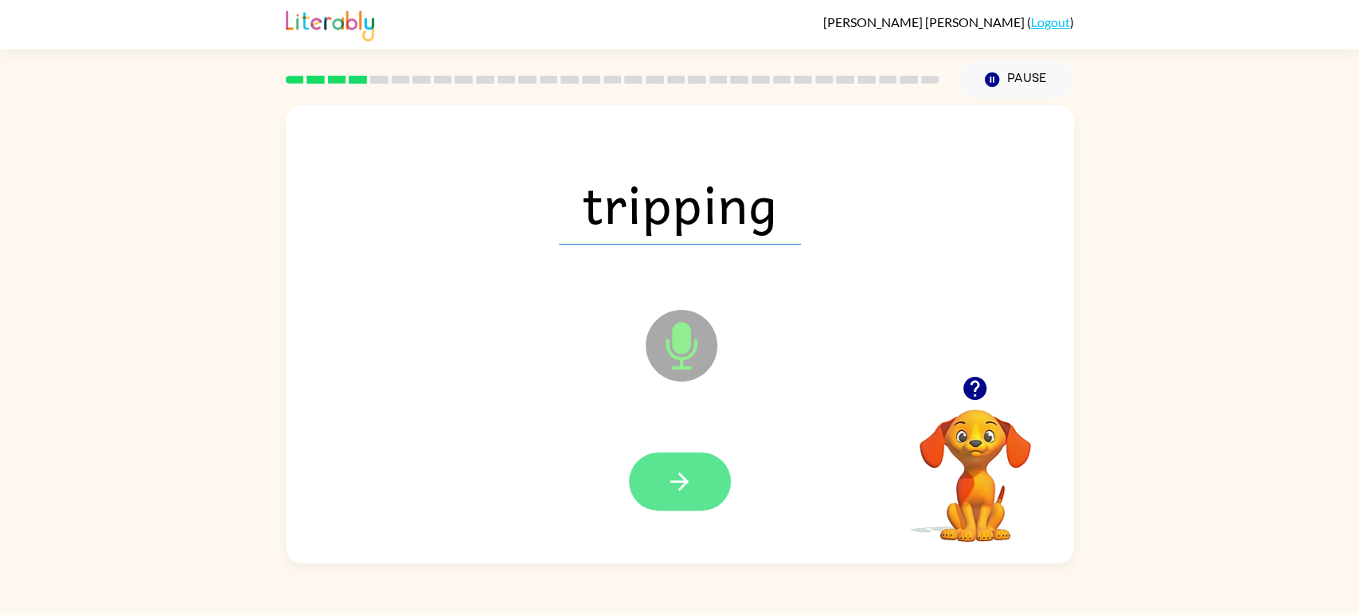
click at [676, 483] on icon "button" at bounding box center [679, 481] width 18 height 18
click at [681, 479] on icon "button" at bounding box center [680, 481] width 28 height 28
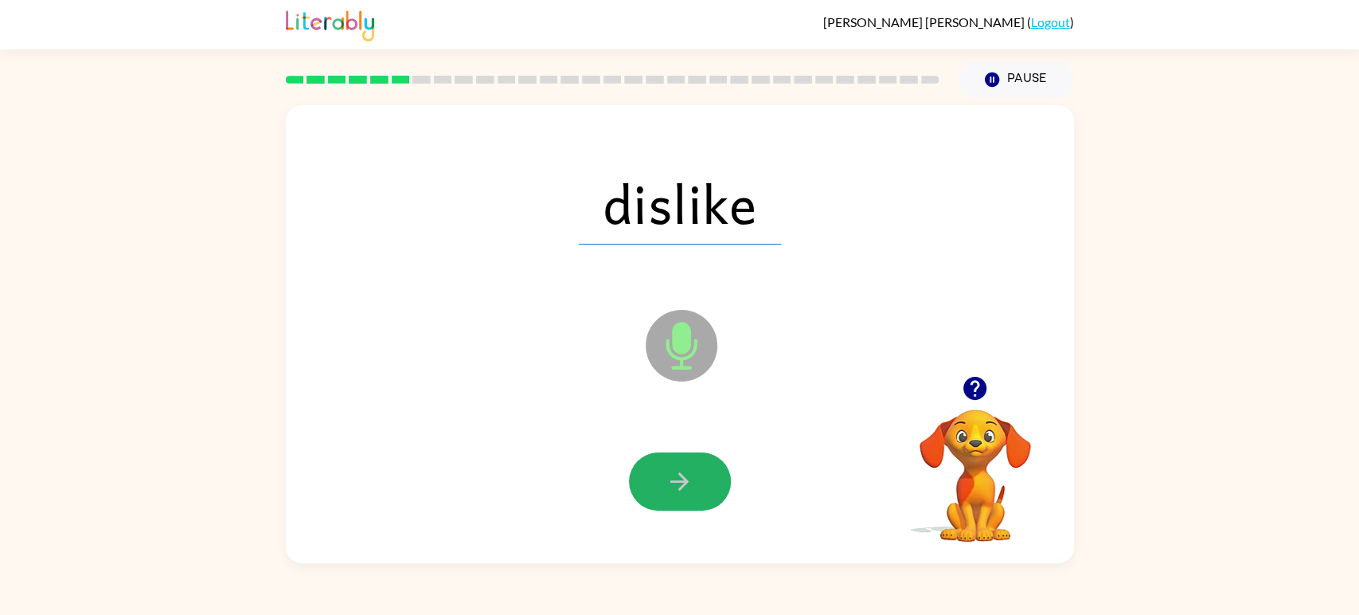
click at [681, 479] on icon "button" at bounding box center [680, 481] width 28 height 28
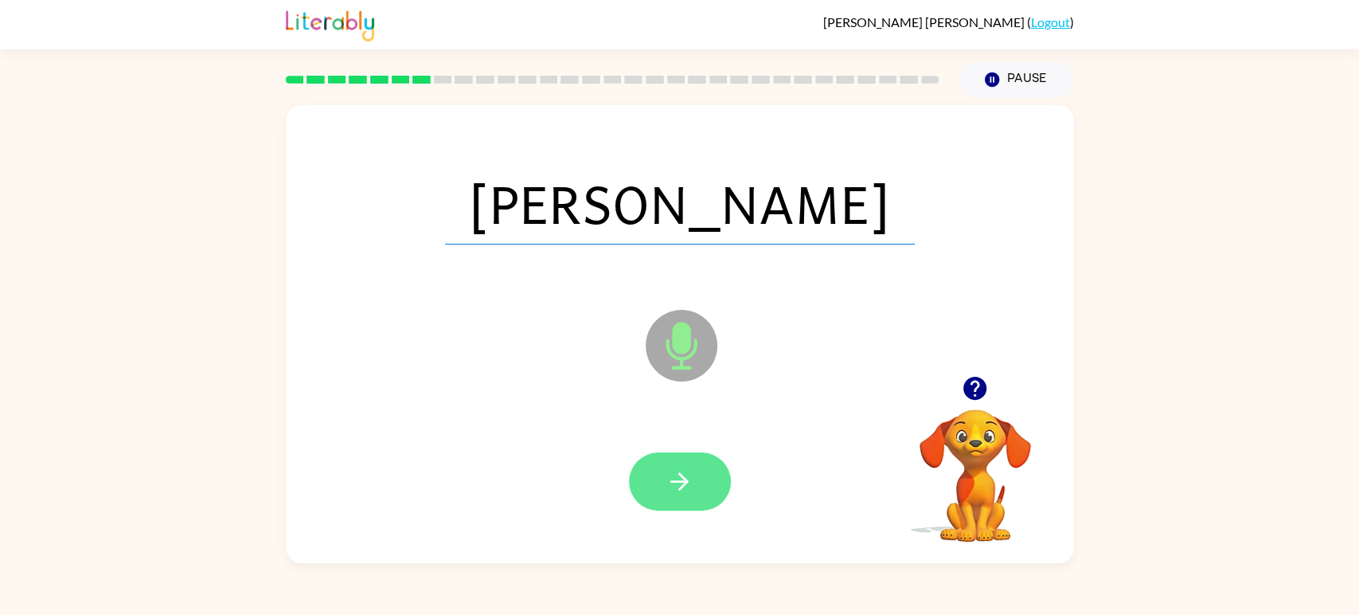
click at [681, 475] on icon "button" at bounding box center [679, 481] width 18 height 18
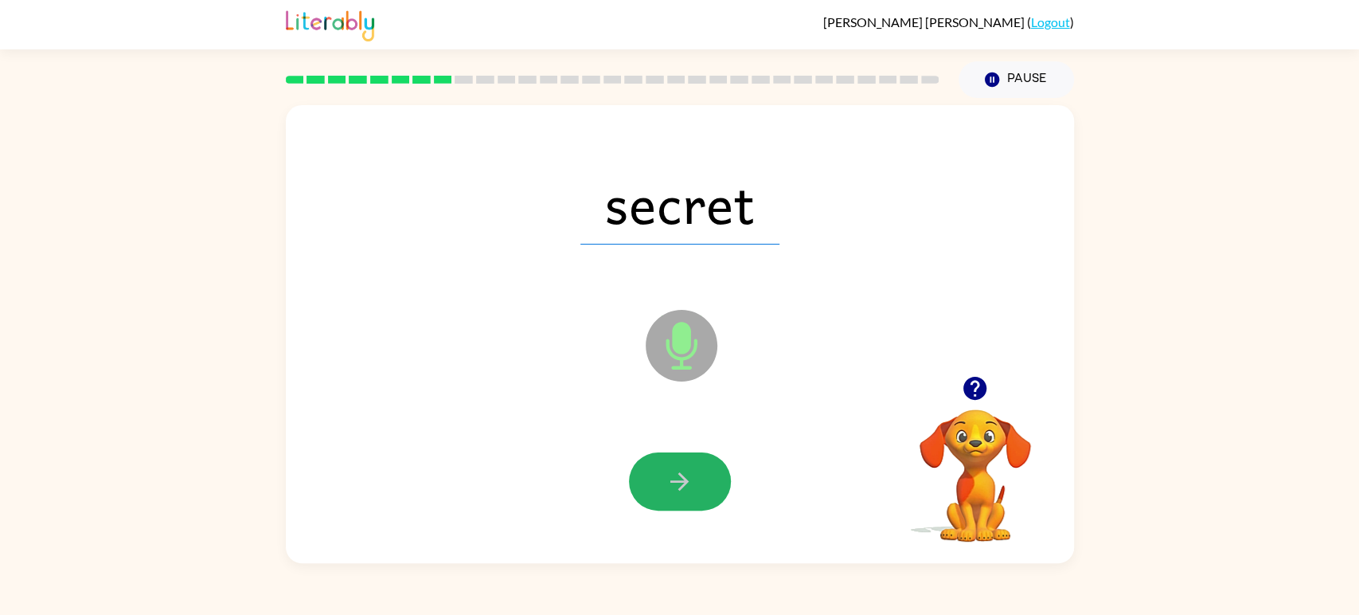
click at [681, 476] on icon "button" at bounding box center [679, 481] width 18 height 18
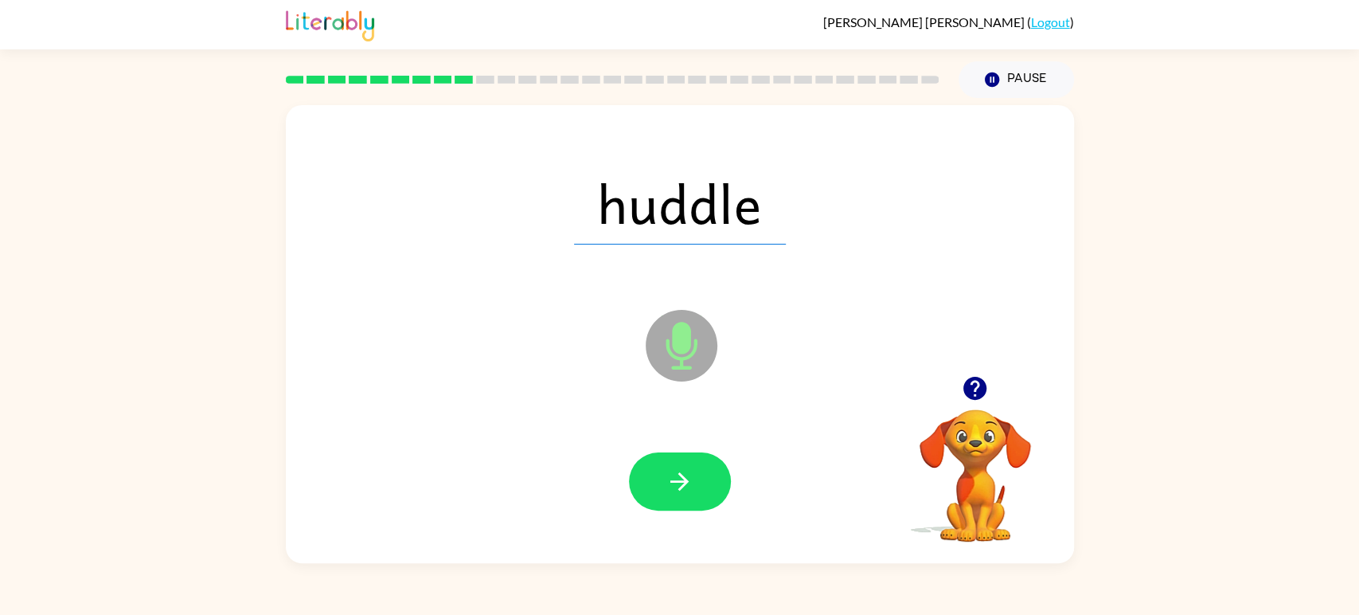
click at [681, 476] on icon "button" at bounding box center [679, 481] width 18 height 18
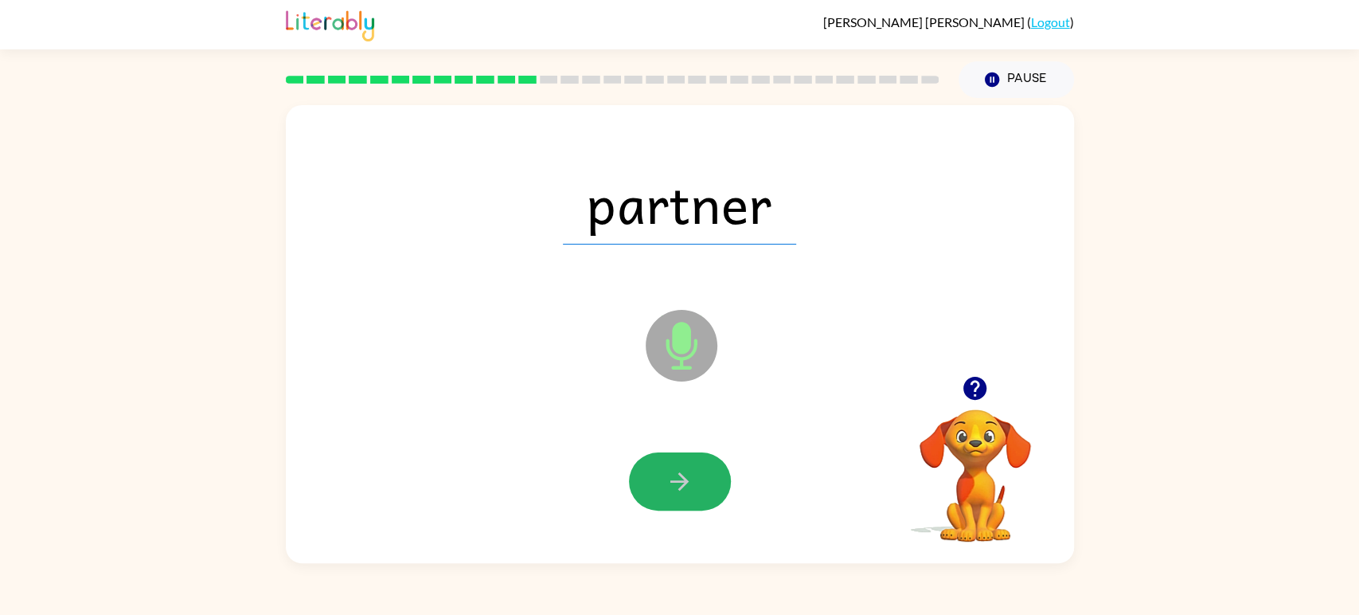
click at [681, 476] on icon "button" at bounding box center [679, 481] width 18 height 18
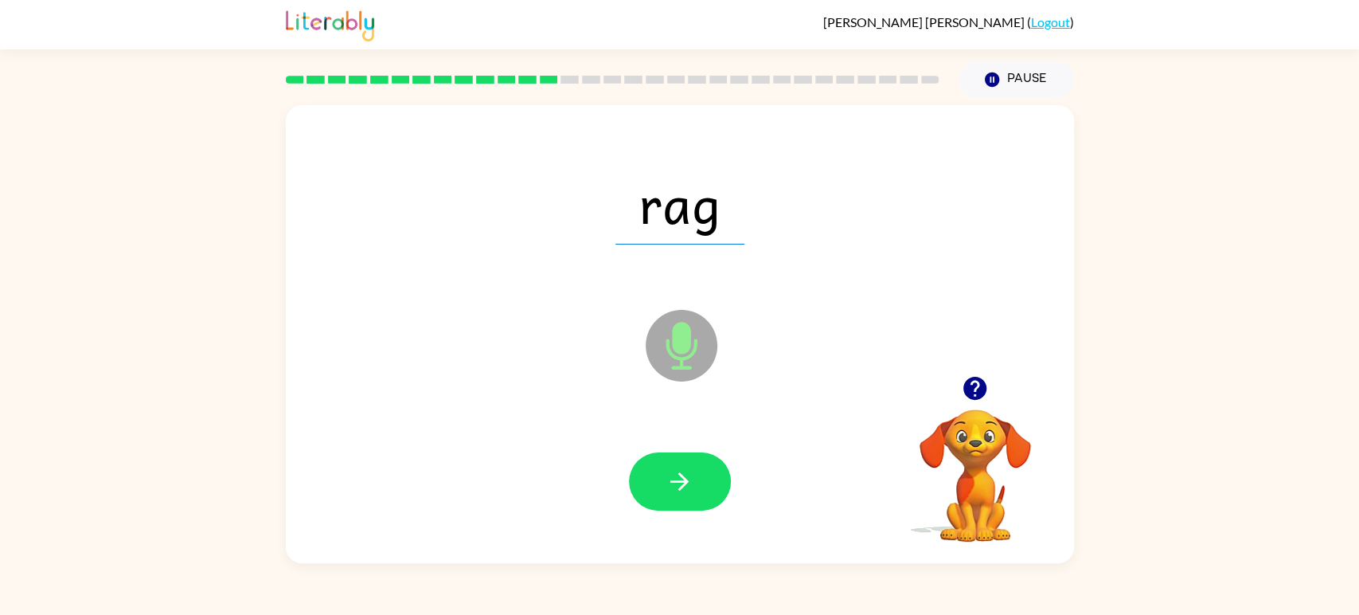
click at [681, 476] on icon "button" at bounding box center [679, 481] width 18 height 18
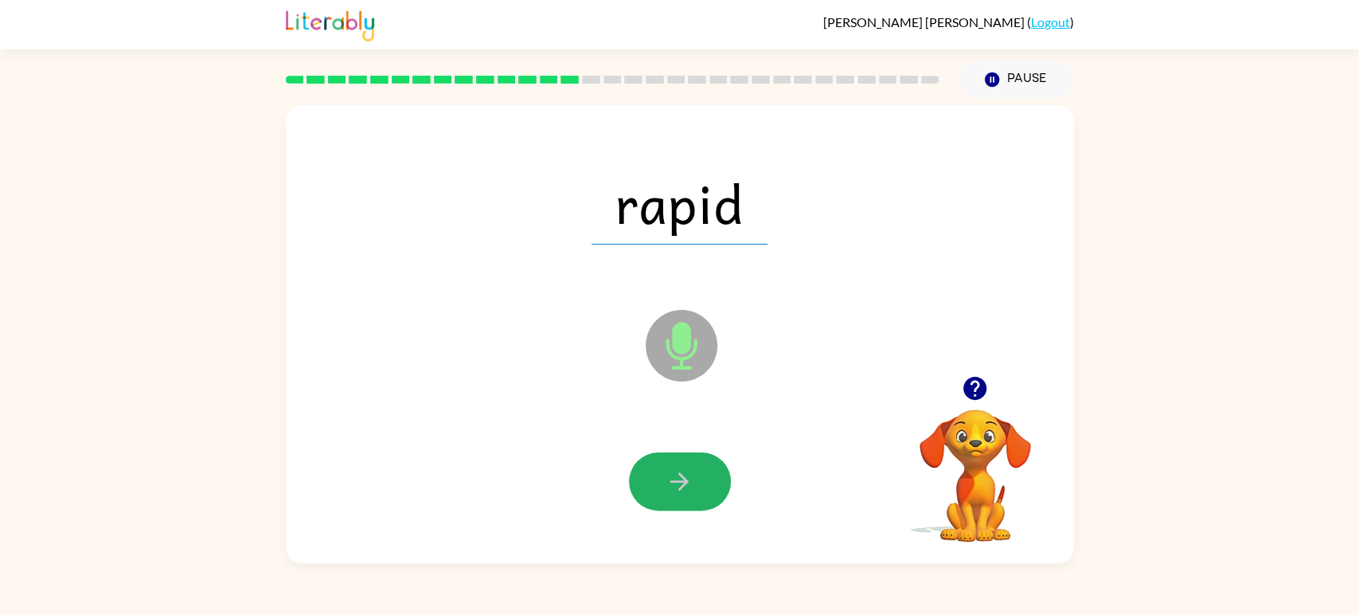
click at [681, 476] on icon "button" at bounding box center [679, 481] width 18 height 18
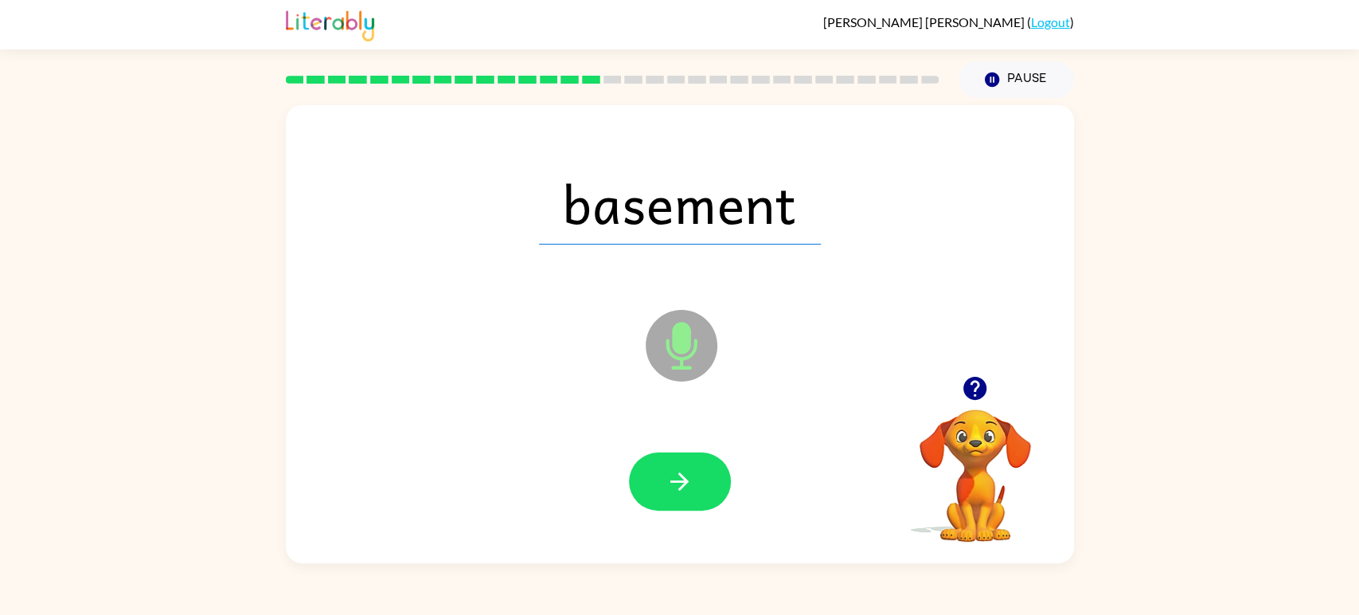
click at [681, 476] on icon "button" at bounding box center [679, 481] width 18 height 18
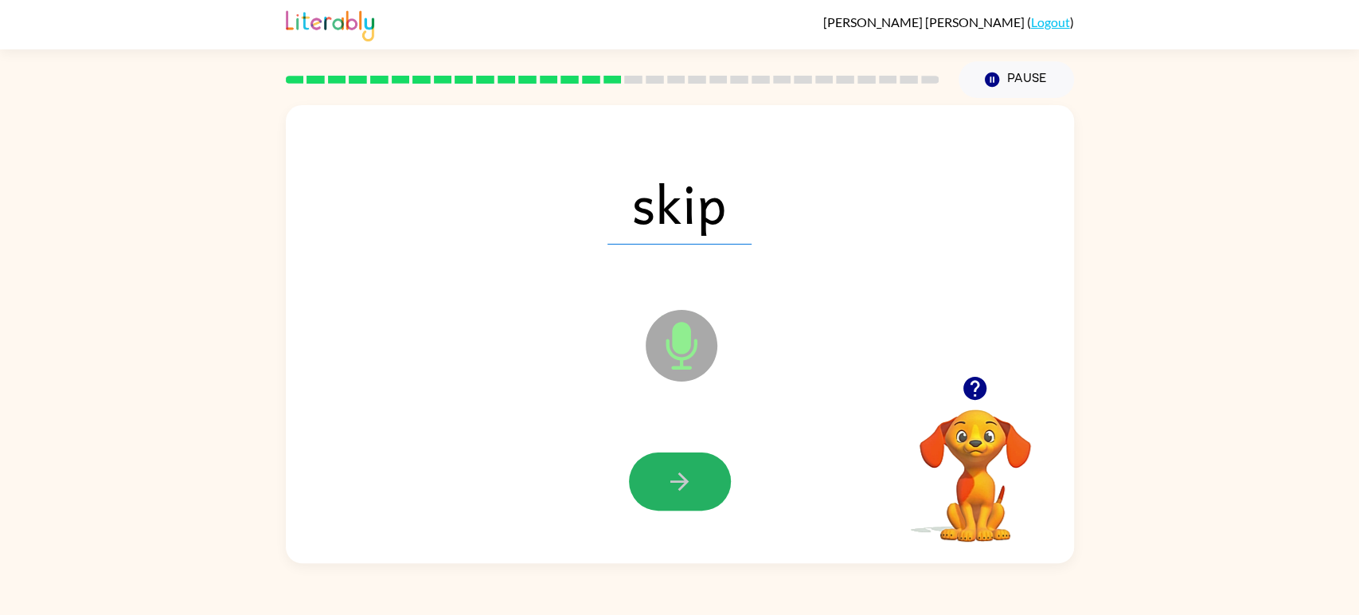
click at [681, 476] on icon "button" at bounding box center [679, 481] width 18 height 18
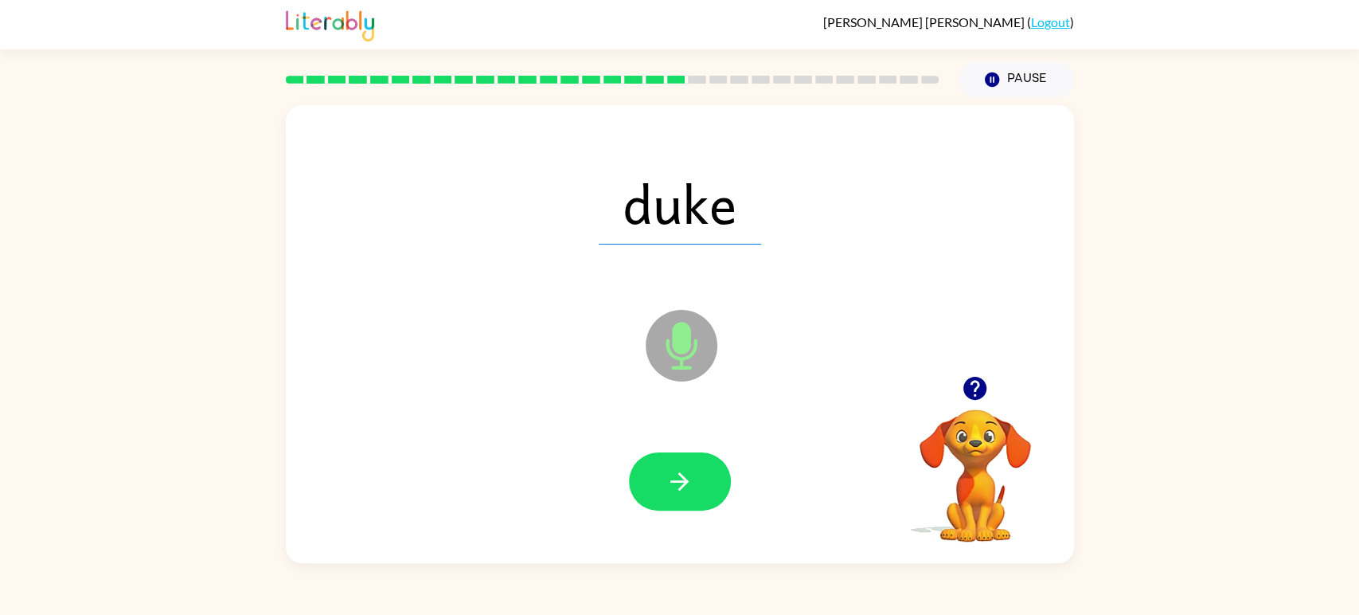
click at [681, 476] on icon "button" at bounding box center [679, 481] width 18 height 18
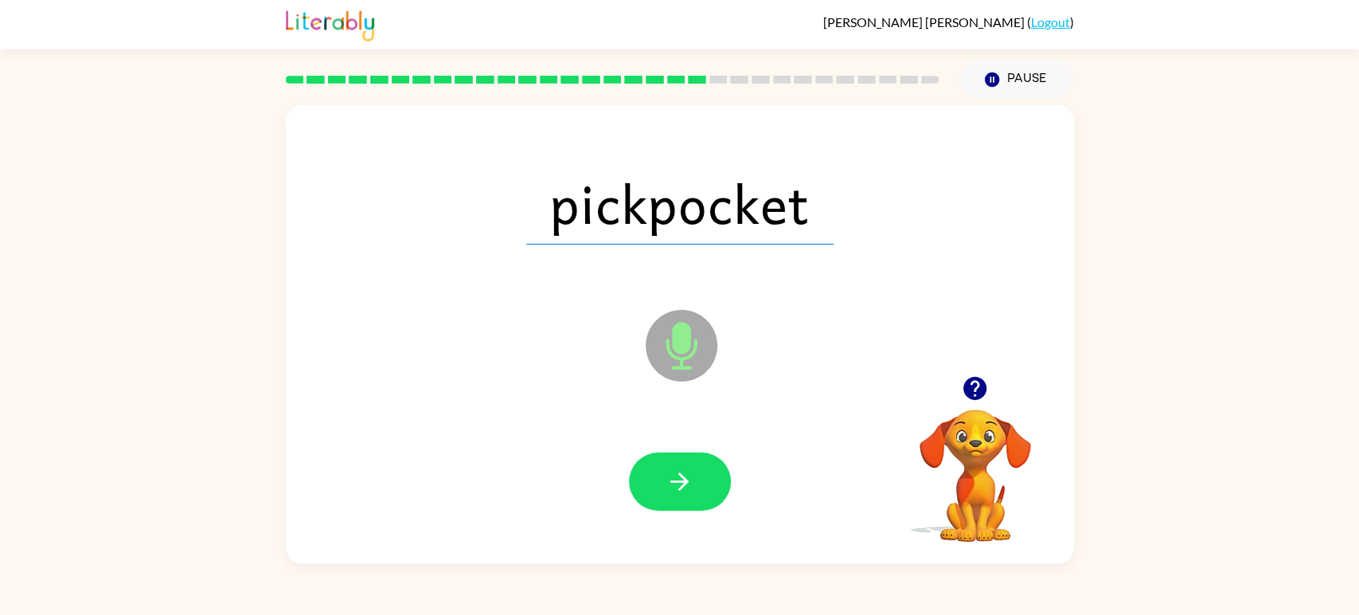
click at [681, 476] on icon "button" at bounding box center [679, 481] width 18 height 18
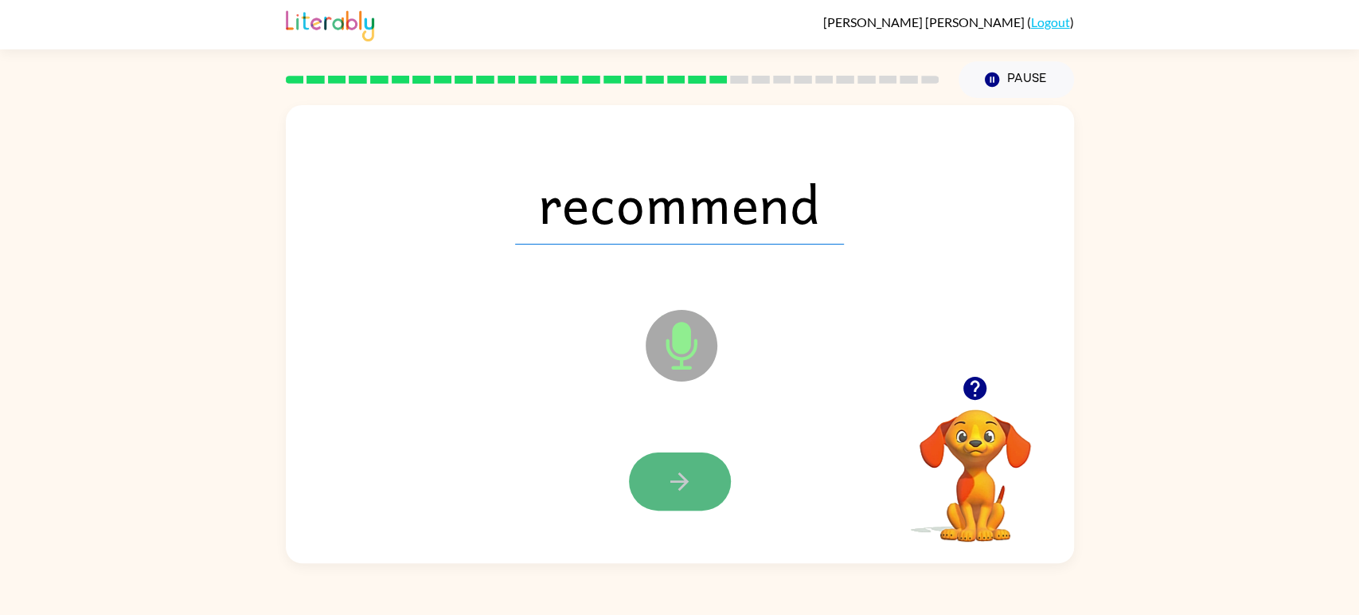
click at [688, 471] on icon "button" at bounding box center [680, 481] width 28 height 28
click at [688, 472] on icon "button" at bounding box center [680, 481] width 28 height 28
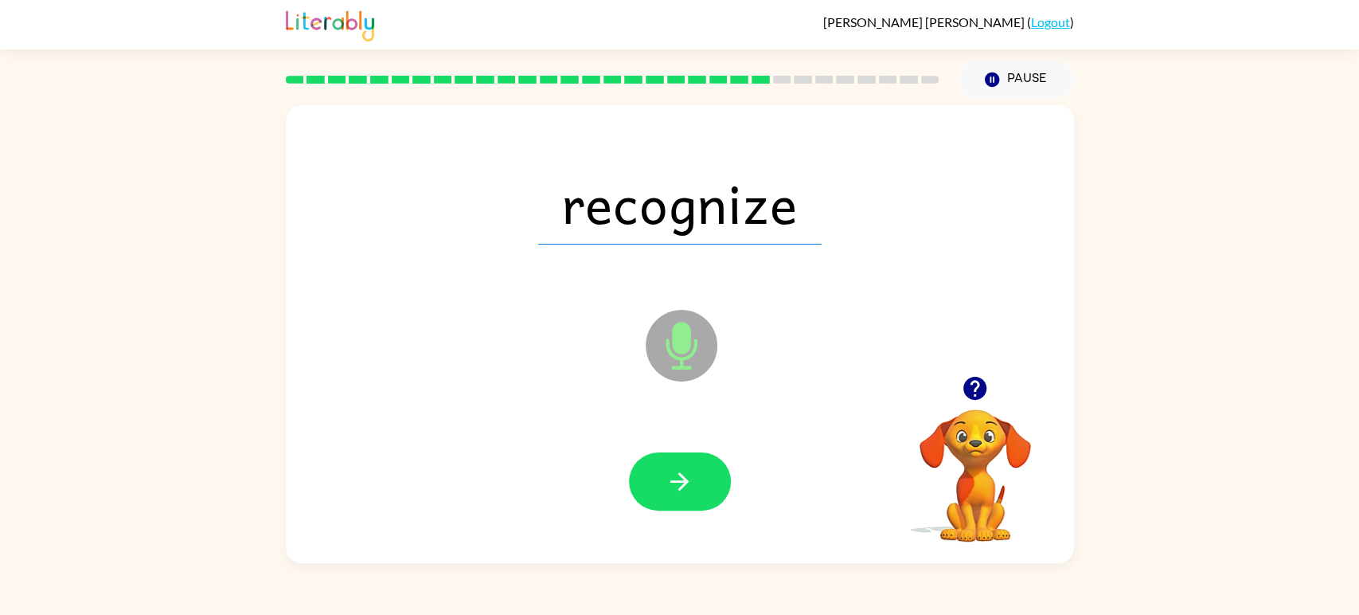
click at [688, 472] on icon "button" at bounding box center [680, 481] width 28 height 28
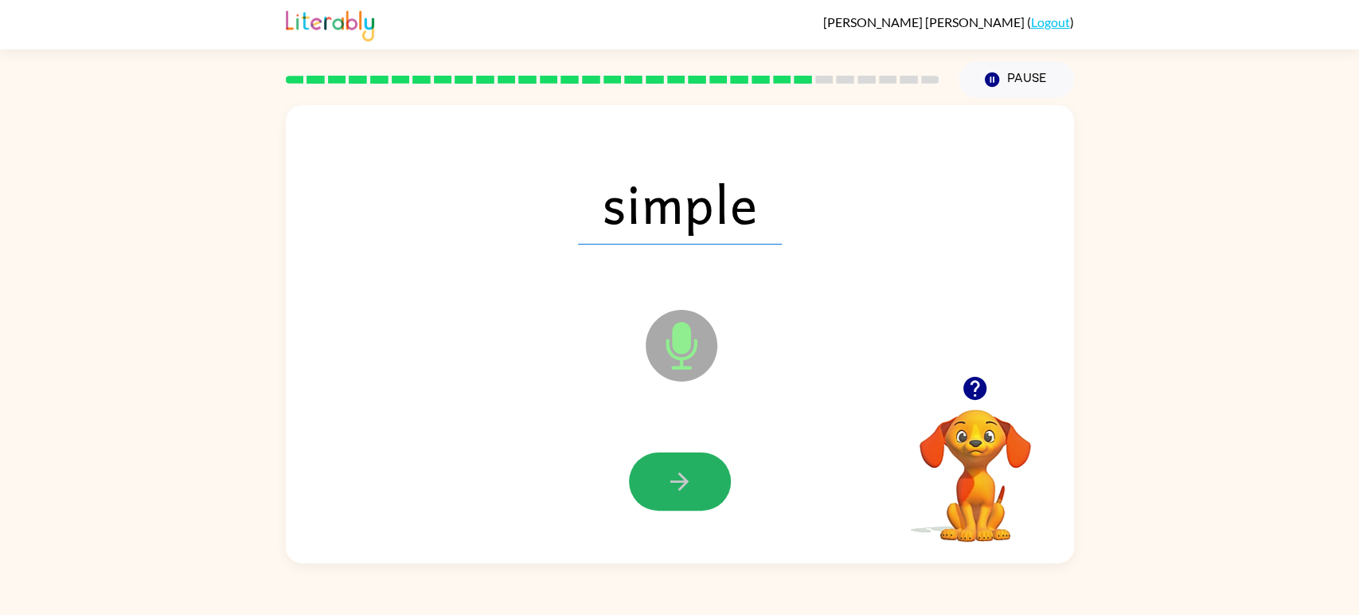
click at [688, 472] on icon "button" at bounding box center [680, 481] width 28 height 28
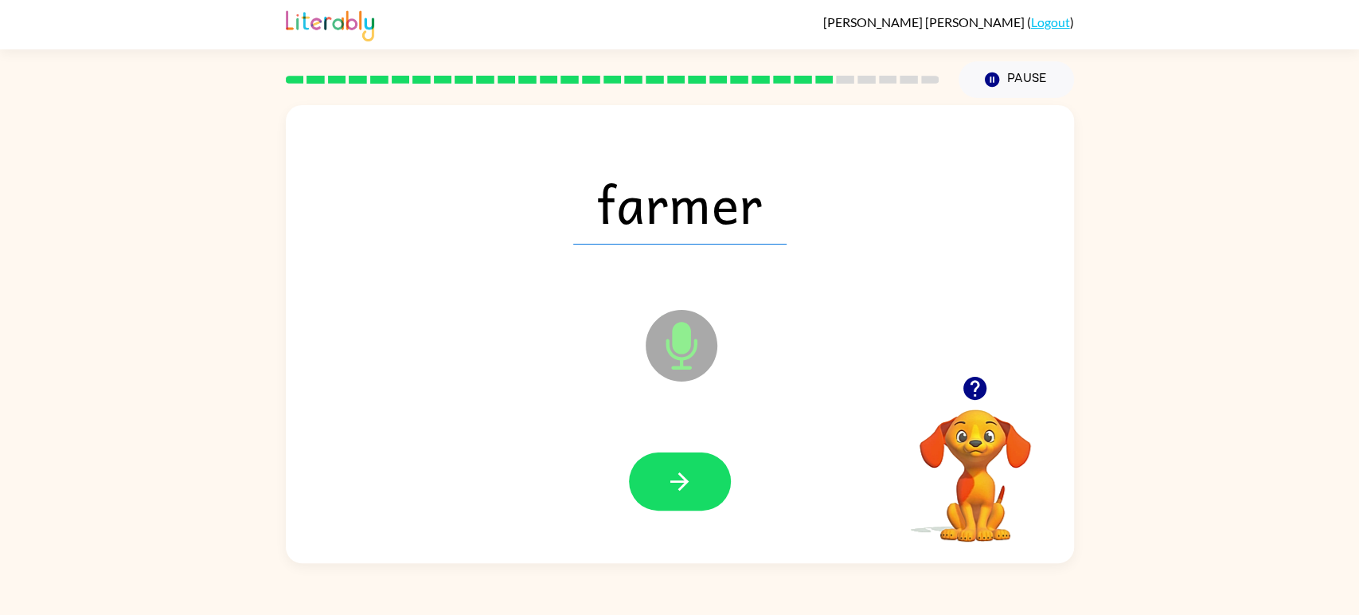
click at [688, 471] on icon "button" at bounding box center [680, 481] width 28 height 28
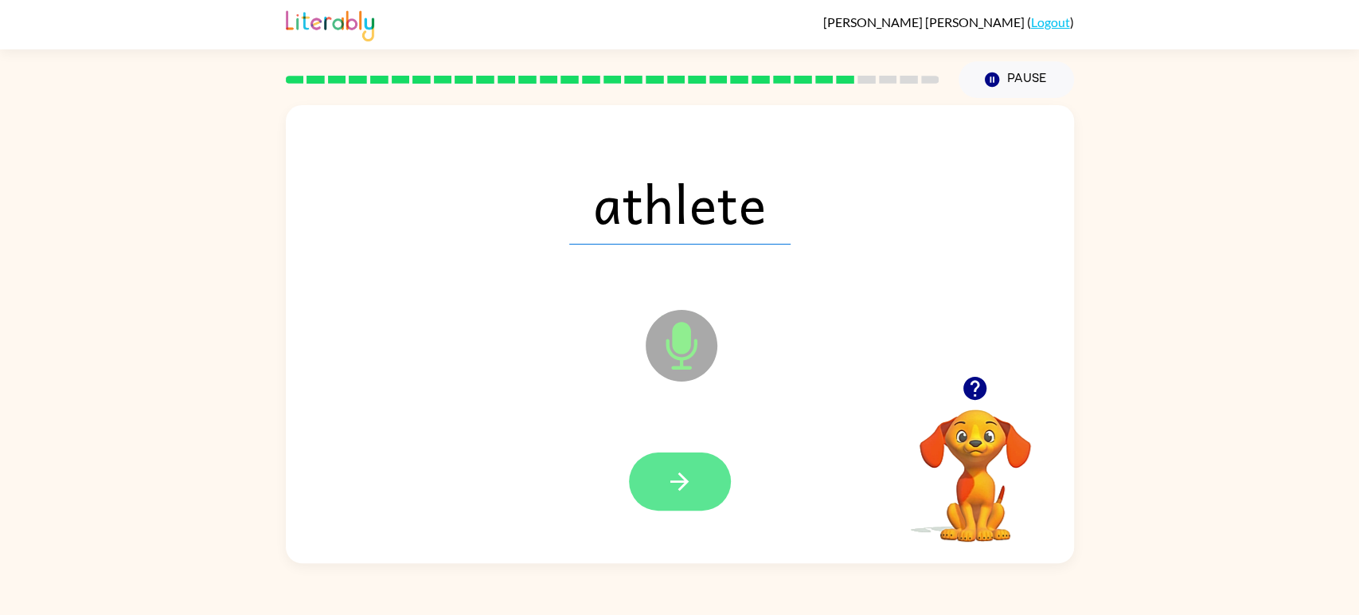
click at [688, 471] on icon "button" at bounding box center [680, 481] width 28 height 28
click at [687, 471] on icon "button" at bounding box center [680, 481] width 28 height 28
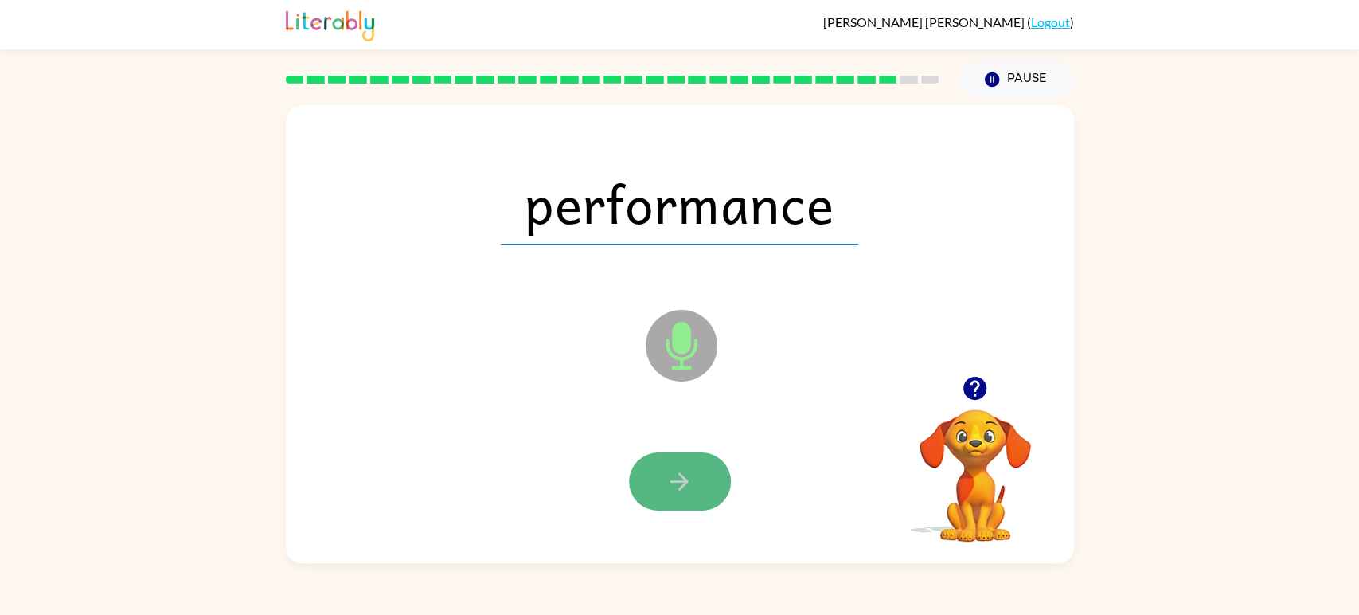
click at [689, 470] on icon "button" at bounding box center [680, 481] width 28 height 28
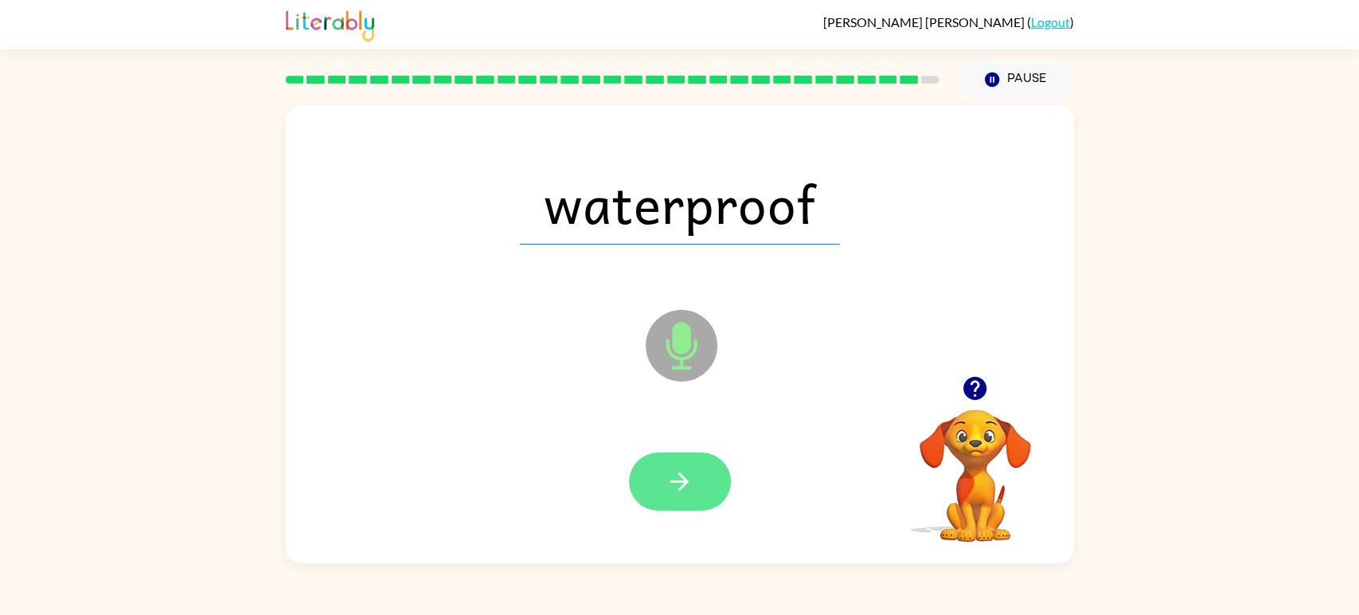
click at [689, 471] on icon "button" at bounding box center [680, 481] width 28 height 28
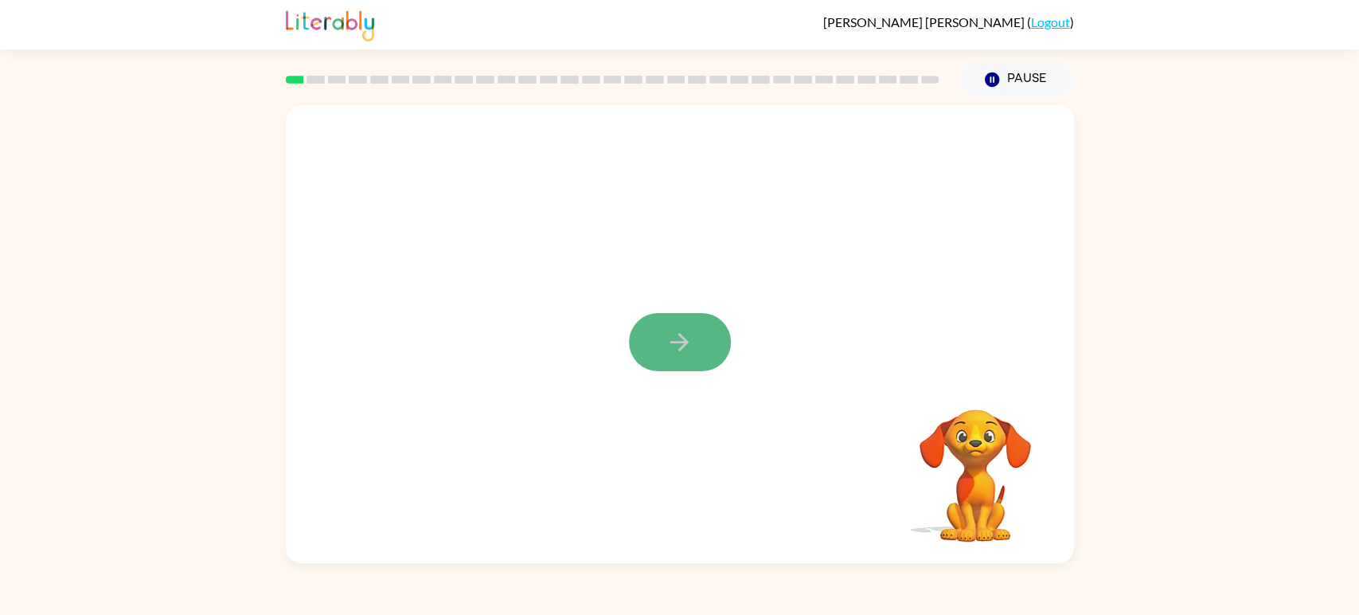
click at [648, 330] on button "button" at bounding box center [680, 342] width 102 height 58
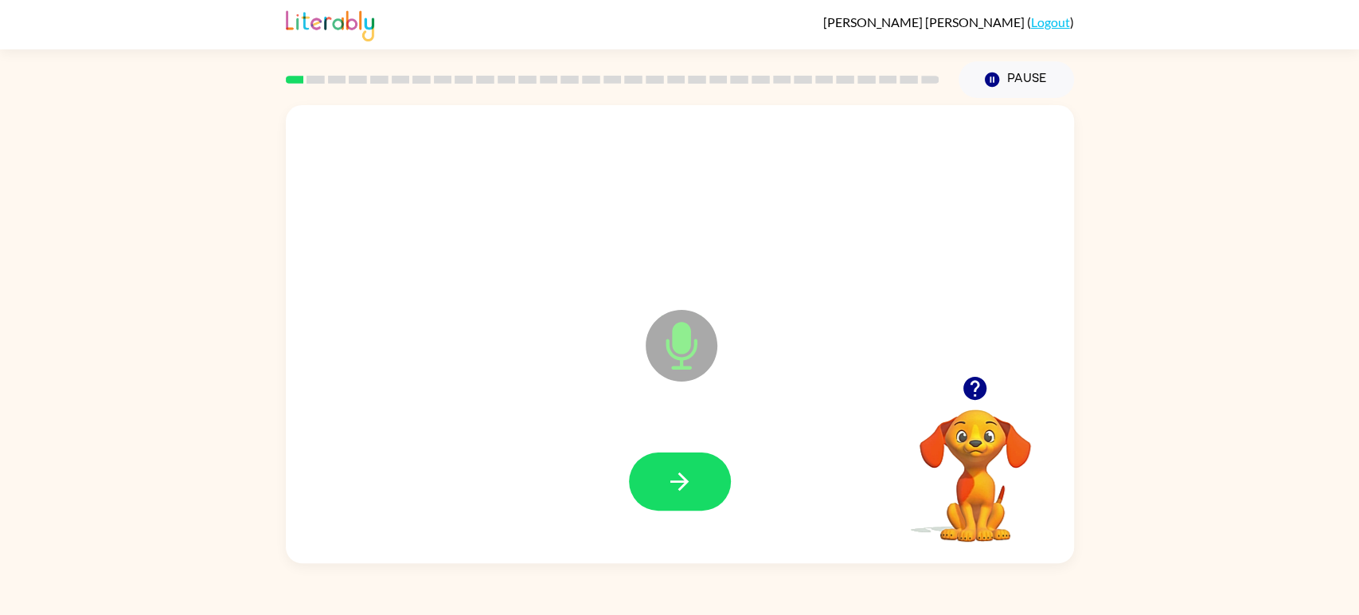
click at [678, 445] on div at bounding box center [680, 481] width 756 height 131
click at [686, 465] on button "button" at bounding box center [680, 481] width 102 height 58
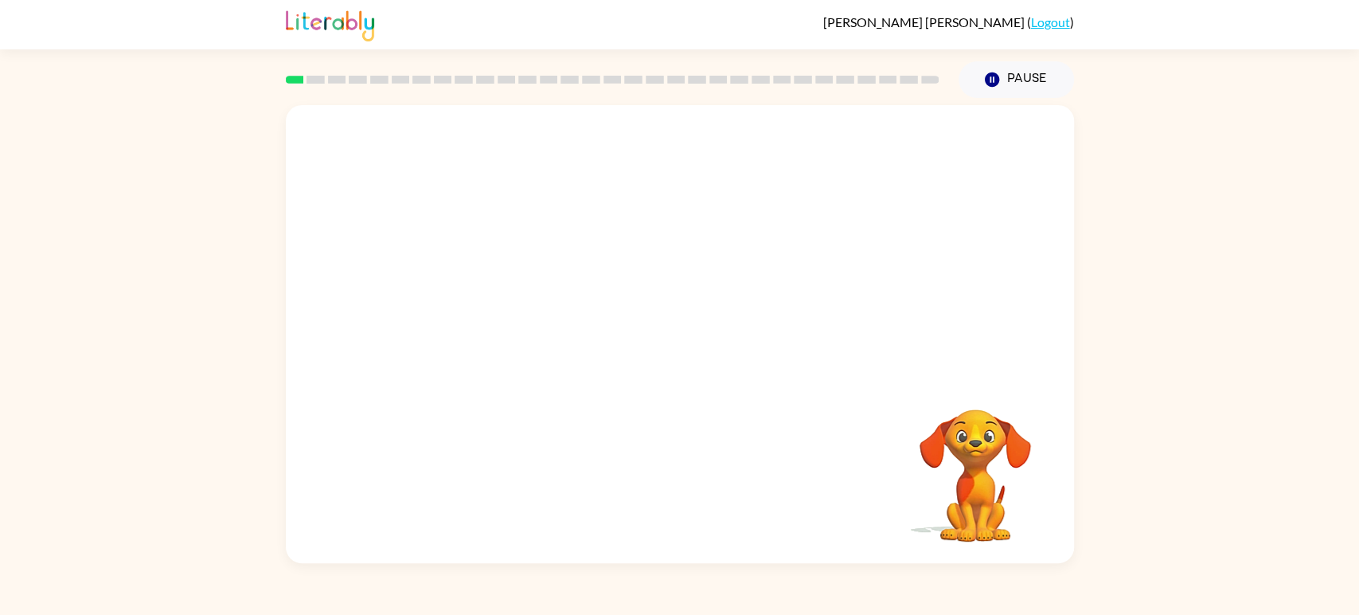
click at [1170, 75] on div "Trevor Butz ( Logout ) Pause Pause Your browser must support playing .mp4 files…" at bounding box center [679, 307] width 1359 height 615
click at [690, 393] on div at bounding box center [680, 334] width 788 height 458
click at [991, 310] on div at bounding box center [680, 334] width 788 height 458
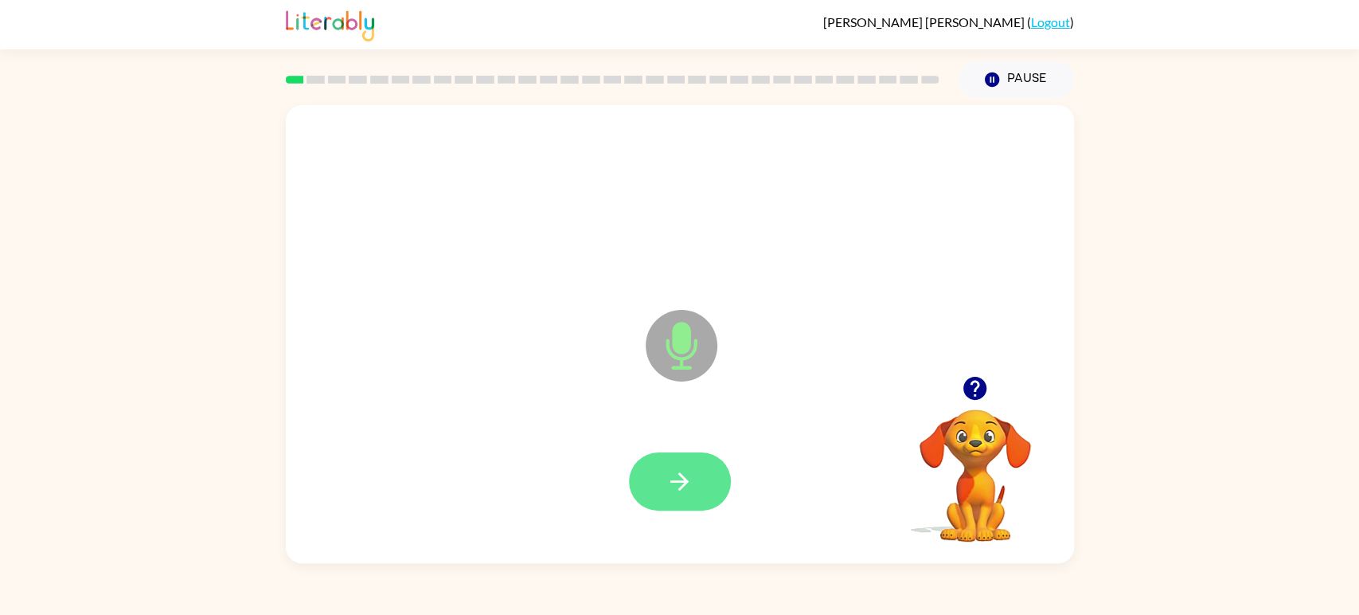
click at [686, 458] on button "button" at bounding box center [680, 481] width 102 height 58
click at [702, 483] on button "button" at bounding box center [680, 481] width 102 height 58
click at [701, 484] on button "button" at bounding box center [680, 481] width 102 height 58
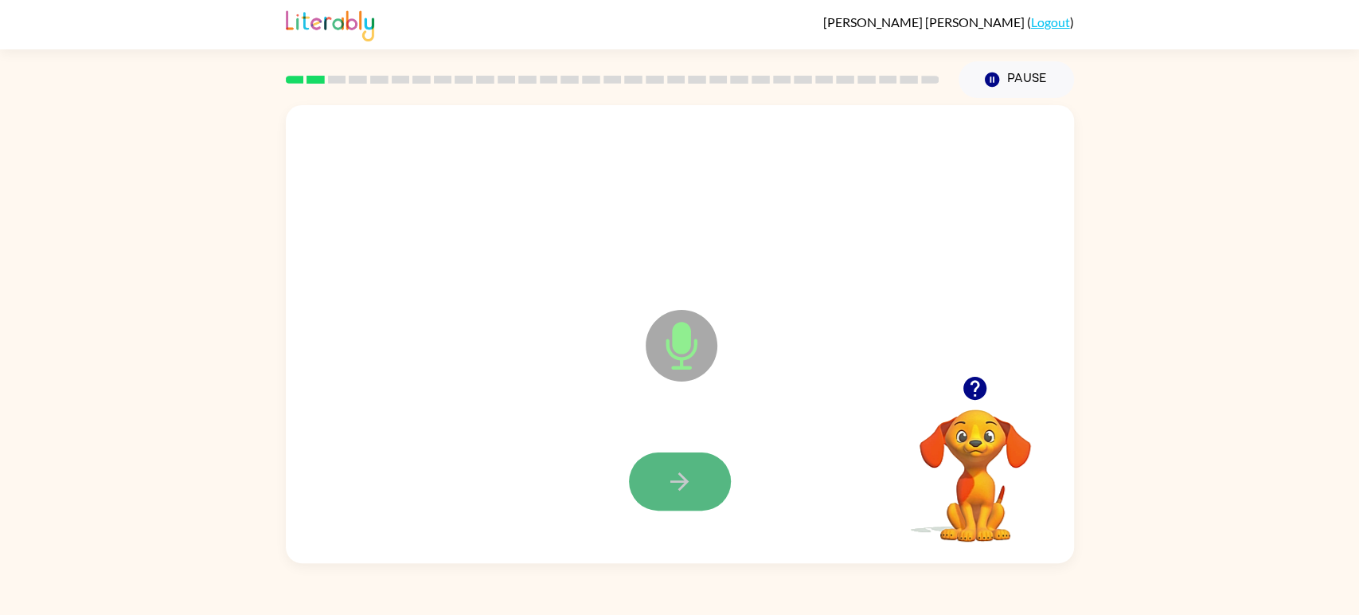
click at [698, 485] on button "button" at bounding box center [680, 481] width 102 height 58
click at [700, 480] on button "button" at bounding box center [680, 481] width 102 height 58
click at [655, 475] on button "button" at bounding box center [680, 481] width 102 height 58
click at [662, 456] on button "button" at bounding box center [680, 481] width 102 height 58
click at [674, 480] on icon "button" at bounding box center [680, 481] width 28 height 28
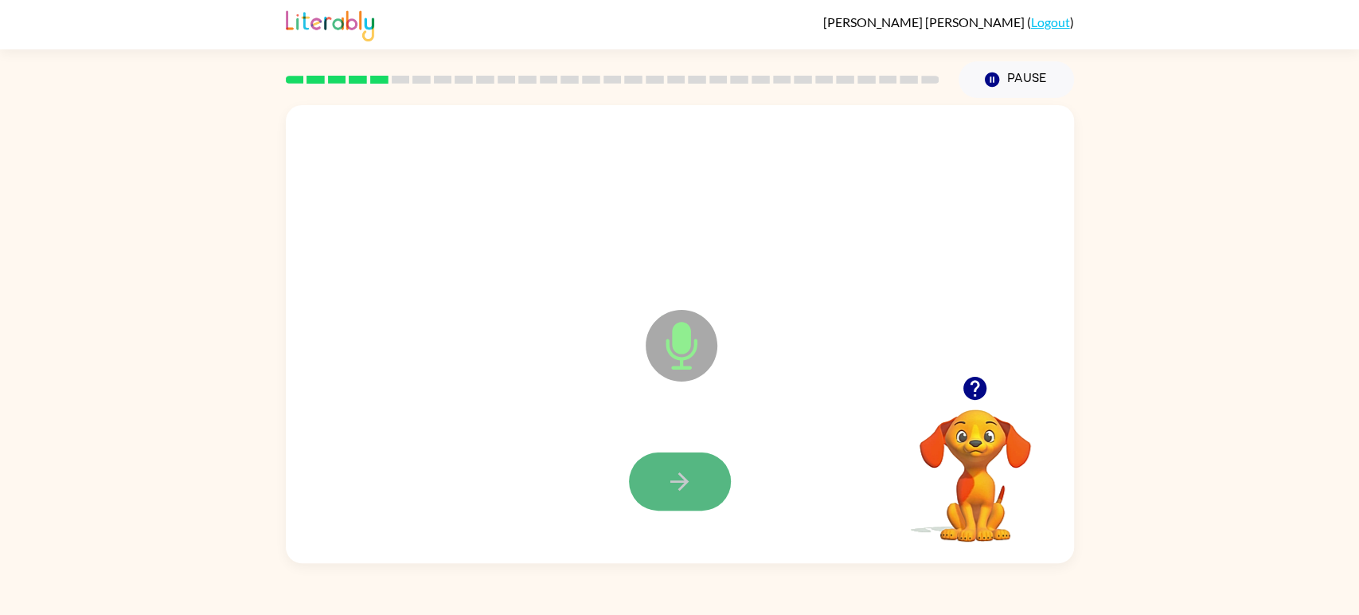
click at [678, 483] on icon "button" at bounding box center [680, 481] width 28 height 28
click at [678, 485] on icon "button" at bounding box center [680, 481] width 28 height 28
click at [682, 480] on icon "button" at bounding box center [680, 481] width 28 height 28
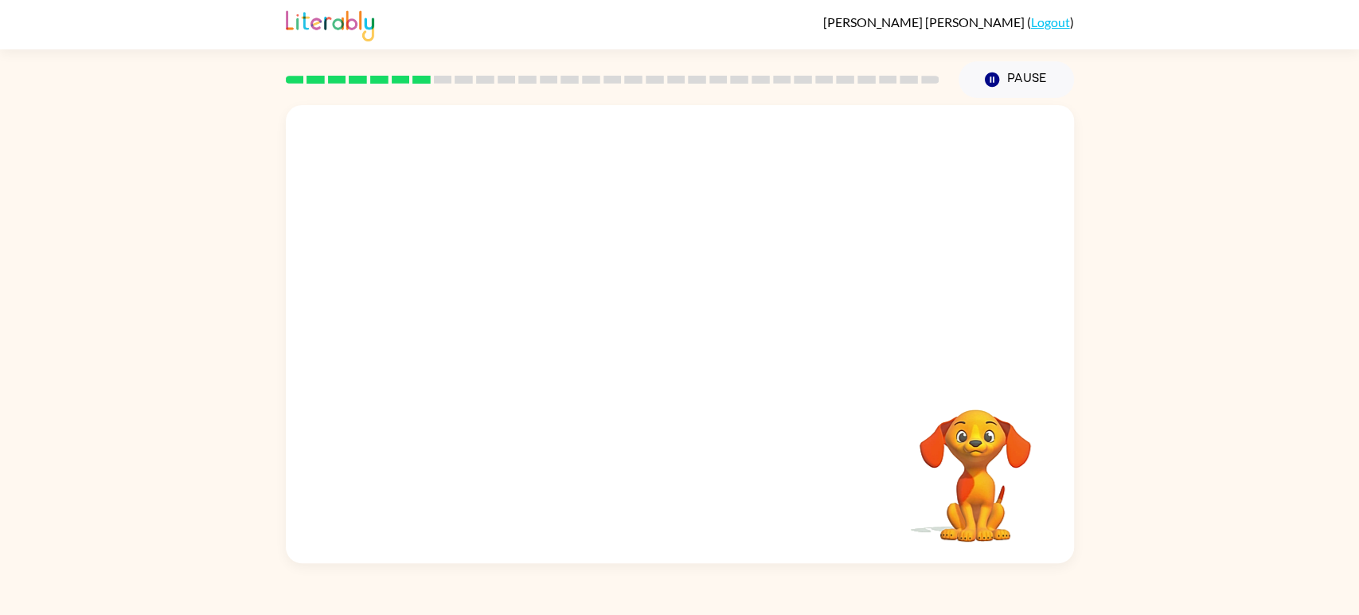
click at [953, 457] on video "Your browser must support playing .mp4 files to use Literably. Please try using…" at bounding box center [975, 464] width 159 height 159
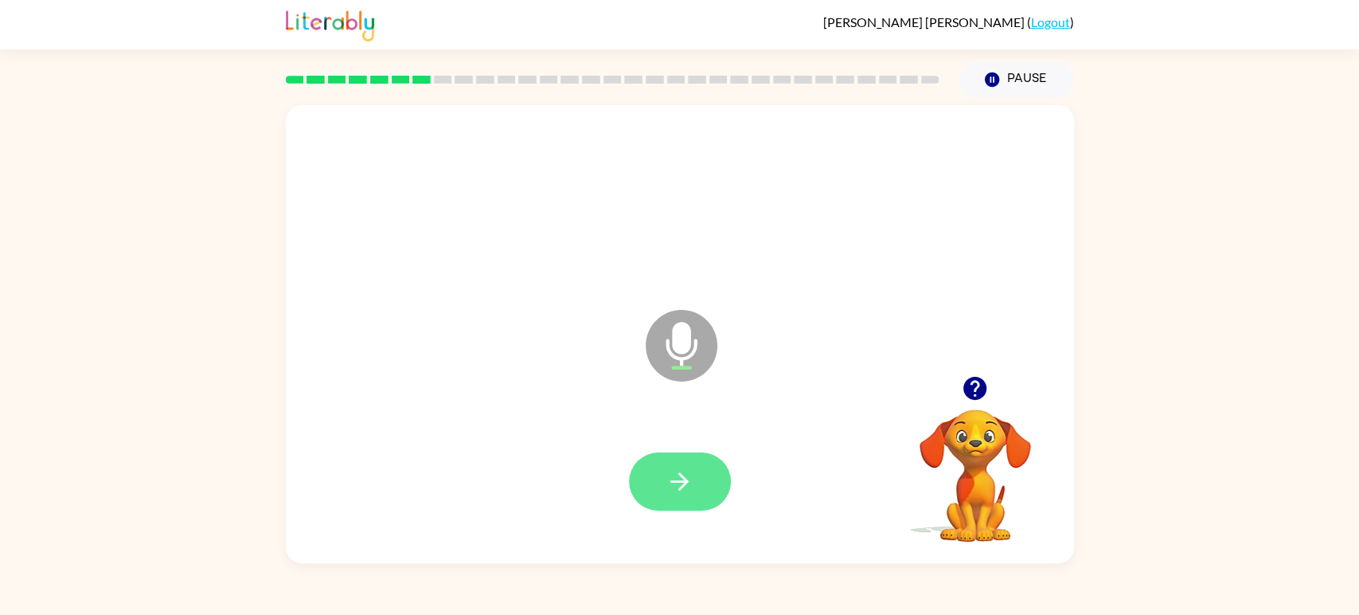
click at [652, 488] on button "button" at bounding box center [680, 481] width 102 height 58
click at [690, 483] on icon "button" at bounding box center [680, 481] width 28 height 28
click at [691, 479] on icon "button" at bounding box center [680, 481] width 28 height 28
click at [699, 504] on button "button" at bounding box center [680, 481] width 102 height 58
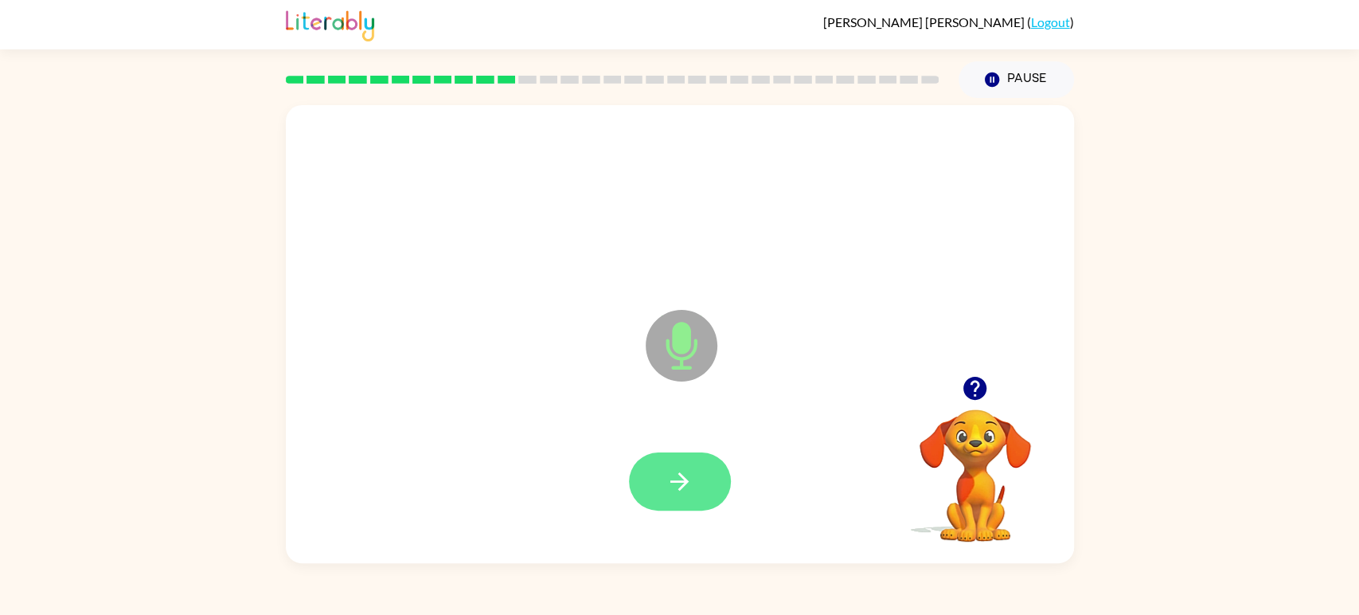
click at [694, 491] on button "button" at bounding box center [680, 481] width 102 height 58
click at [693, 491] on button "button" at bounding box center [680, 481] width 102 height 58
click at [690, 463] on button "button" at bounding box center [680, 481] width 102 height 58
click at [703, 453] on button "button" at bounding box center [680, 481] width 102 height 58
click at [660, 471] on button "button" at bounding box center [680, 481] width 102 height 58
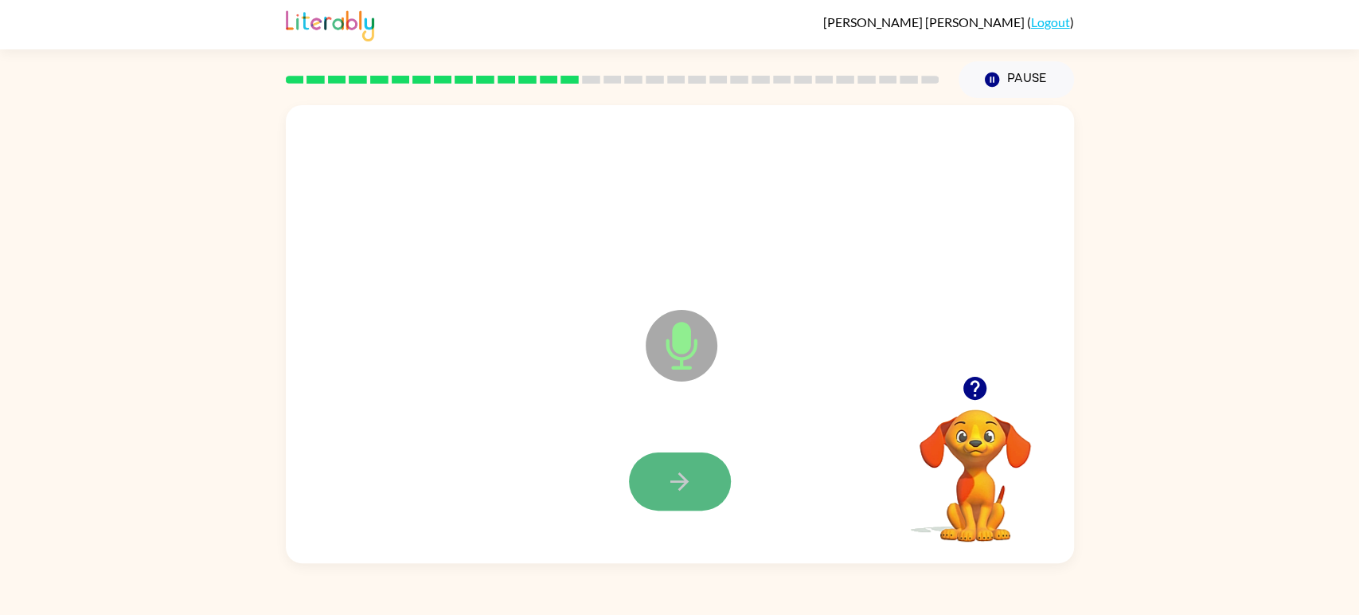
click at [663, 469] on button "button" at bounding box center [680, 481] width 102 height 58
click at [666, 467] on icon "button" at bounding box center [680, 481] width 28 height 28
click at [666, 475] on icon "button" at bounding box center [680, 481] width 28 height 28
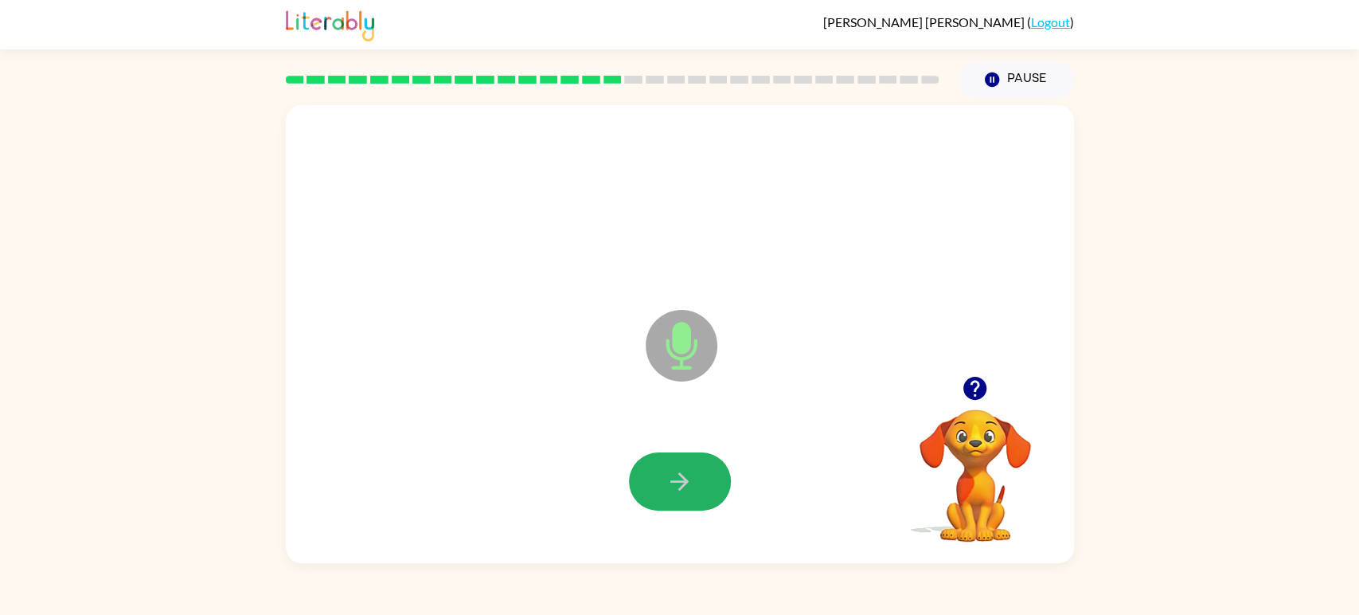
click at [666, 475] on icon "button" at bounding box center [680, 481] width 28 height 28
click at [689, 463] on button "button" at bounding box center [680, 481] width 102 height 58
click at [676, 465] on button "button" at bounding box center [680, 481] width 102 height 58
click at [669, 471] on icon "button" at bounding box center [680, 481] width 28 height 28
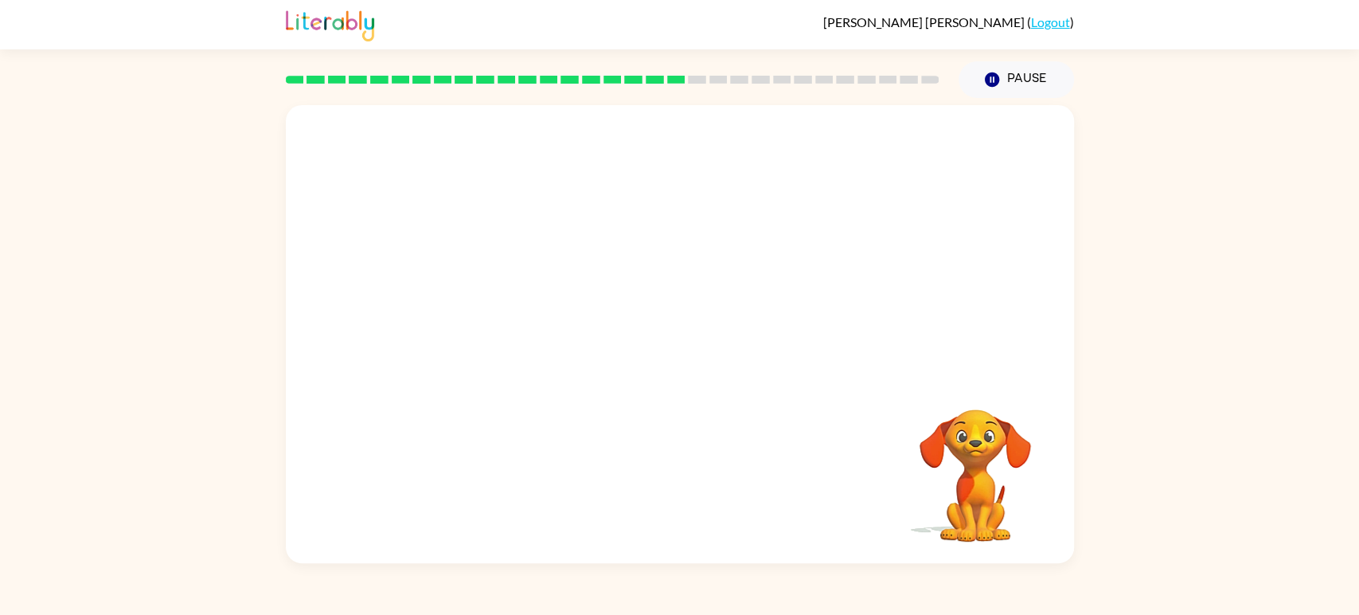
click at [669, 471] on div "Your browser must support playing .mp4 files to use Literably. Please try using…" at bounding box center [680, 334] width 788 height 458
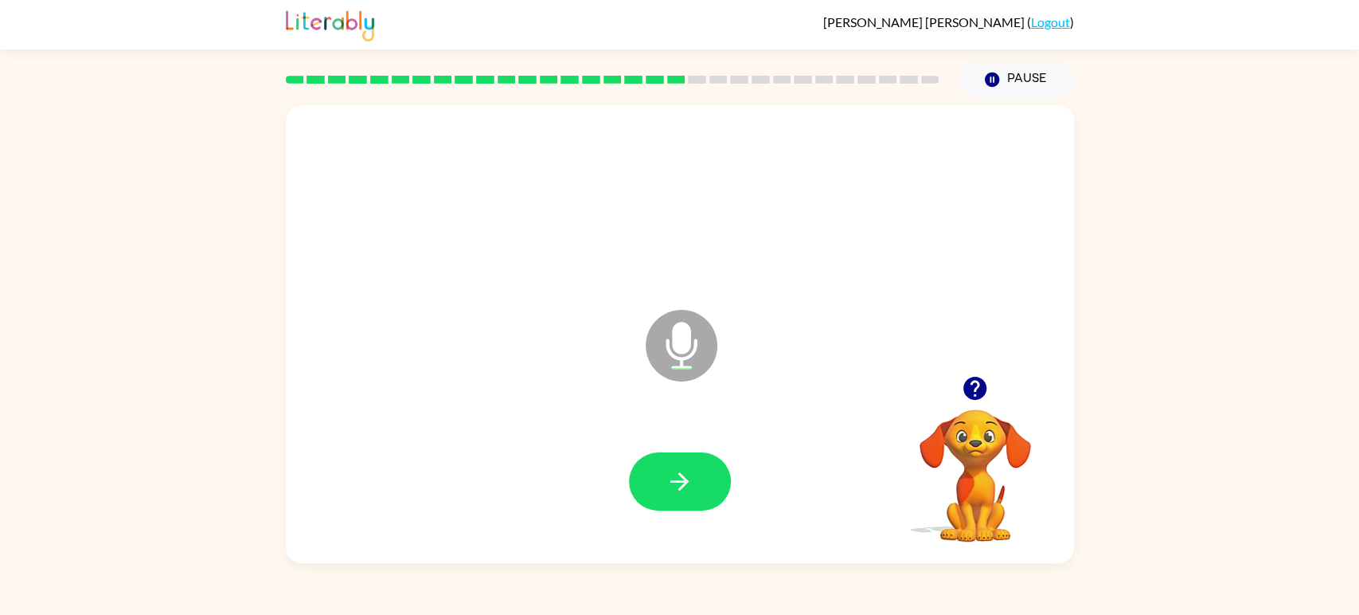
click at [669, 446] on div at bounding box center [680, 481] width 756 height 131
click at [673, 451] on div at bounding box center [680, 481] width 756 height 131
click at [678, 459] on button "button" at bounding box center [680, 481] width 102 height 58
click at [692, 451] on div at bounding box center [680, 481] width 756 height 131
click at [698, 490] on button "button" at bounding box center [680, 481] width 102 height 58
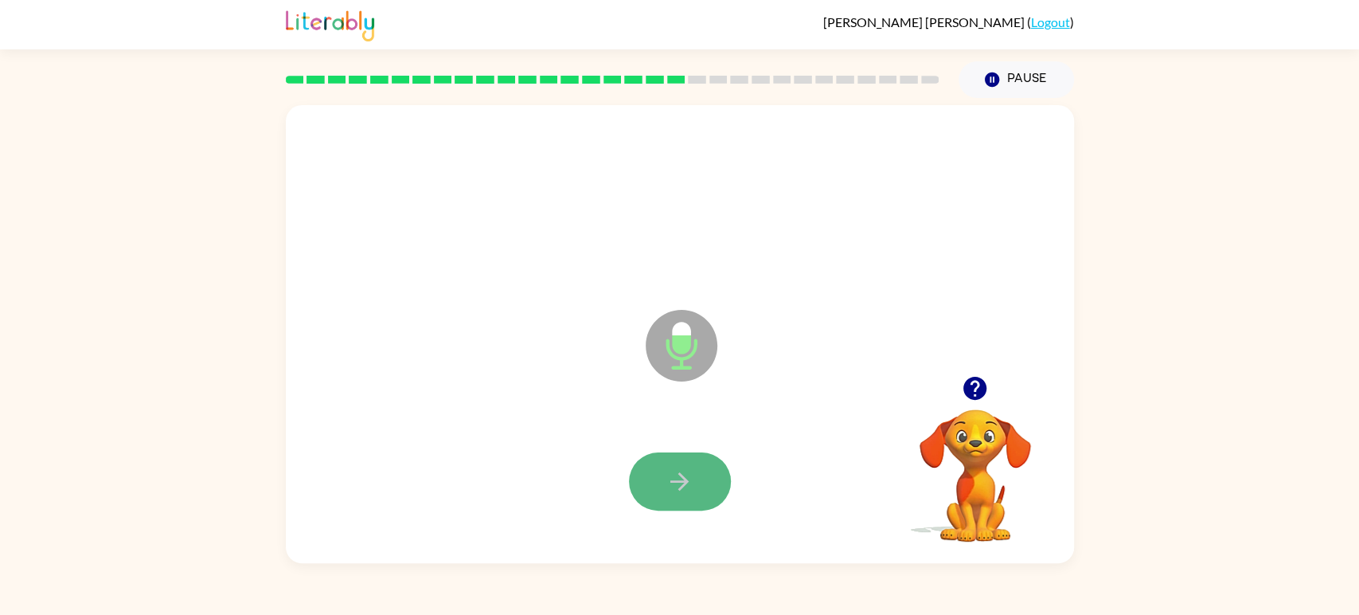
click at [692, 481] on icon "button" at bounding box center [680, 481] width 28 height 28
click at [678, 475] on icon "button" at bounding box center [679, 481] width 18 height 18
click at [679, 471] on icon "button" at bounding box center [680, 481] width 28 height 28
click at [696, 475] on button "button" at bounding box center [680, 481] width 102 height 58
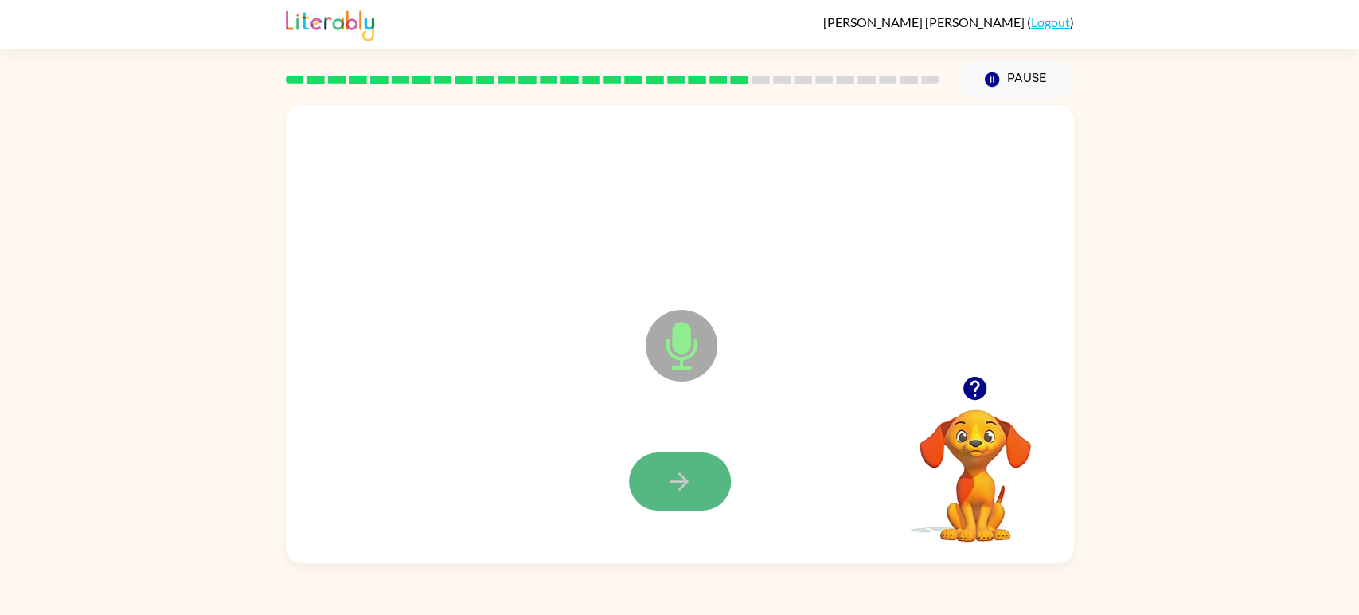
click at [697, 478] on button "button" at bounding box center [680, 481] width 102 height 58
click at [695, 475] on button "button" at bounding box center [680, 481] width 102 height 58
click at [694, 473] on button "button" at bounding box center [680, 481] width 102 height 58
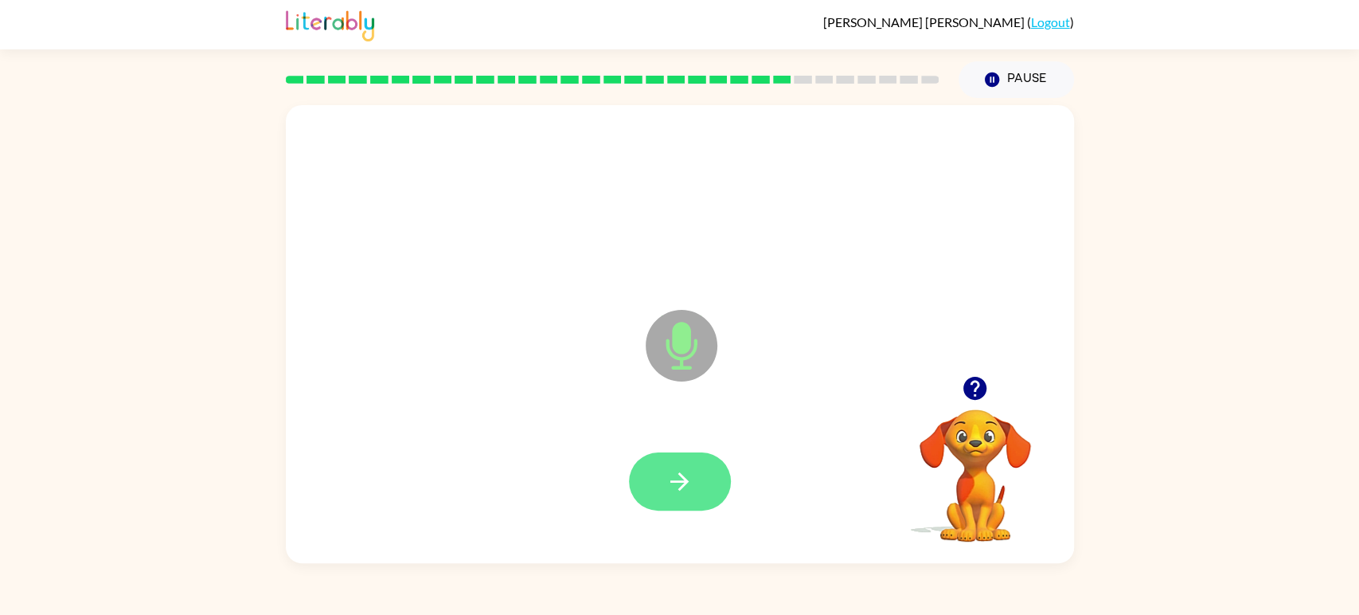
click at [696, 476] on button "button" at bounding box center [680, 481] width 102 height 58
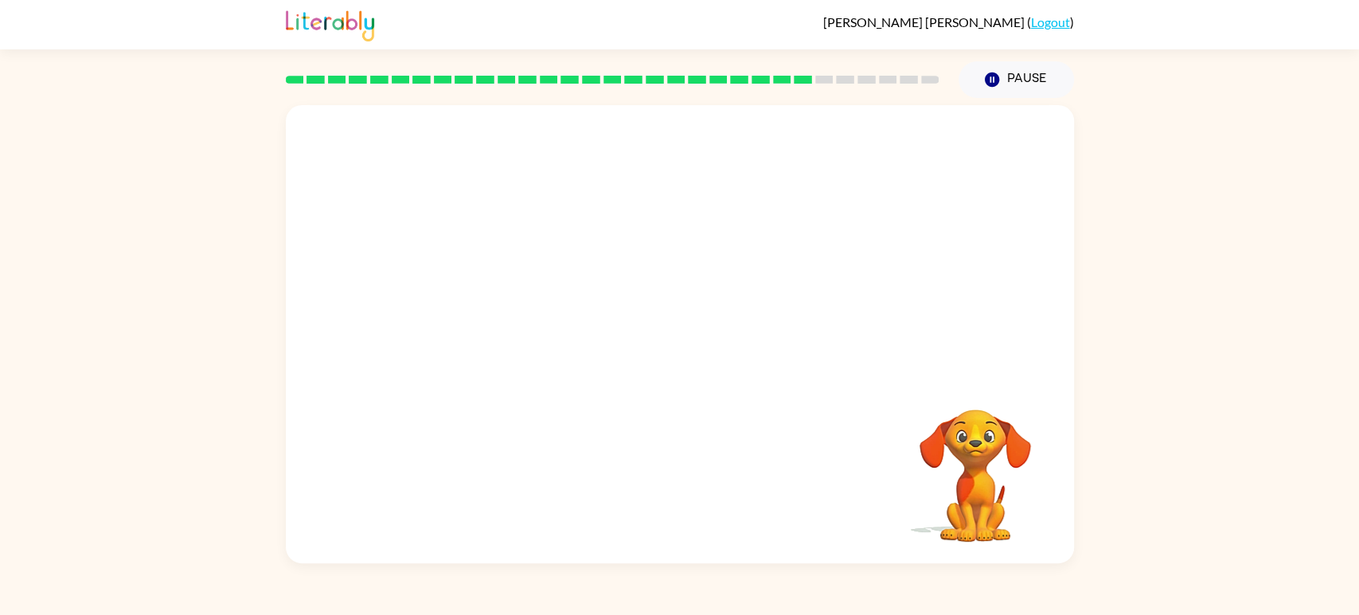
click at [696, 476] on div "Your browser must support playing .mp4 files to use Literably. Please try using…" at bounding box center [680, 334] width 788 height 458
click at [413, 363] on div at bounding box center [680, 240] width 788 height 271
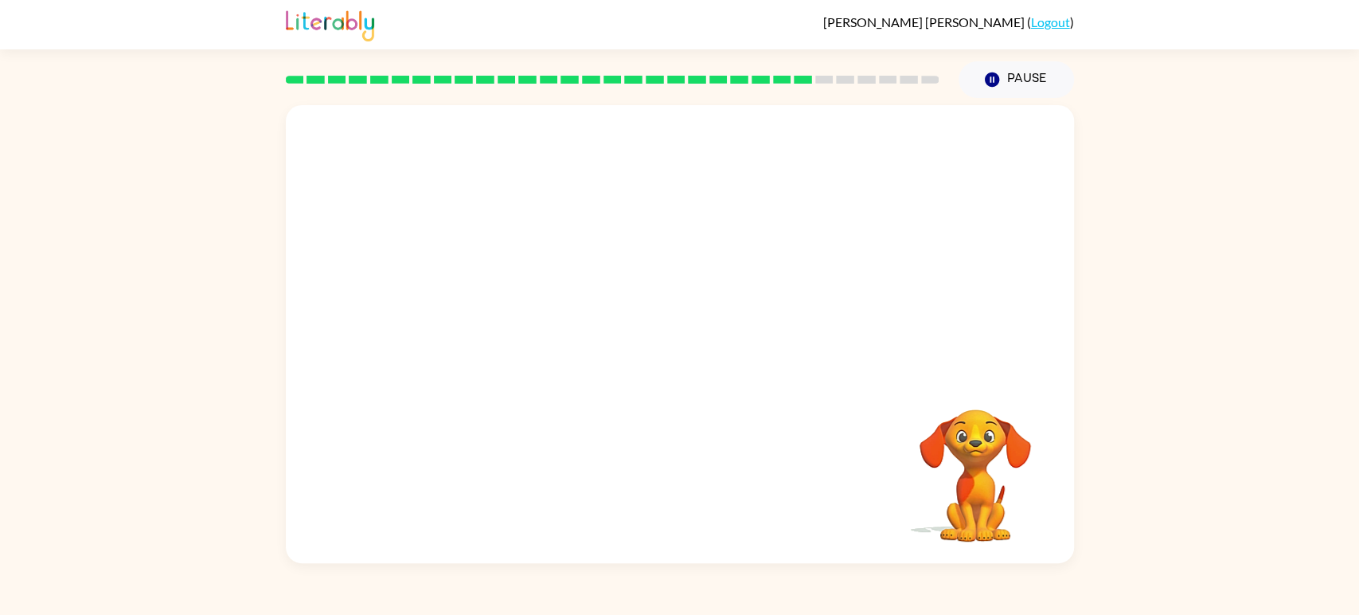
click at [413, 363] on div at bounding box center [680, 240] width 788 height 271
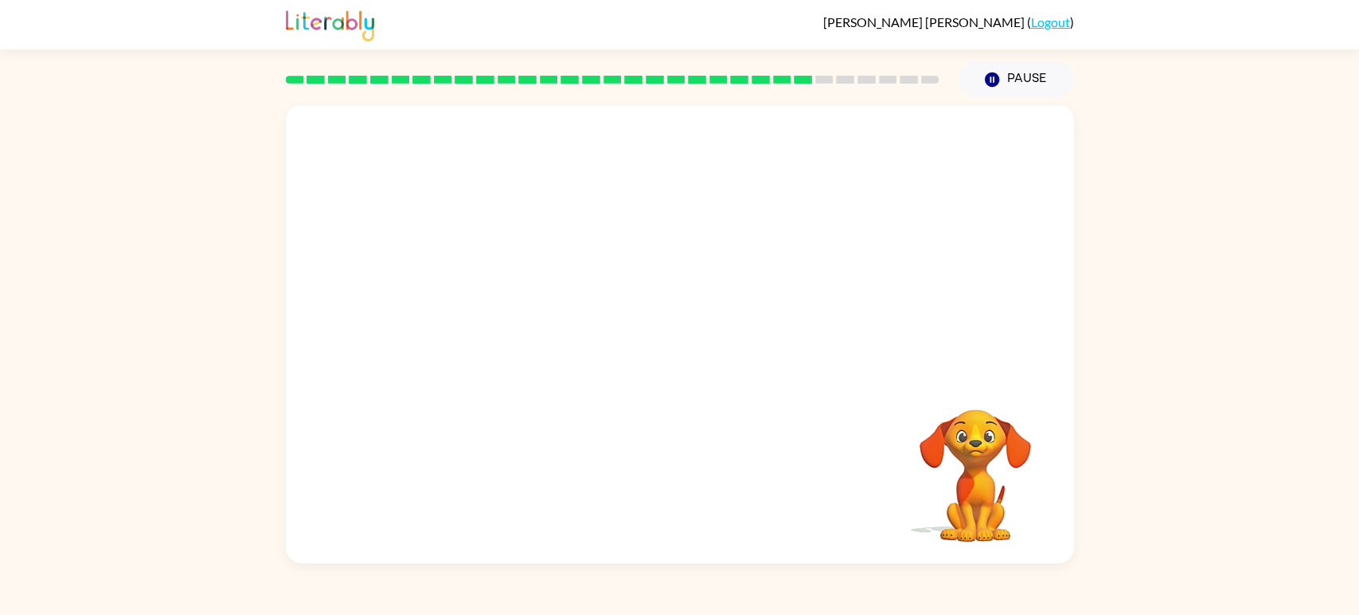
drag, startPoint x: 696, startPoint y: 476, endPoint x: 413, endPoint y: 363, distance: 304.5
click at [413, 363] on div at bounding box center [680, 240] width 788 height 271
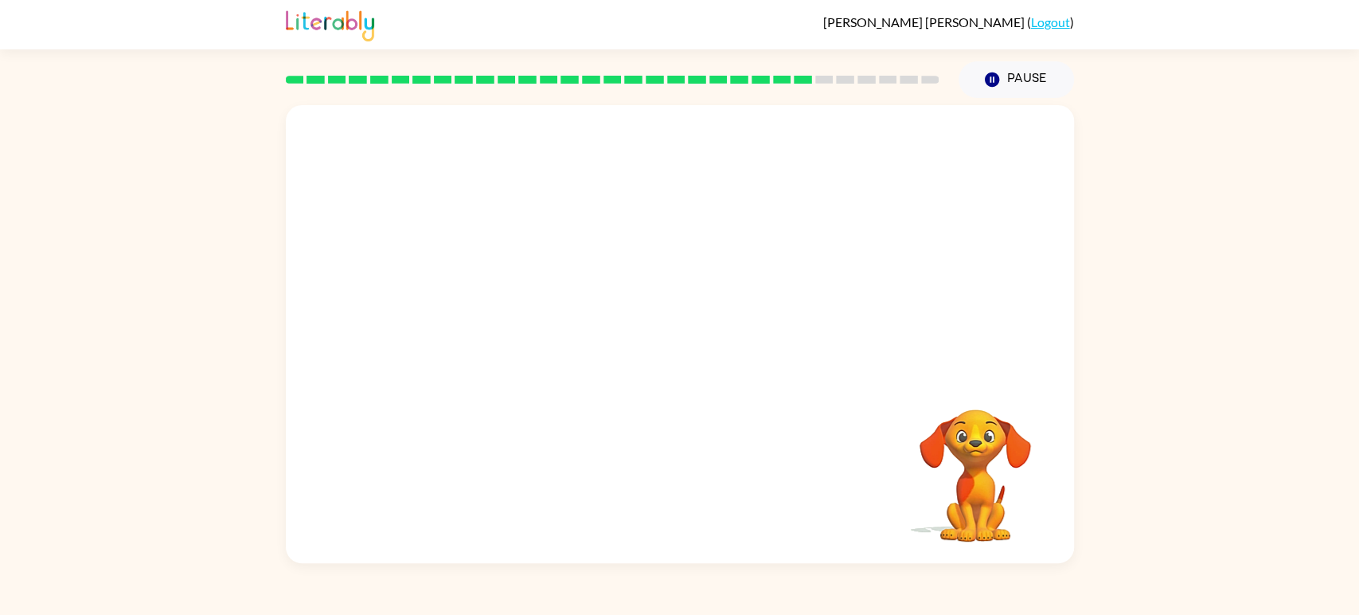
click at [413, 363] on div at bounding box center [680, 240] width 788 height 271
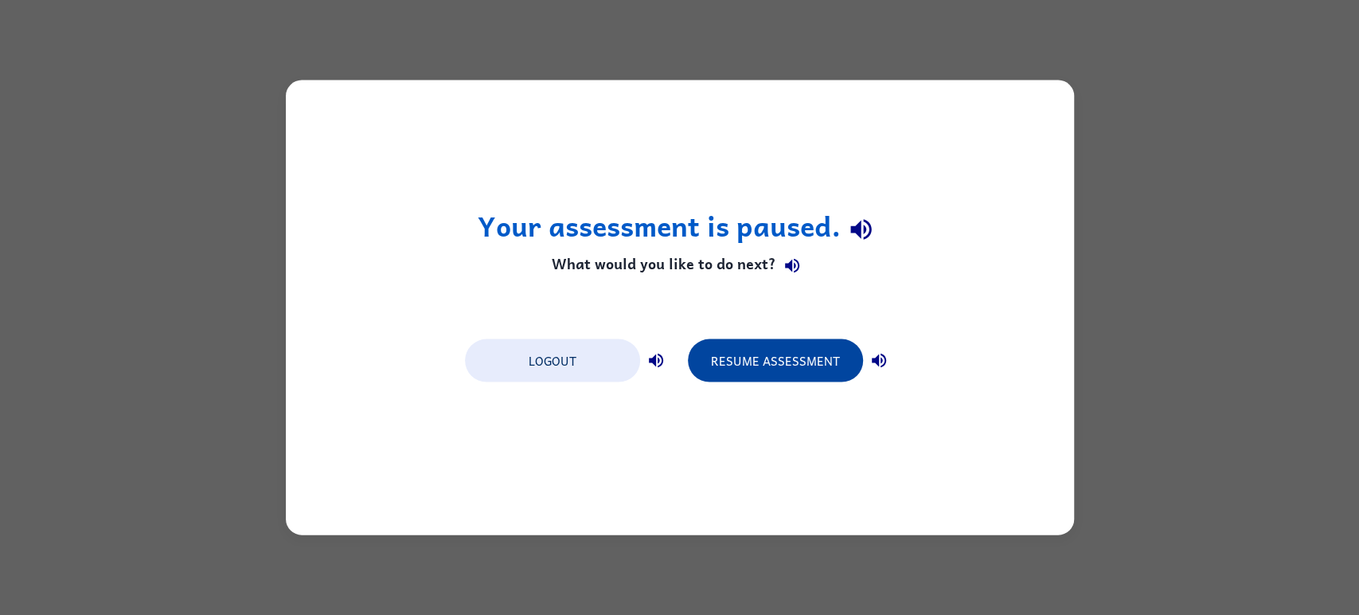
click at [778, 369] on button "Resume Assessment" at bounding box center [775, 360] width 175 height 43
click at [788, 373] on button "Resume Assessment" at bounding box center [775, 360] width 175 height 43
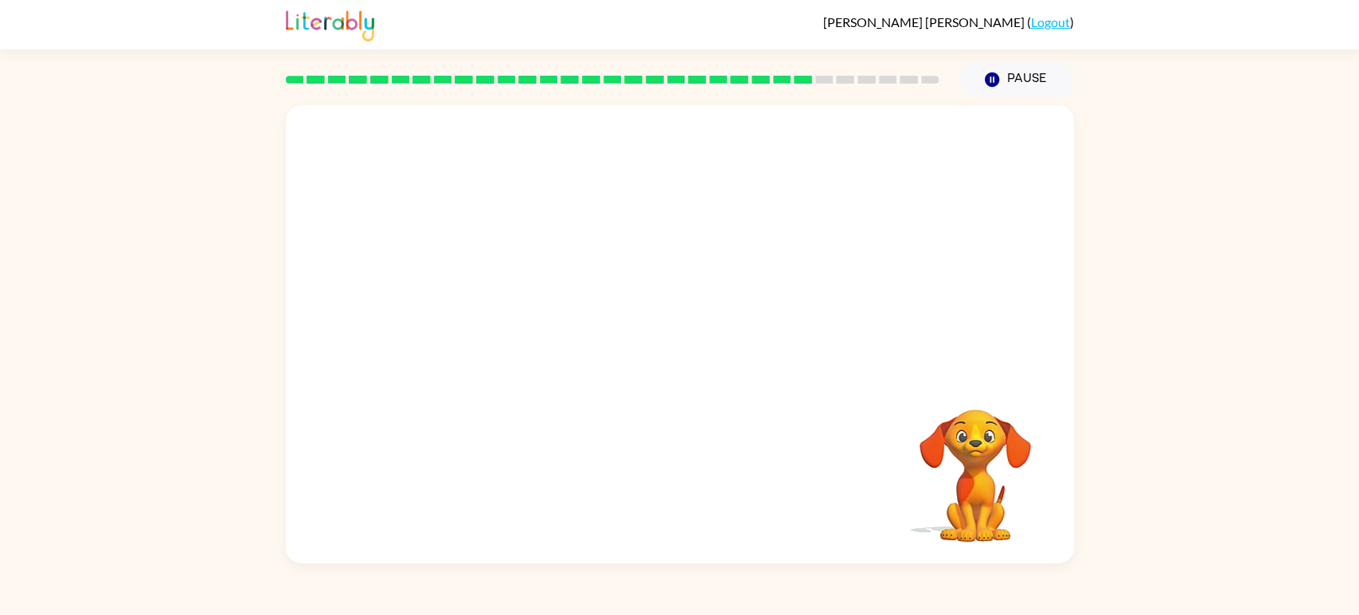
click at [788, 373] on div at bounding box center [680, 334] width 788 height 458
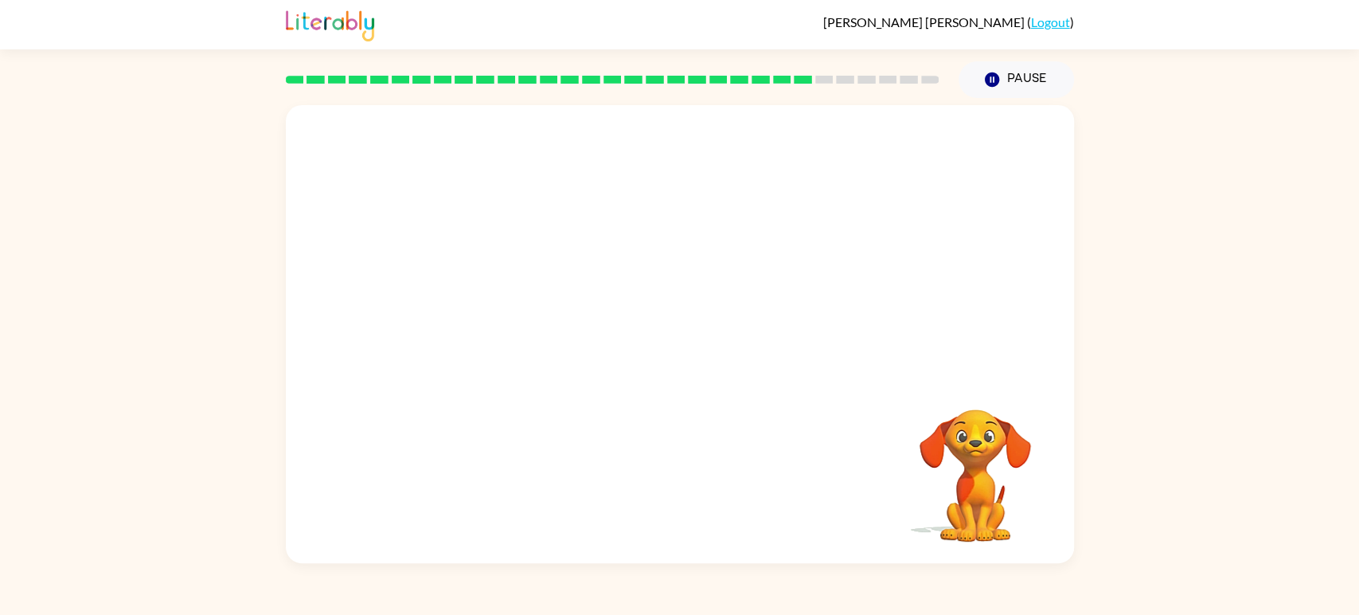
click at [788, 373] on div at bounding box center [680, 334] width 788 height 458
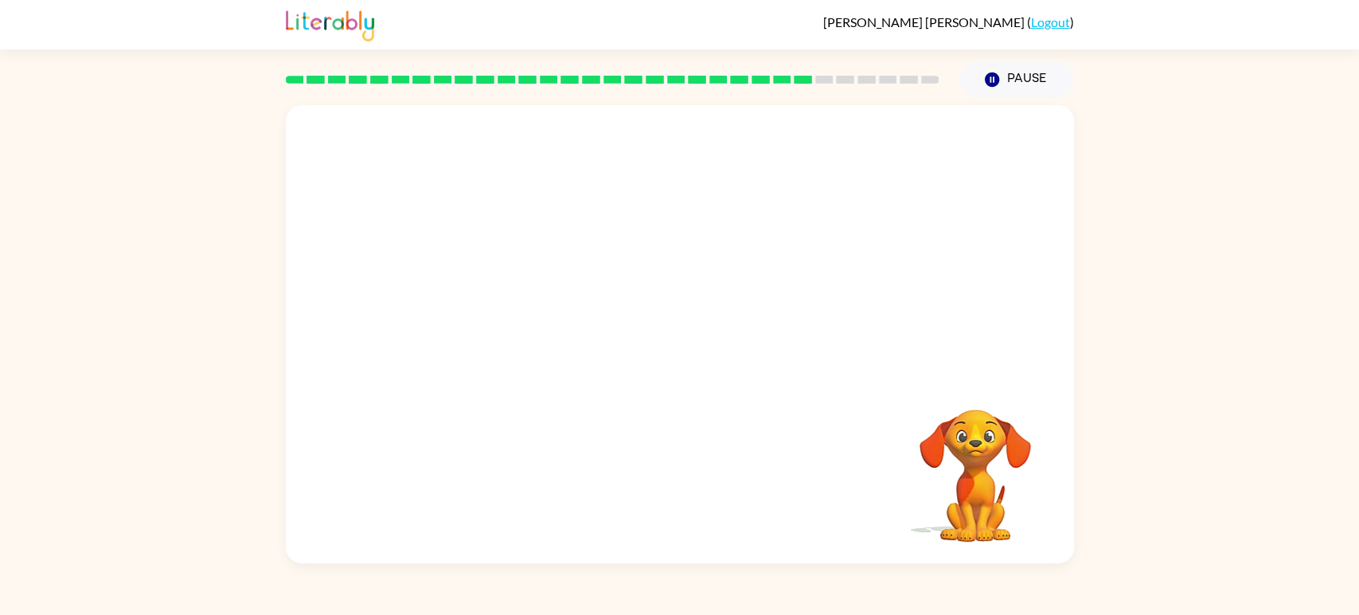
click at [788, 373] on div at bounding box center [680, 334] width 788 height 458
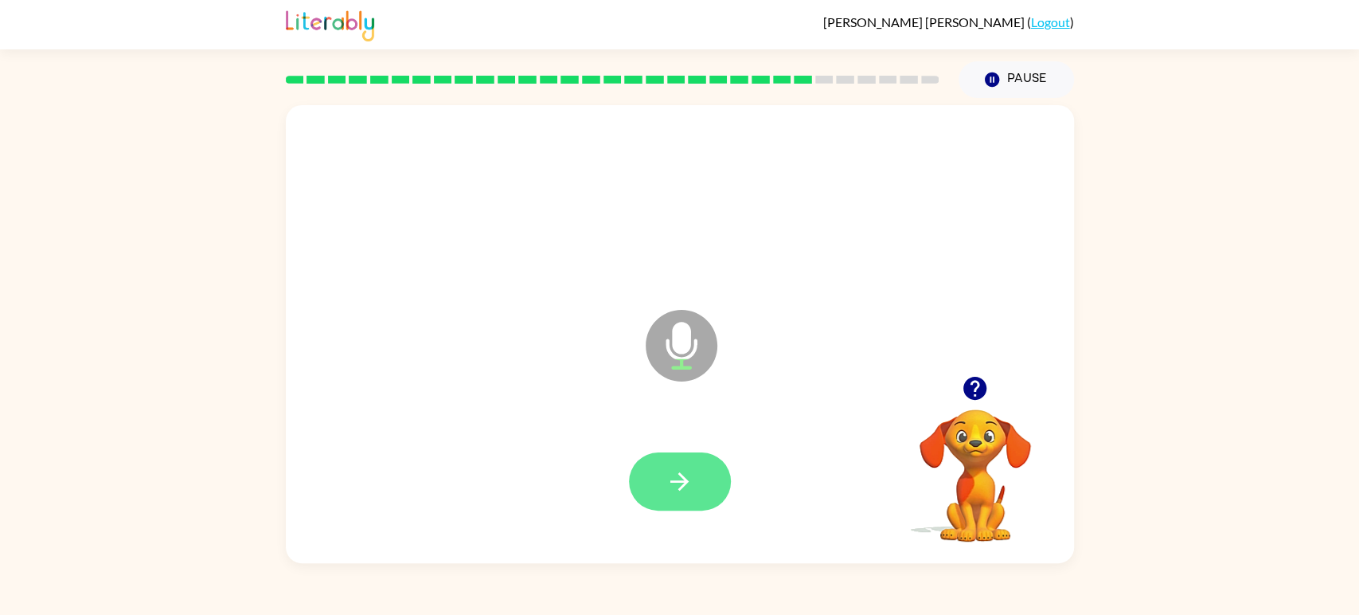
click at [636, 487] on button "button" at bounding box center [680, 481] width 102 height 58
click at [651, 467] on button "button" at bounding box center [680, 481] width 102 height 58
click at [652, 475] on button "button" at bounding box center [680, 481] width 102 height 58
click at [652, 474] on button "button" at bounding box center [680, 481] width 102 height 58
click at [651, 474] on button "button" at bounding box center [680, 481] width 102 height 58
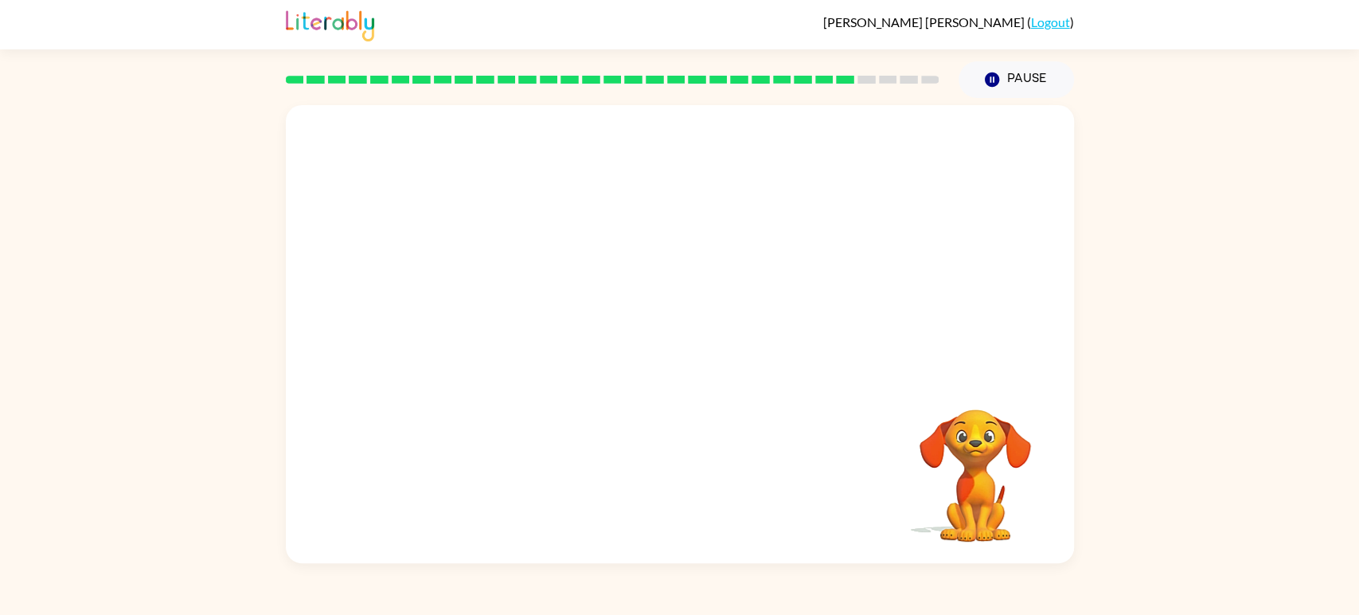
click at [917, 464] on video "Your browser must support playing .mp4 files to use Literably. Please try using…" at bounding box center [975, 464] width 159 height 159
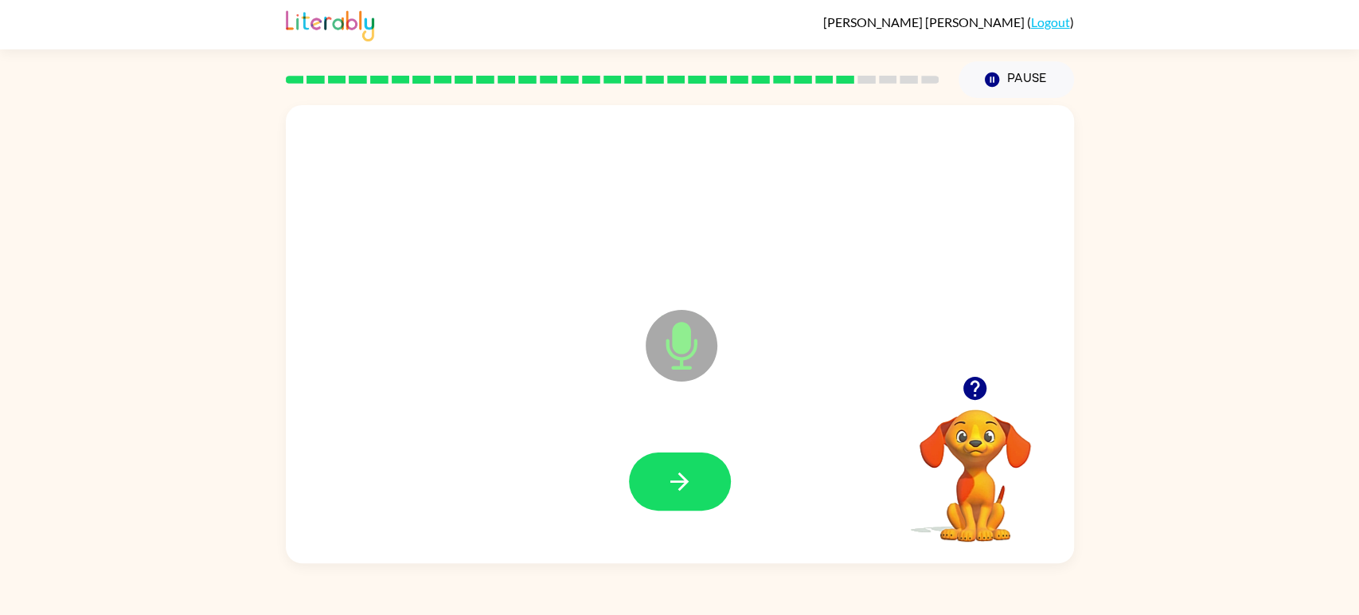
click at [658, 451] on div at bounding box center [680, 481] width 756 height 131
click at [662, 460] on button "button" at bounding box center [680, 481] width 102 height 58
click at [668, 466] on button "button" at bounding box center [680, 481] width 102 height 58
click at [668, 468] on icon "button" at bounding box center [680, 481] width 28 height 28
click at [666, 470] on icon "button" at bounding box center [680, 481] width 28 height 28
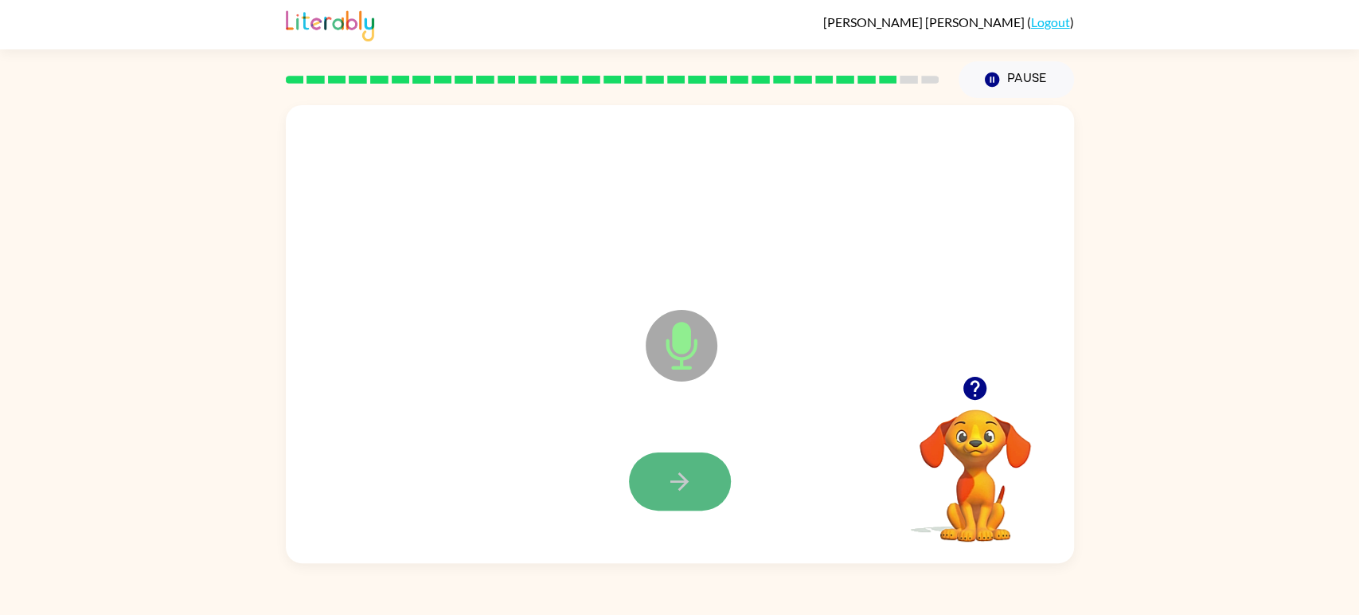
click at [666, 470] on icon "button" at bounding box center [680, 481] width 28 height 28
click at [666, 467] on icon "button" at bounding box center [680, 481] width 28 height 28
click at [667, 471] on icon "button" at bounding box center [680, 481] width 28 height 28
click at [666, 471] on icon "button" at bounding box center [680, 481] width 28 height 28
